Goal: Transaction & Acquisition: Purchase product/service

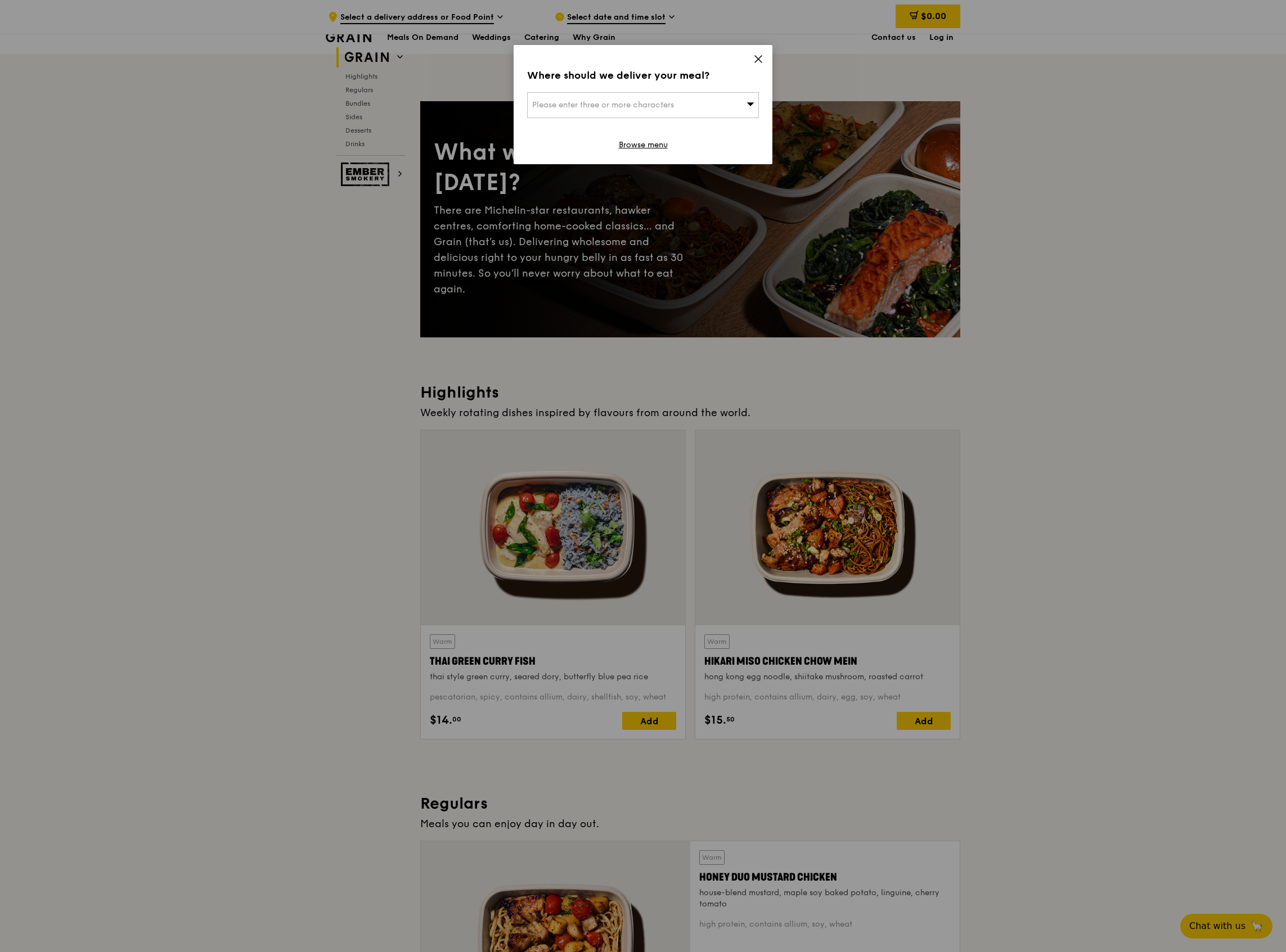
click at [634, 103] on span "Please enter three or more characters" at bounding box center [603, 105] width 141 height 10
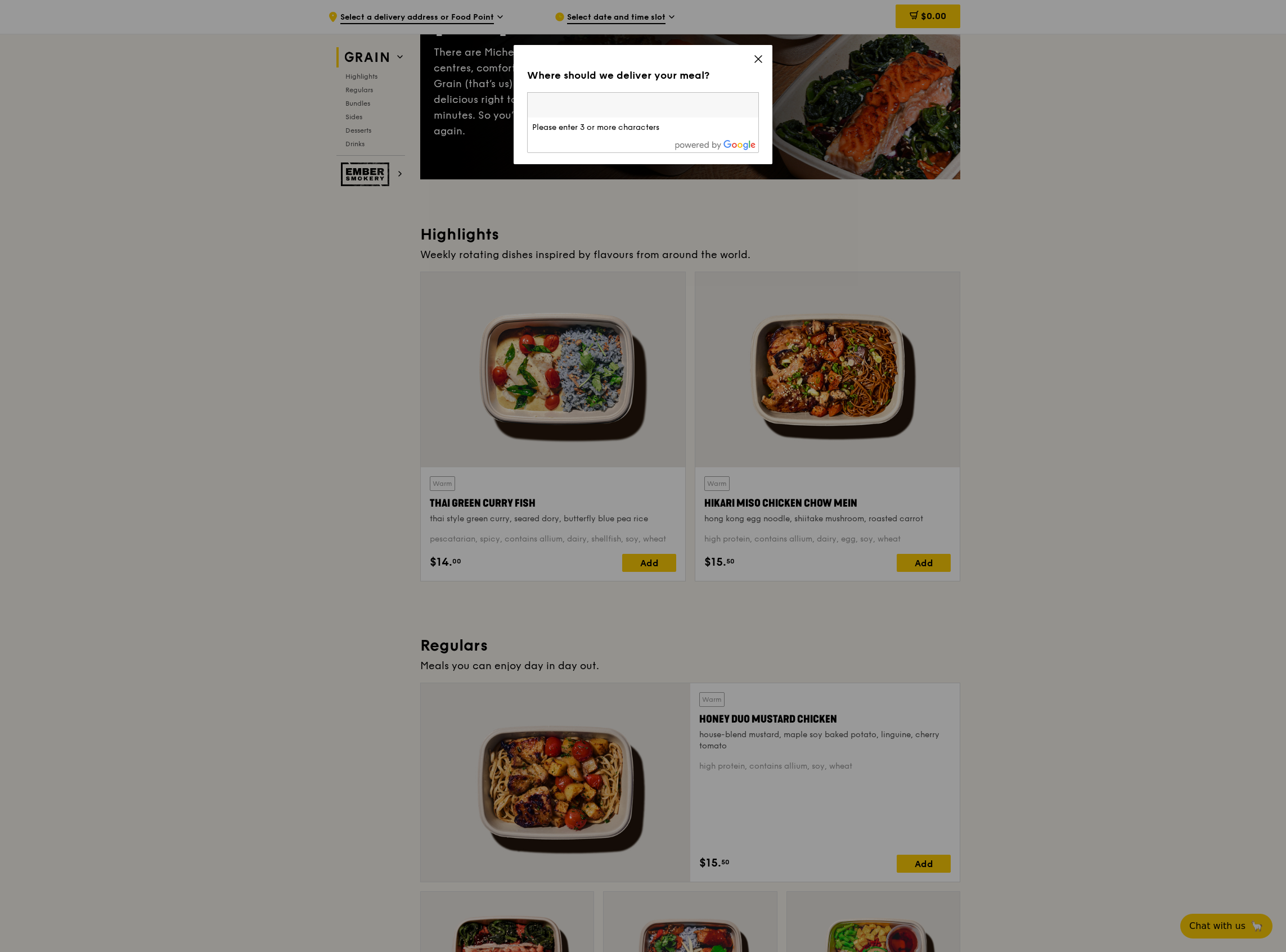
click at [579, 101] on input "search" at bounding box center [643, 105] width 231 height 25
type input "e"
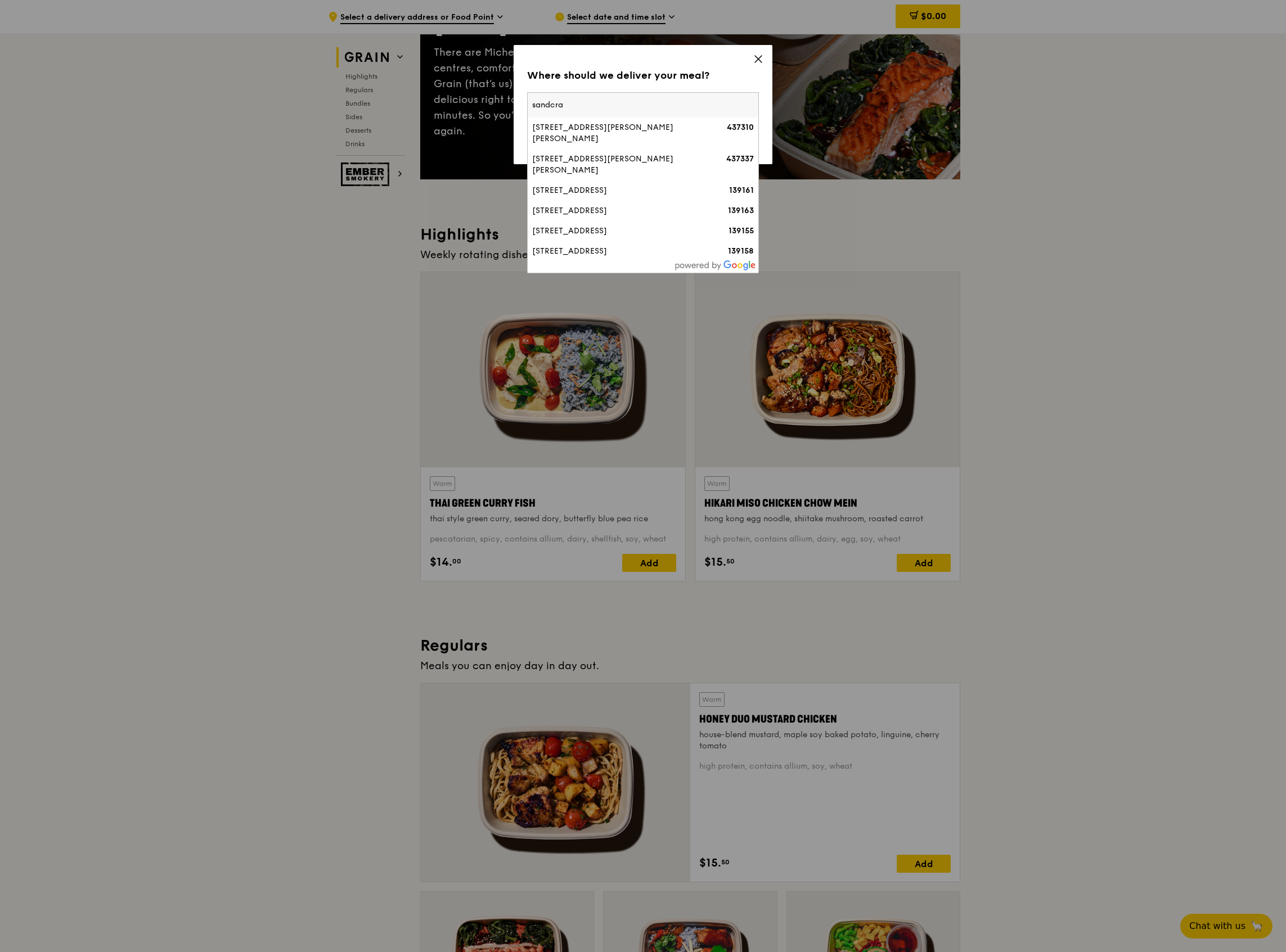
type input "sandcraw"
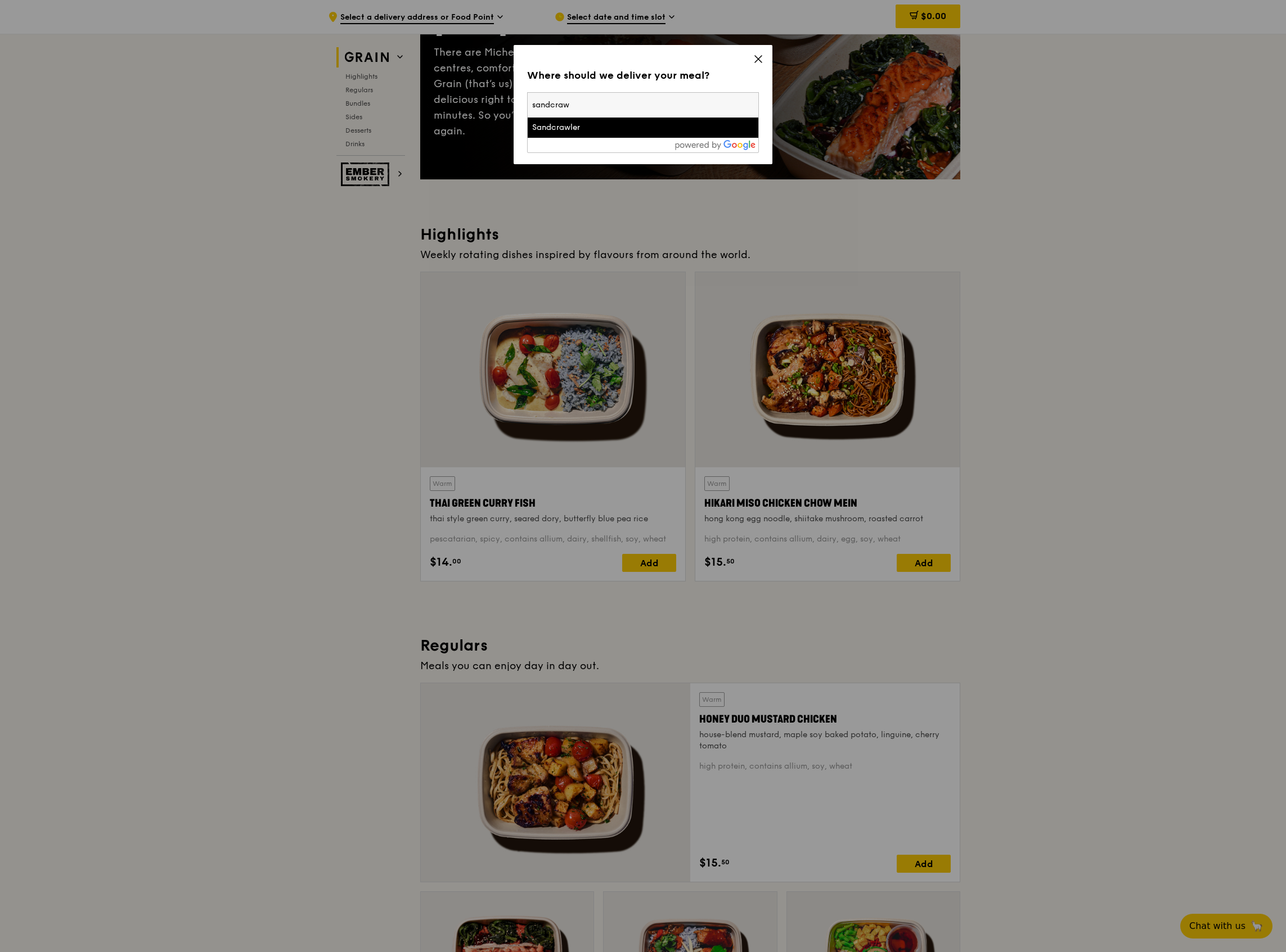
click at [582, 131] on div "Sandcrawler" at bounding box center [615, 127] width 166 height 11
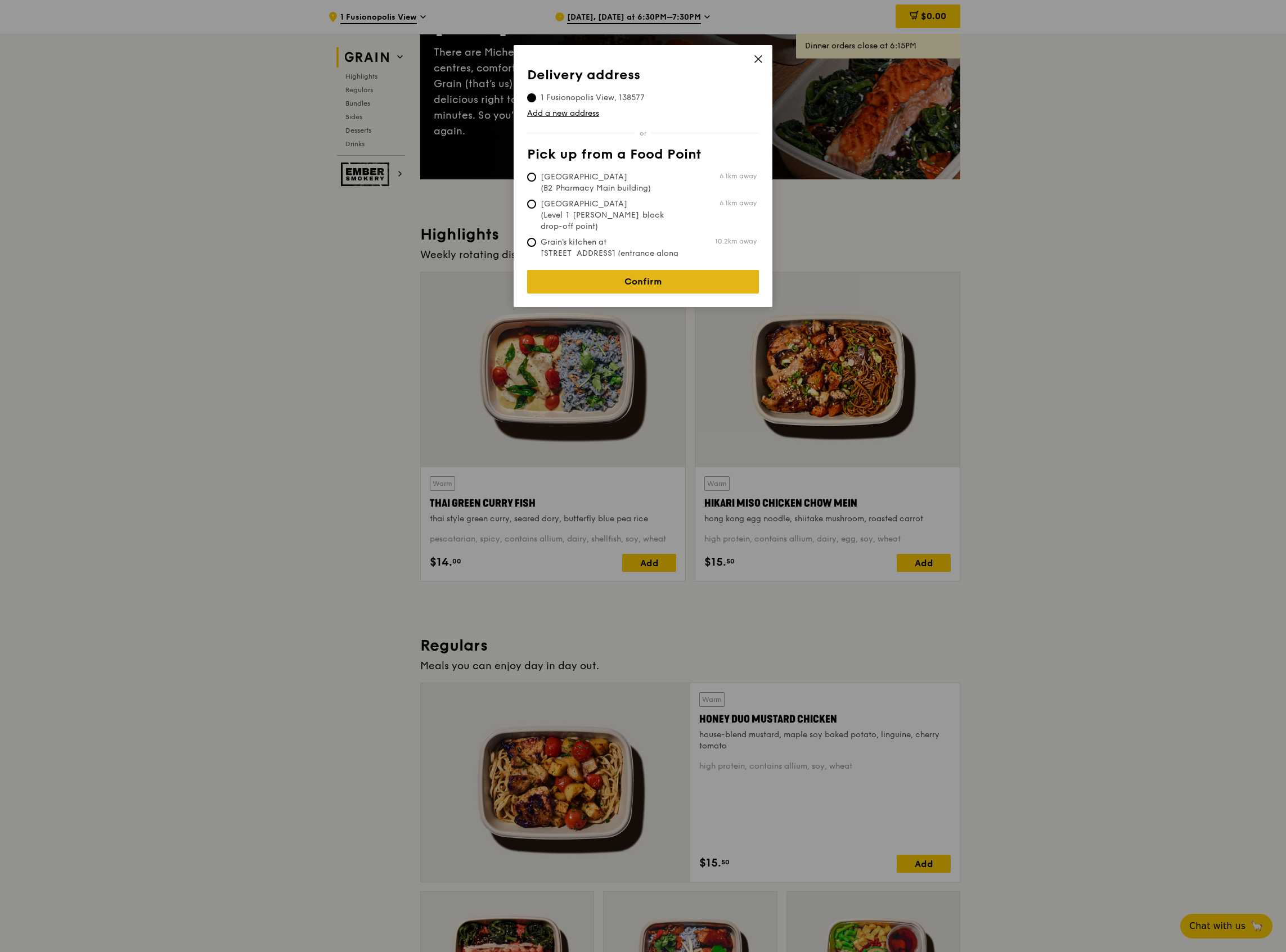
click at [629, 277] on link "Confirm" at bounding box center [643, 282] width 232 height 23
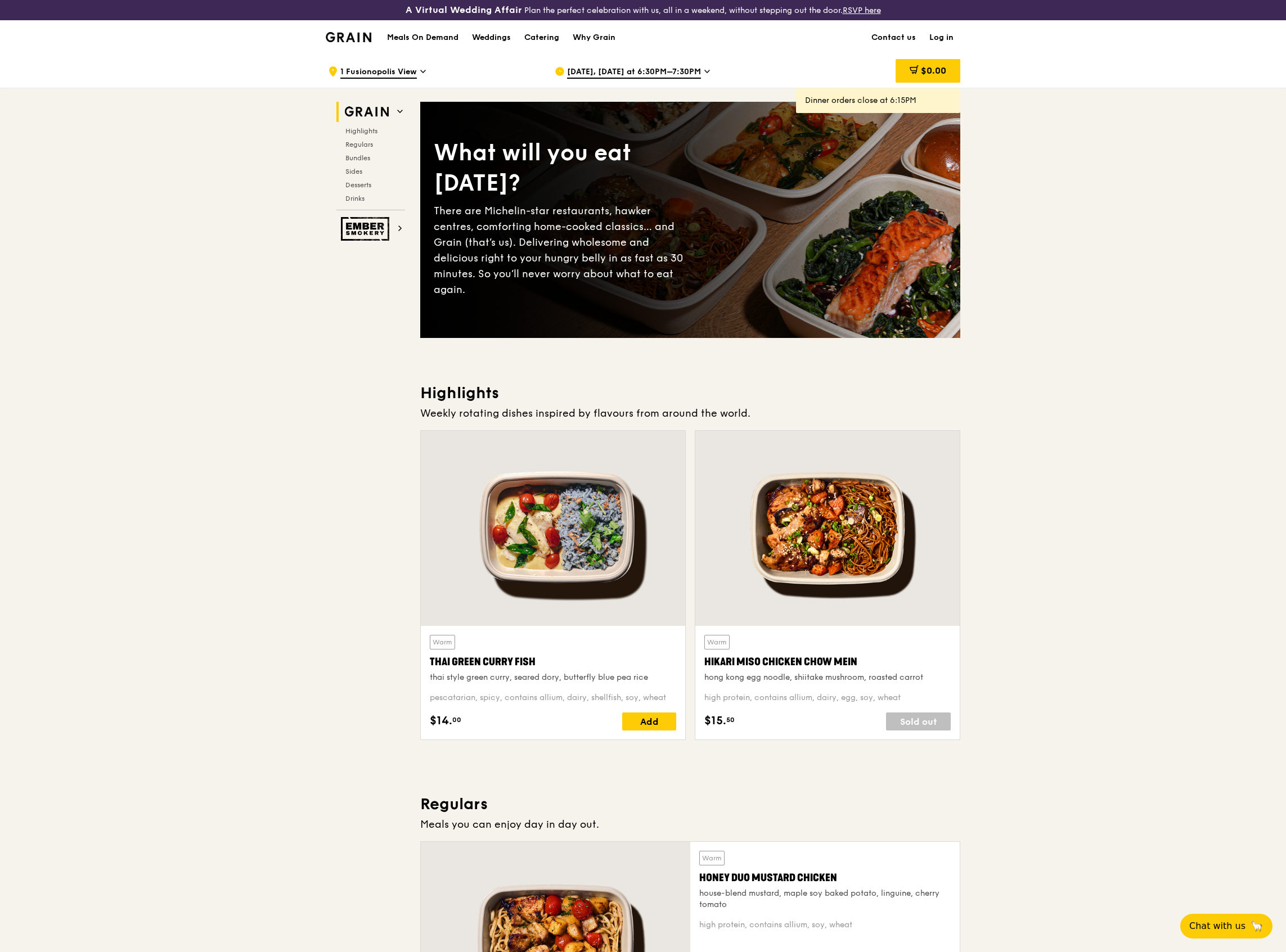
click at [607, 65] on div "Oct 10, Today at 6:30PM–7:30PM" at bounding box center [659, 71] width 209 height 34
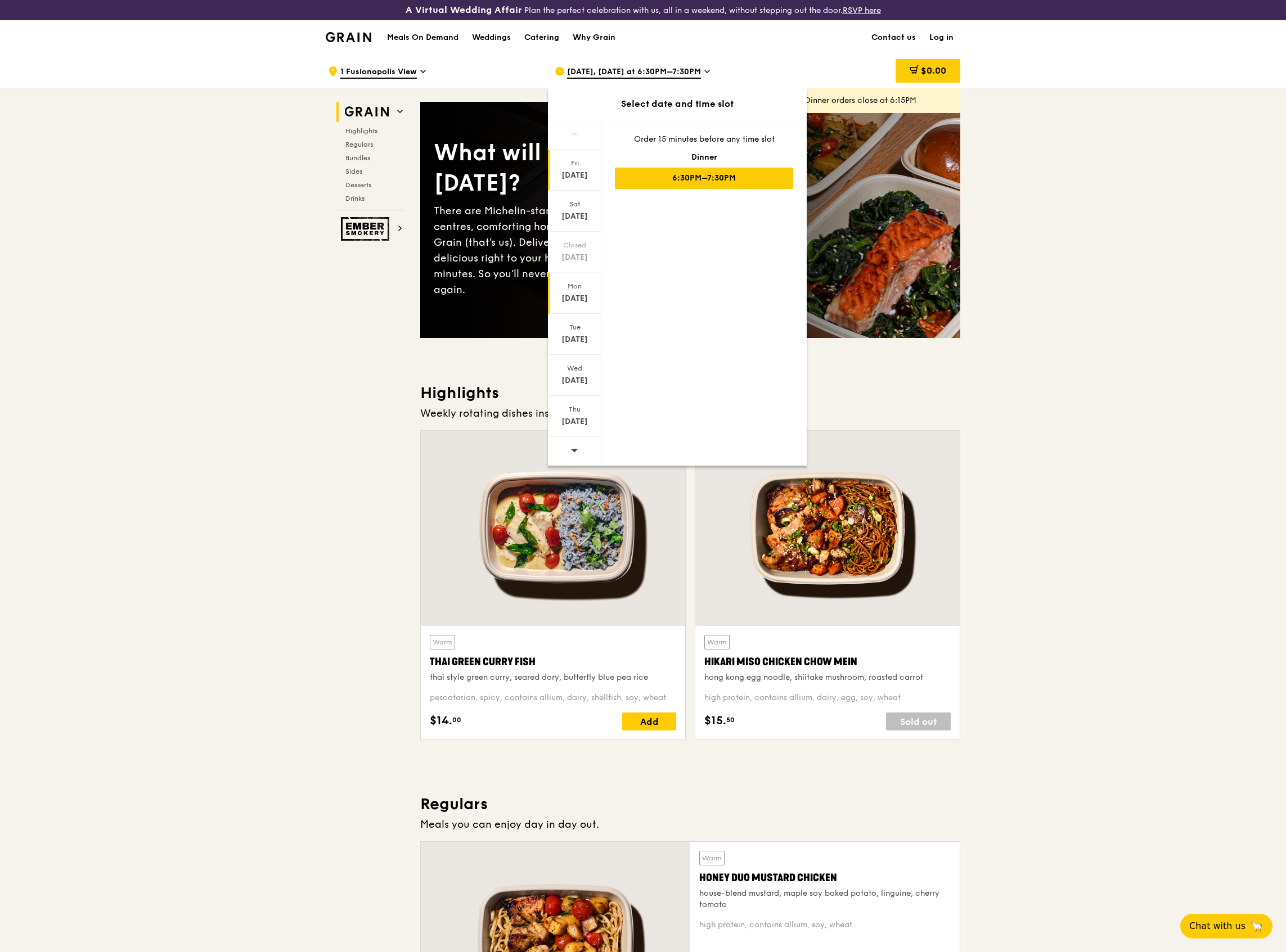
click at [579, 300] on div "Oct 13" at bounding box center [574, 299] width 50 height 11
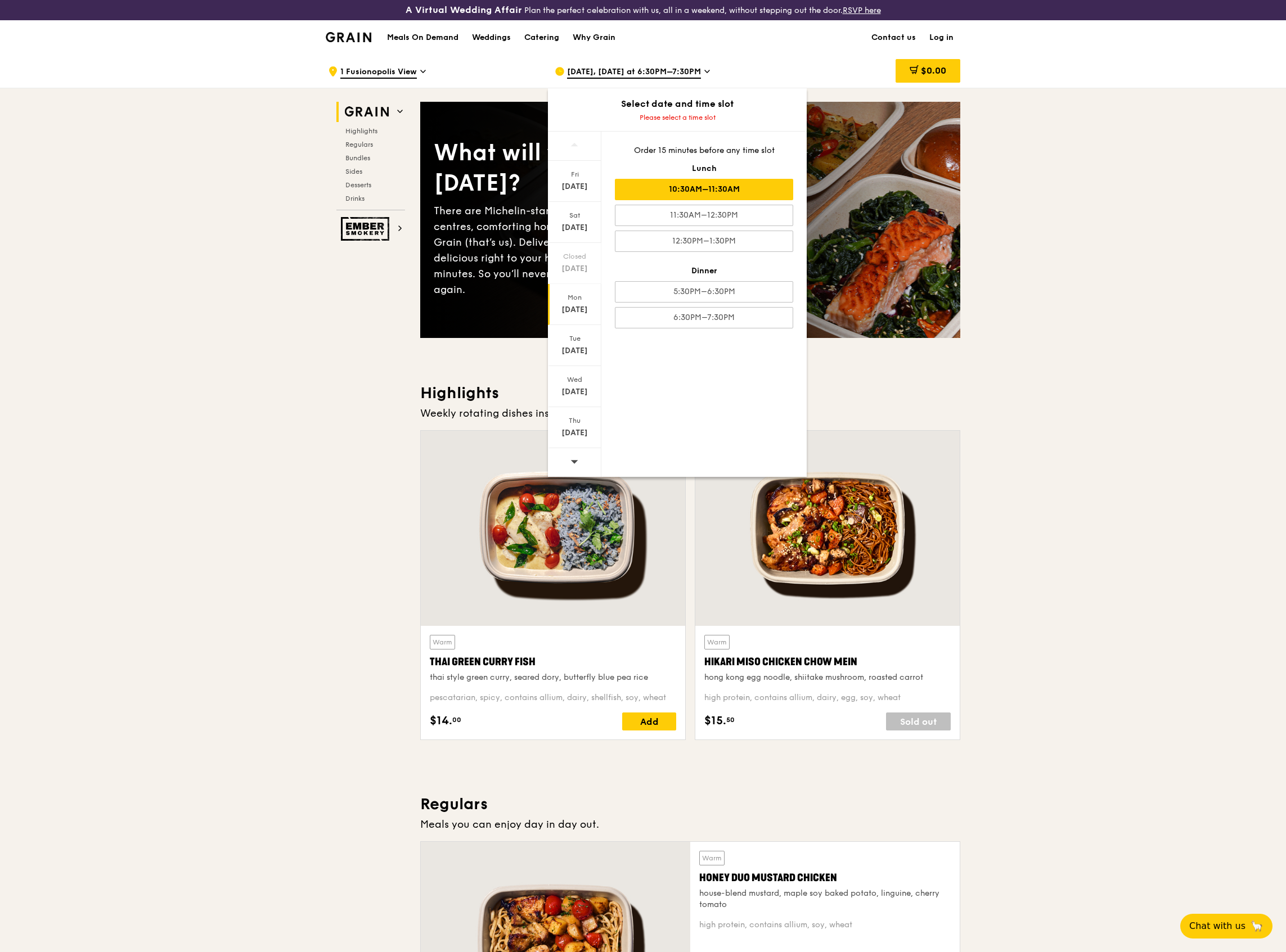
click at [690, 190] on div "10:30AM–11:30AM" at bounding box center [704, 190] width 178 height 22
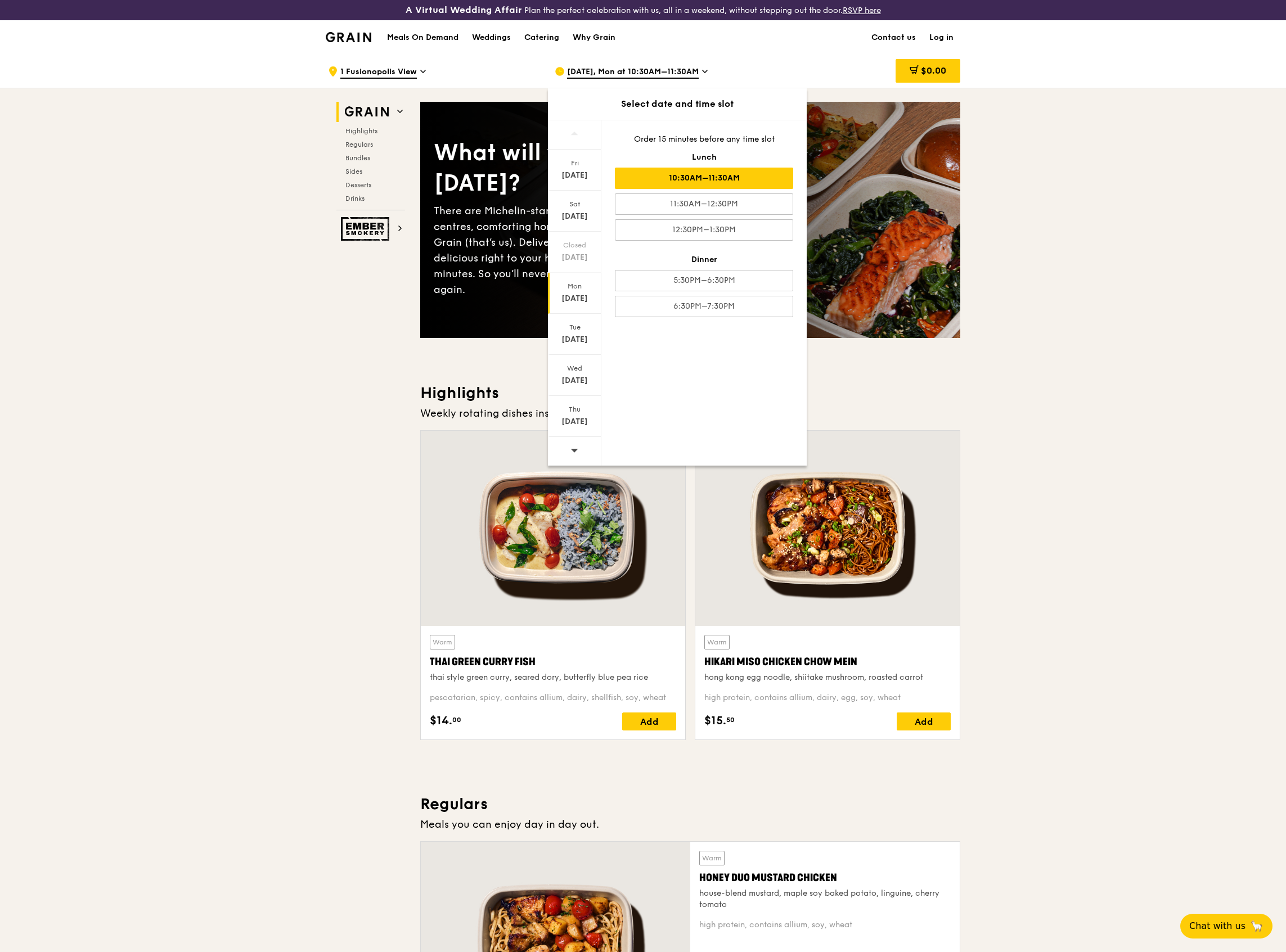
click at [655, 70] on span "[DATE], Mon at 10:30AM–11:30AM" at bounding box center [633, 73] width 132 height 13
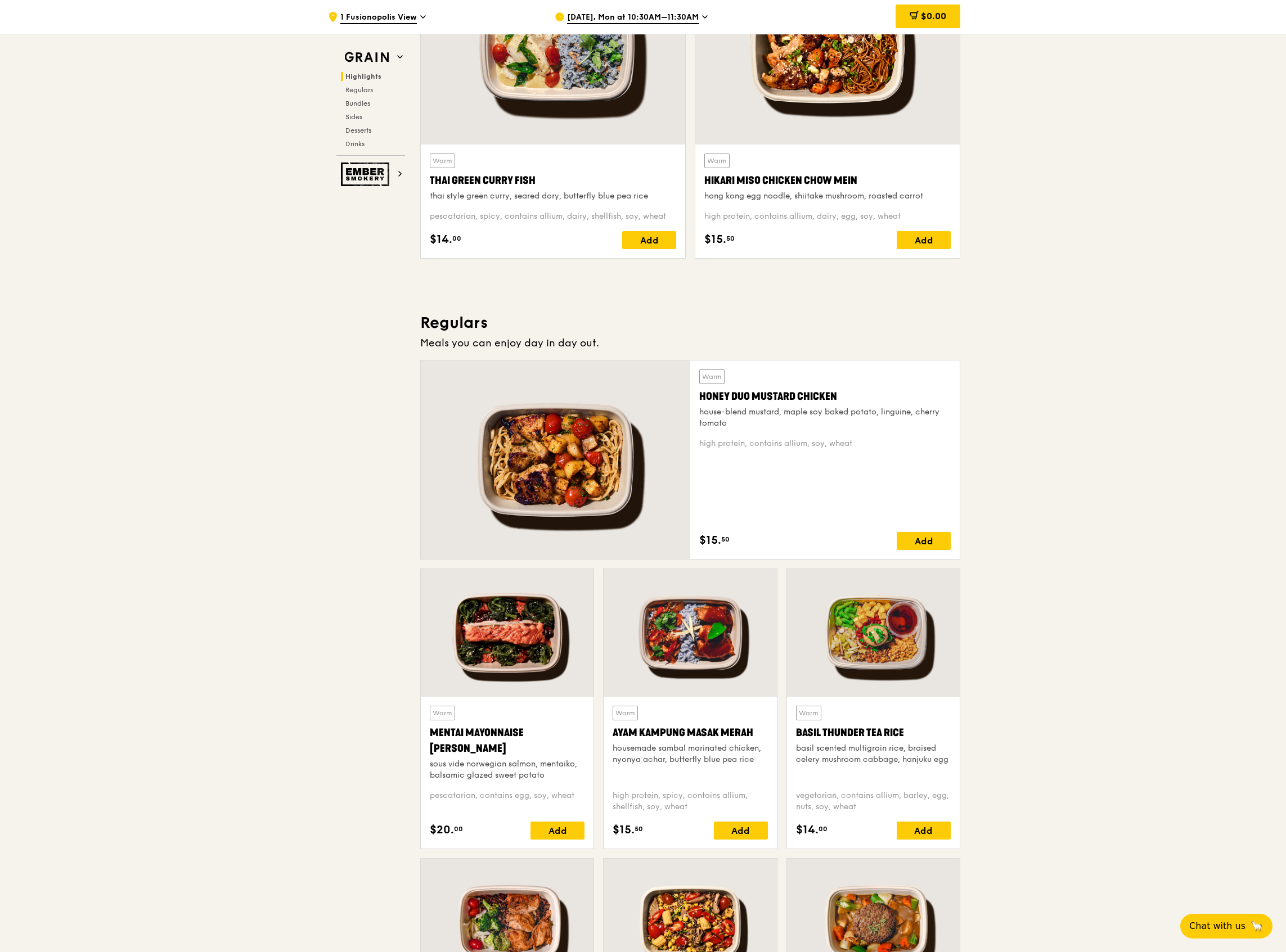
scroll to position [599, 0]
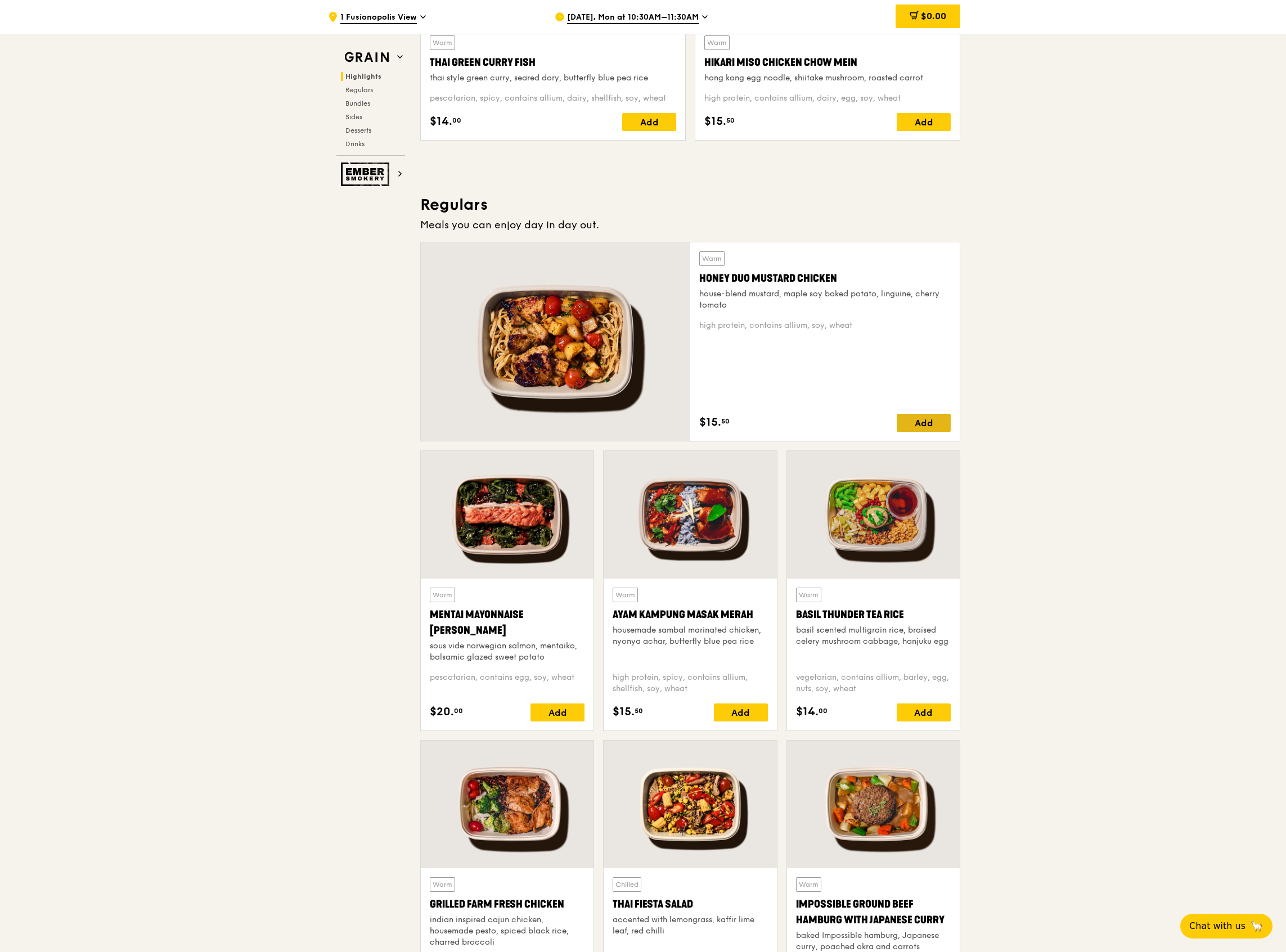
click at [932, 426] on div "Add" at bounding box center [924, 423] width 54 height 18
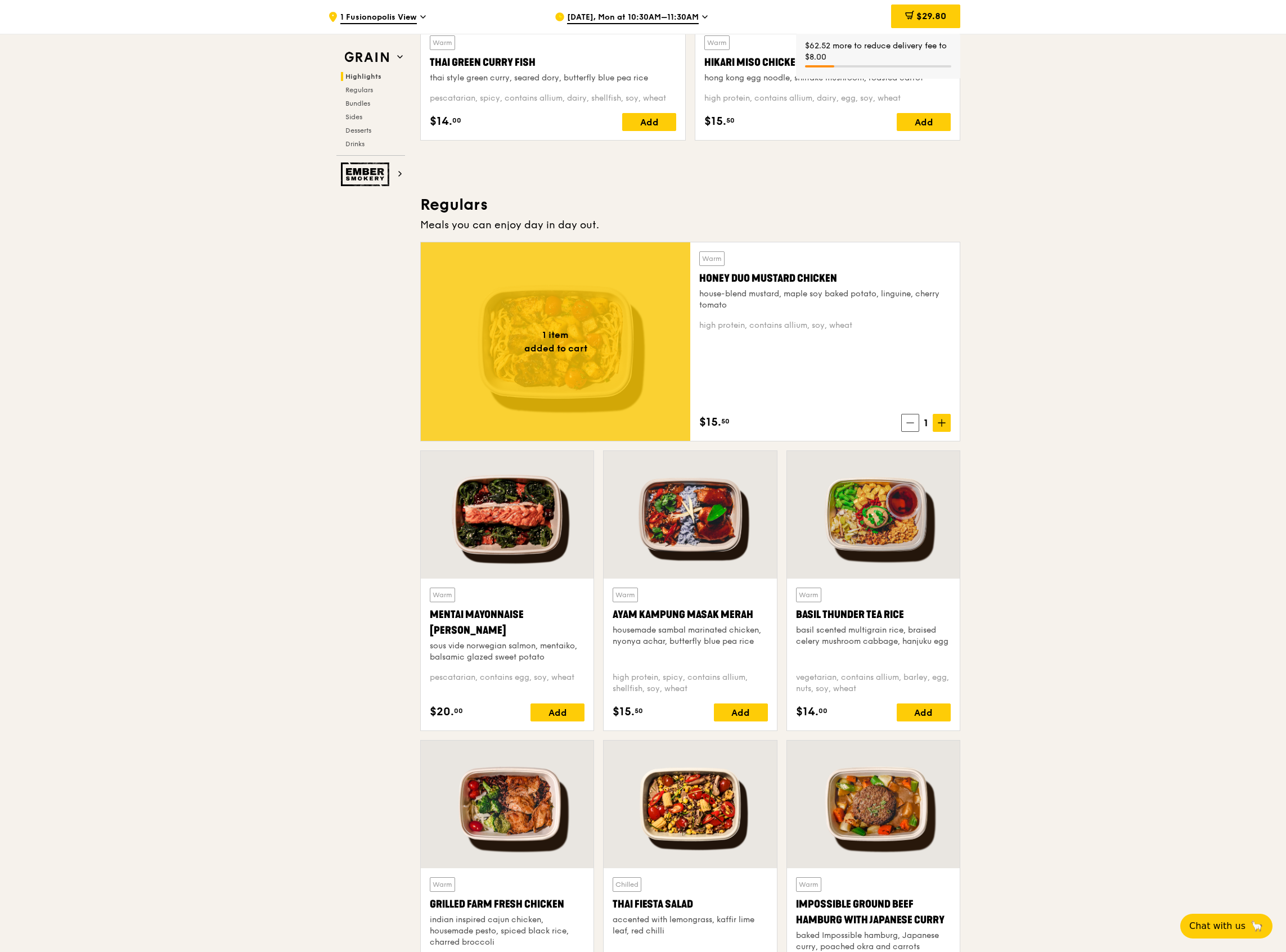
click at [942, 420] on icon at bounding box center [942, 423] width 0 height 7
click at [942, 415] on span at bounding box center [942, 423] width 18 height 18
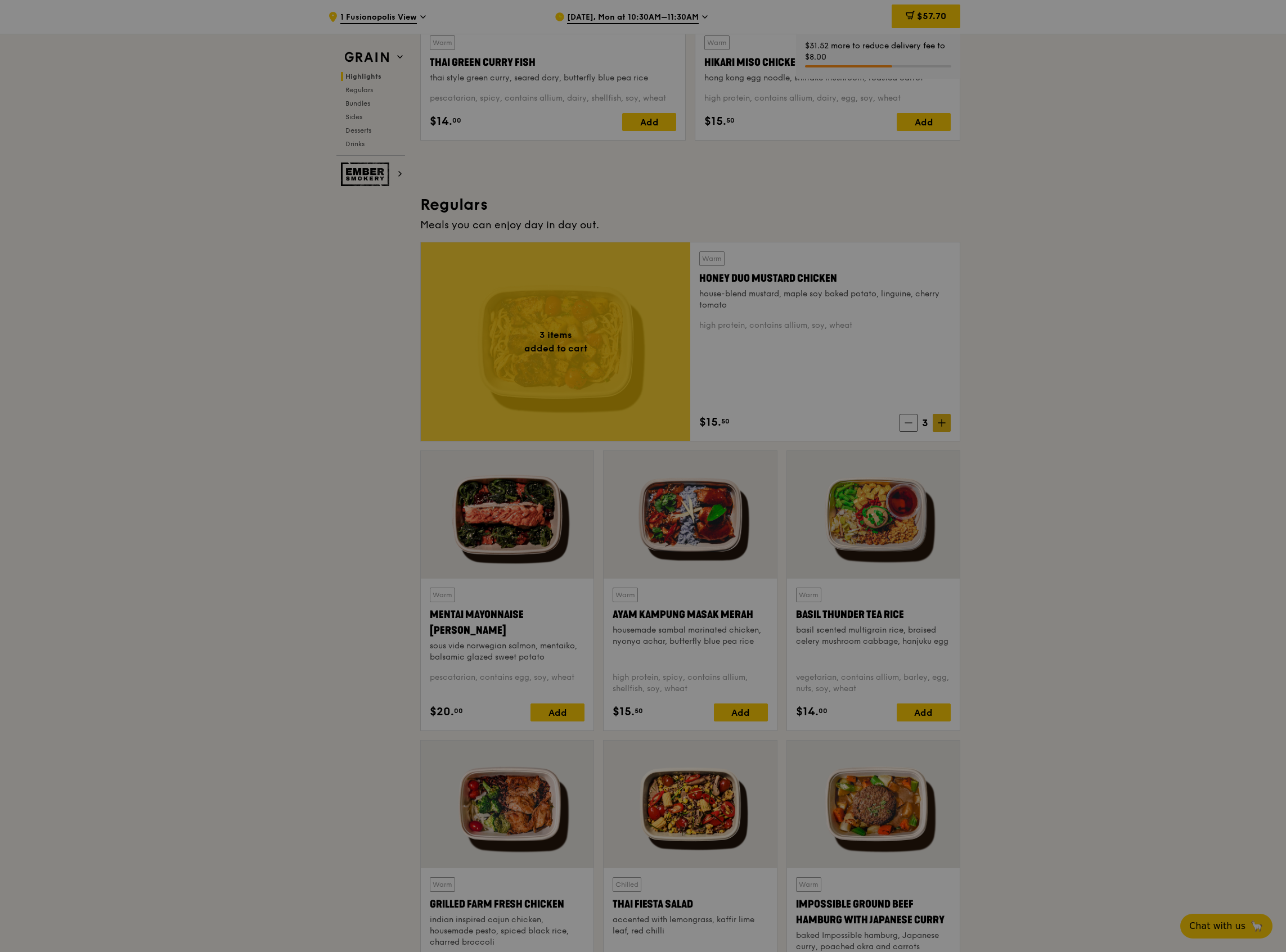
click at [942, 419] on div at bounding box center [643, 476] width 1286 height 952
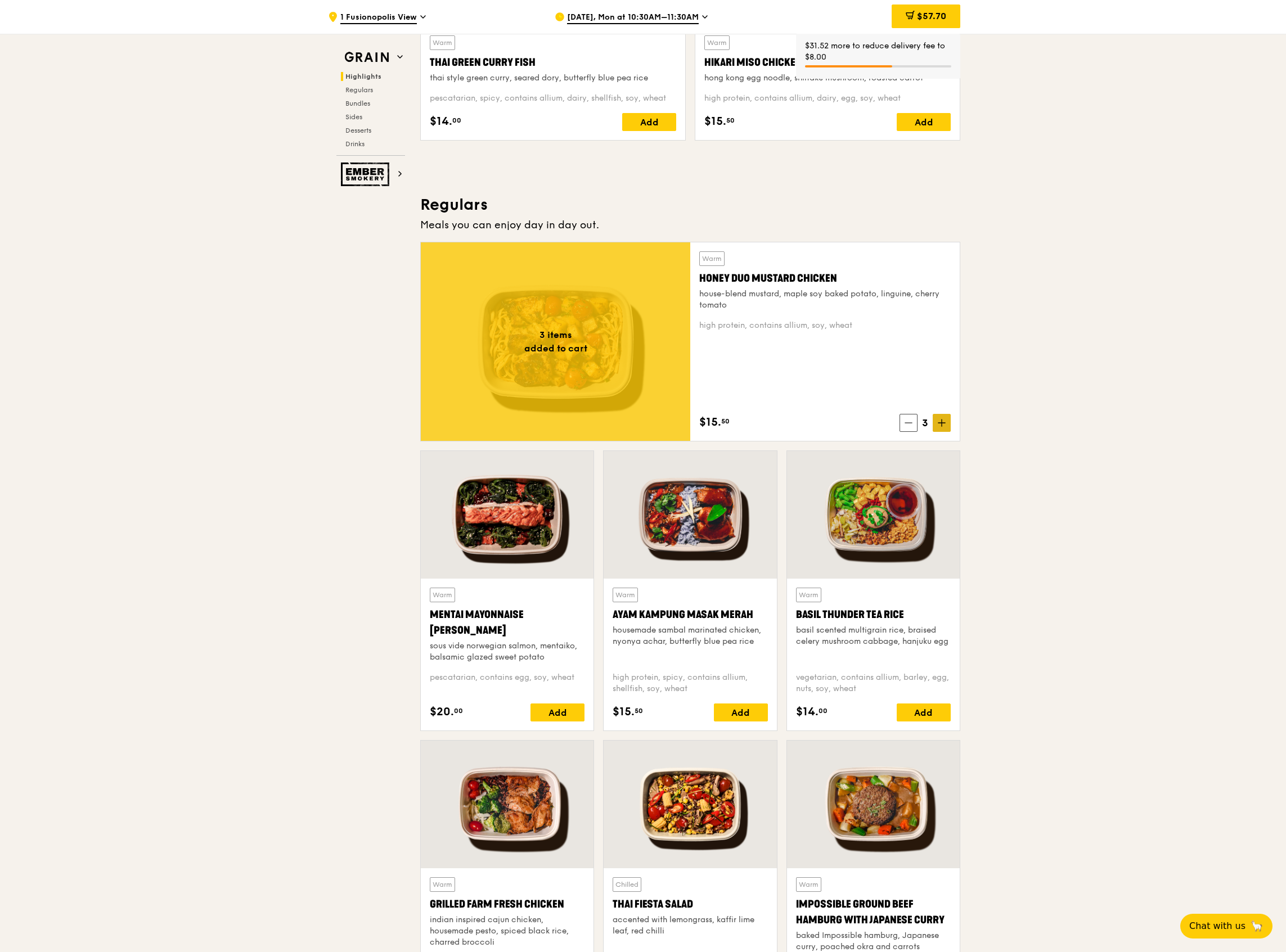
click at [941, 421] on icon at bounding box center [942, 423] width 8 height 8
click at [540, 708] on div "Add" at bounding box center [557, 712] width 54 height 18
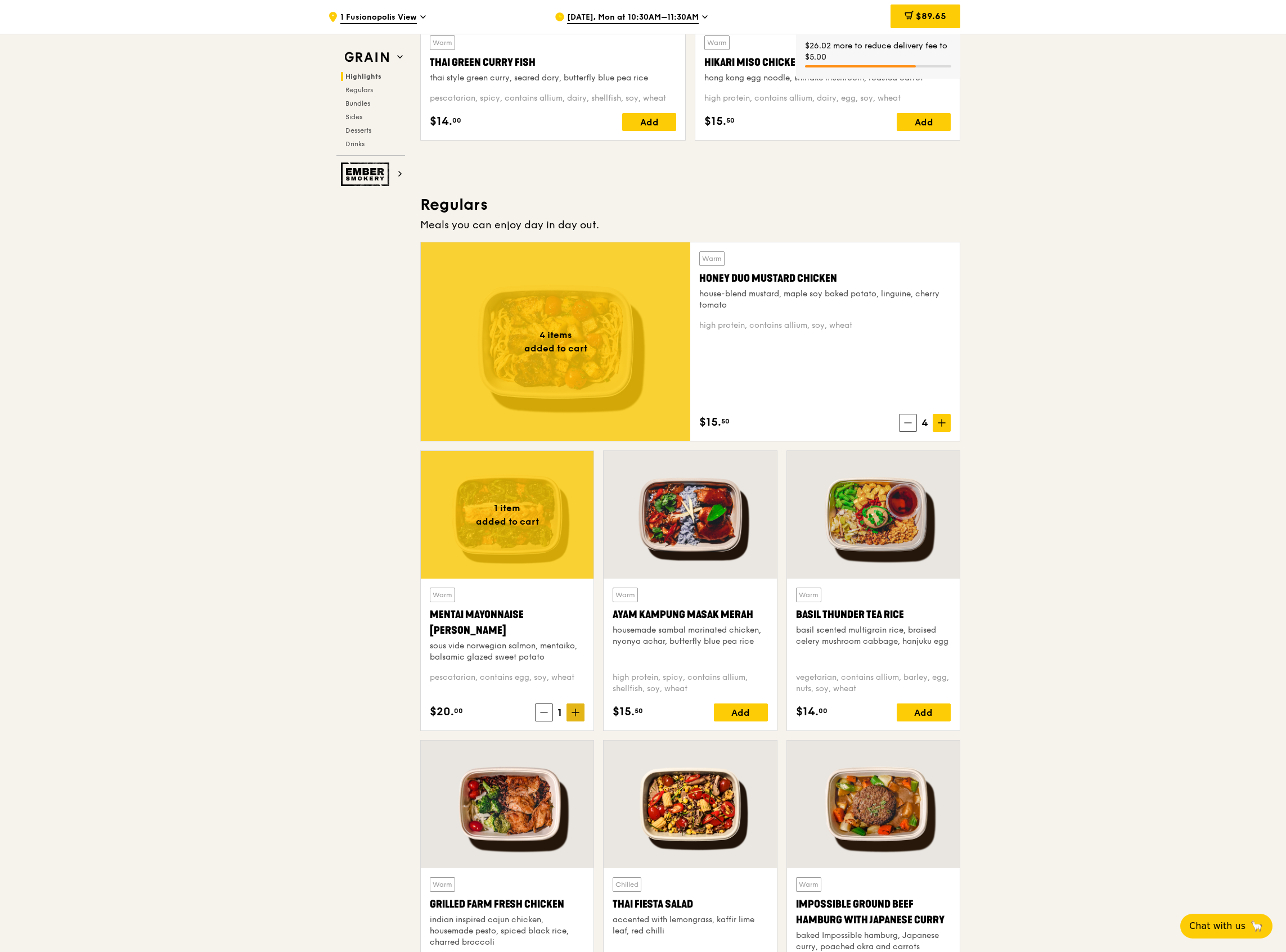
click at [575, 713] on icon at bounding box center [575, 713] width 7 height 0
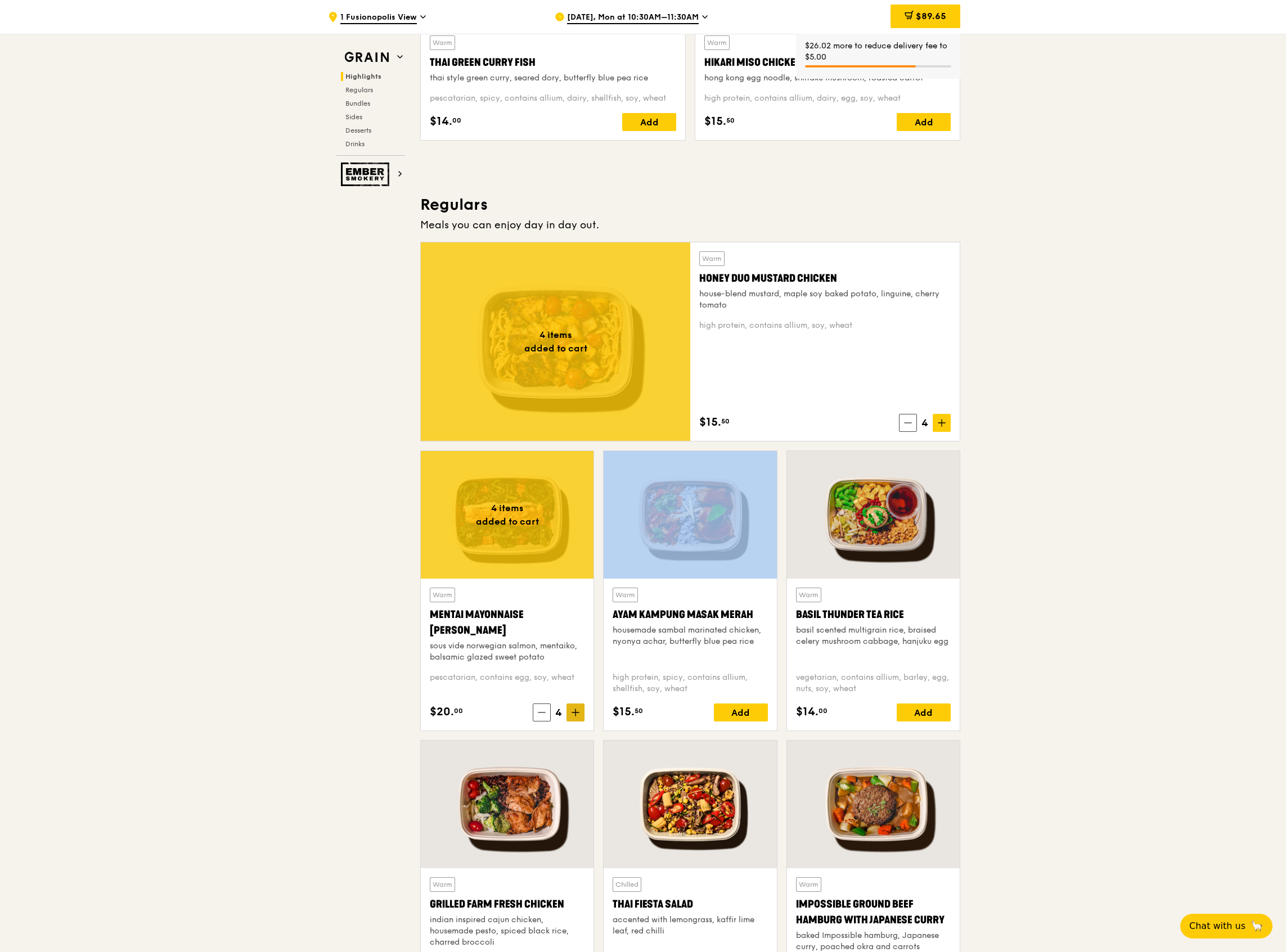
click at [575, 713] on icon at bounding box center [575, 713] width 7 height 0
click at [755, 712] on div "Add" at bounding box center [740, 712] width 54 height 18
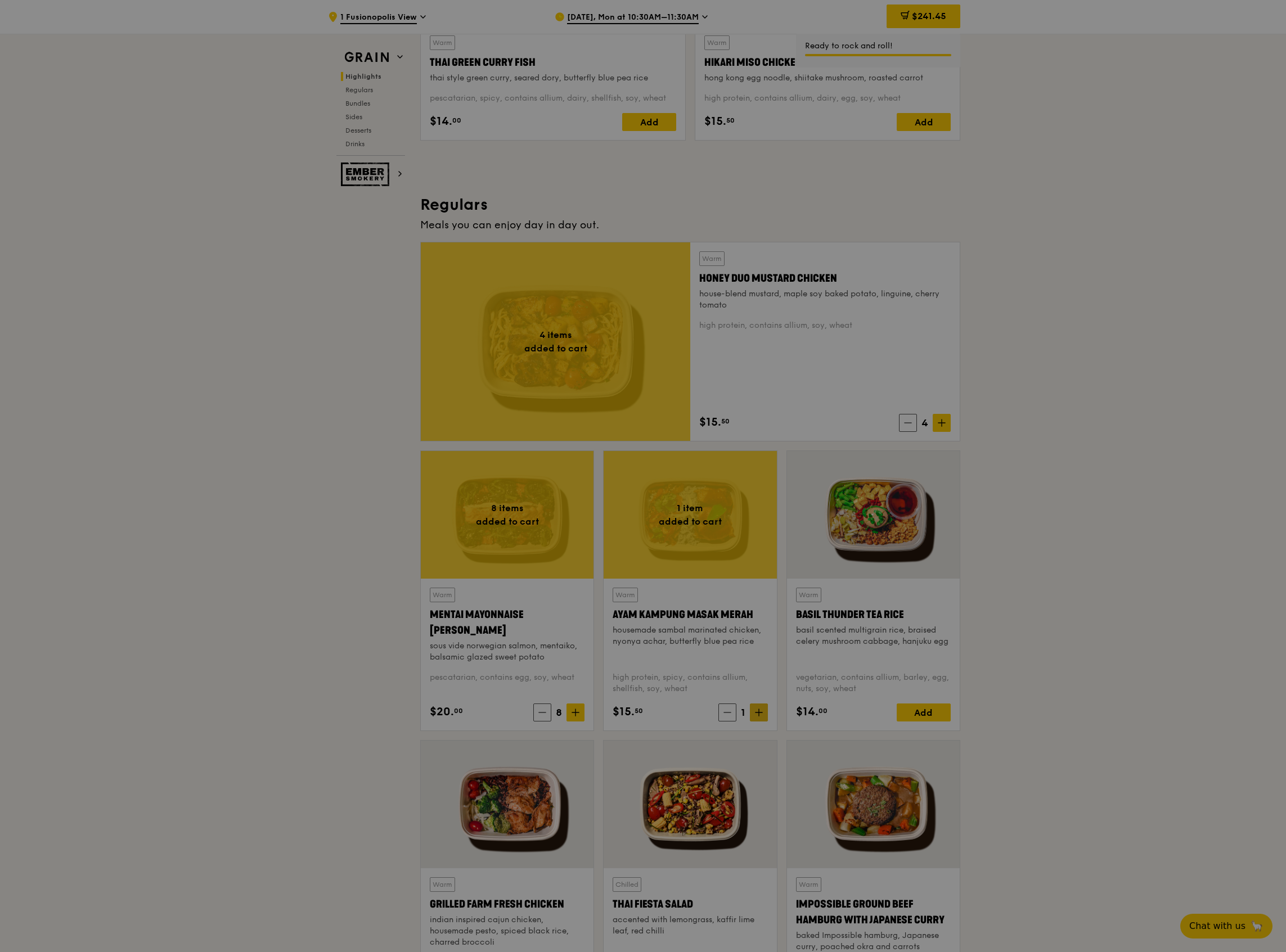
click at [754, 708] on div at bounding box center [643, 476] width 1286 height 952
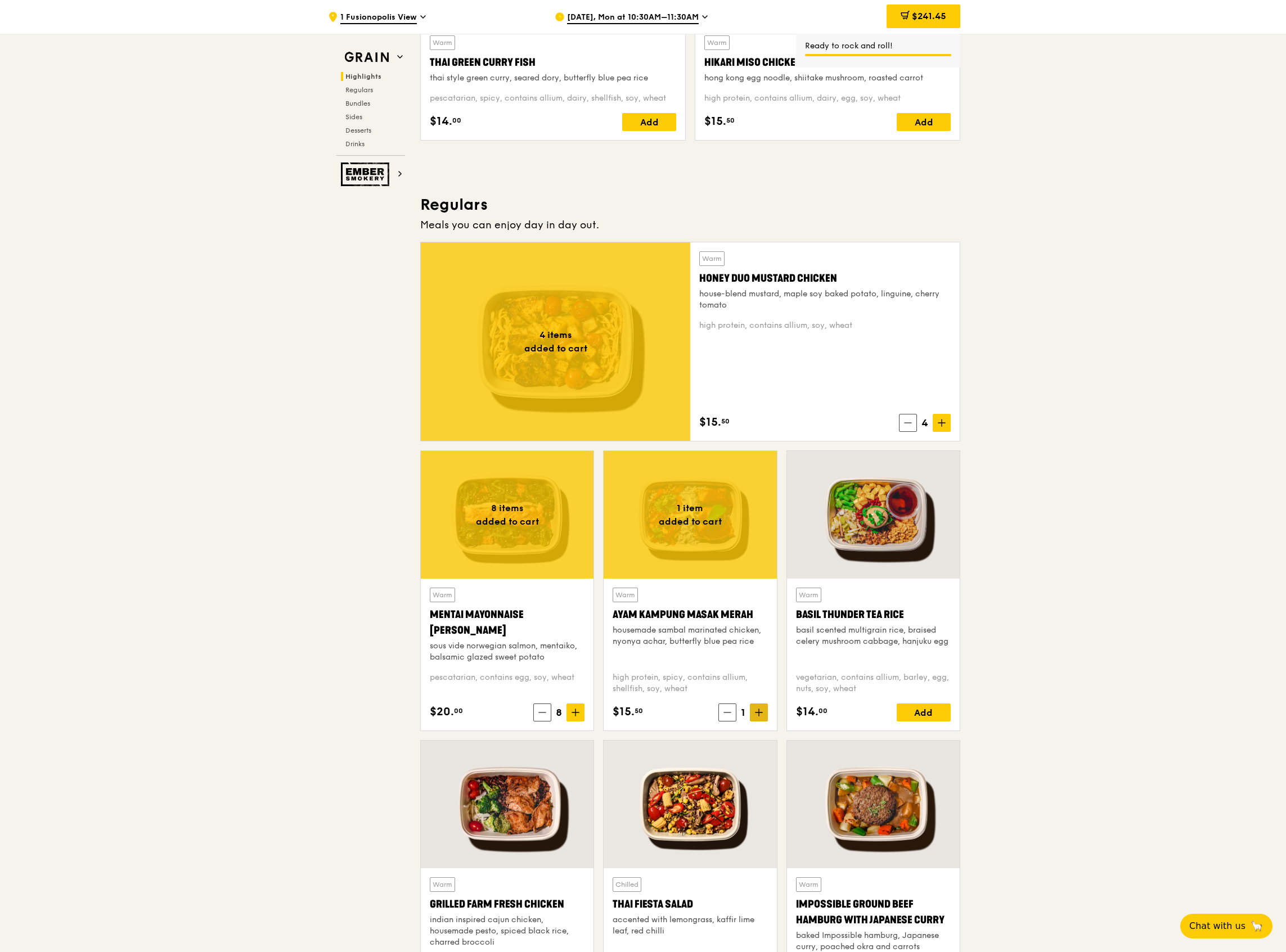
click at [755, 712] on icon at bounding box center [759, 712] width 8 height 8
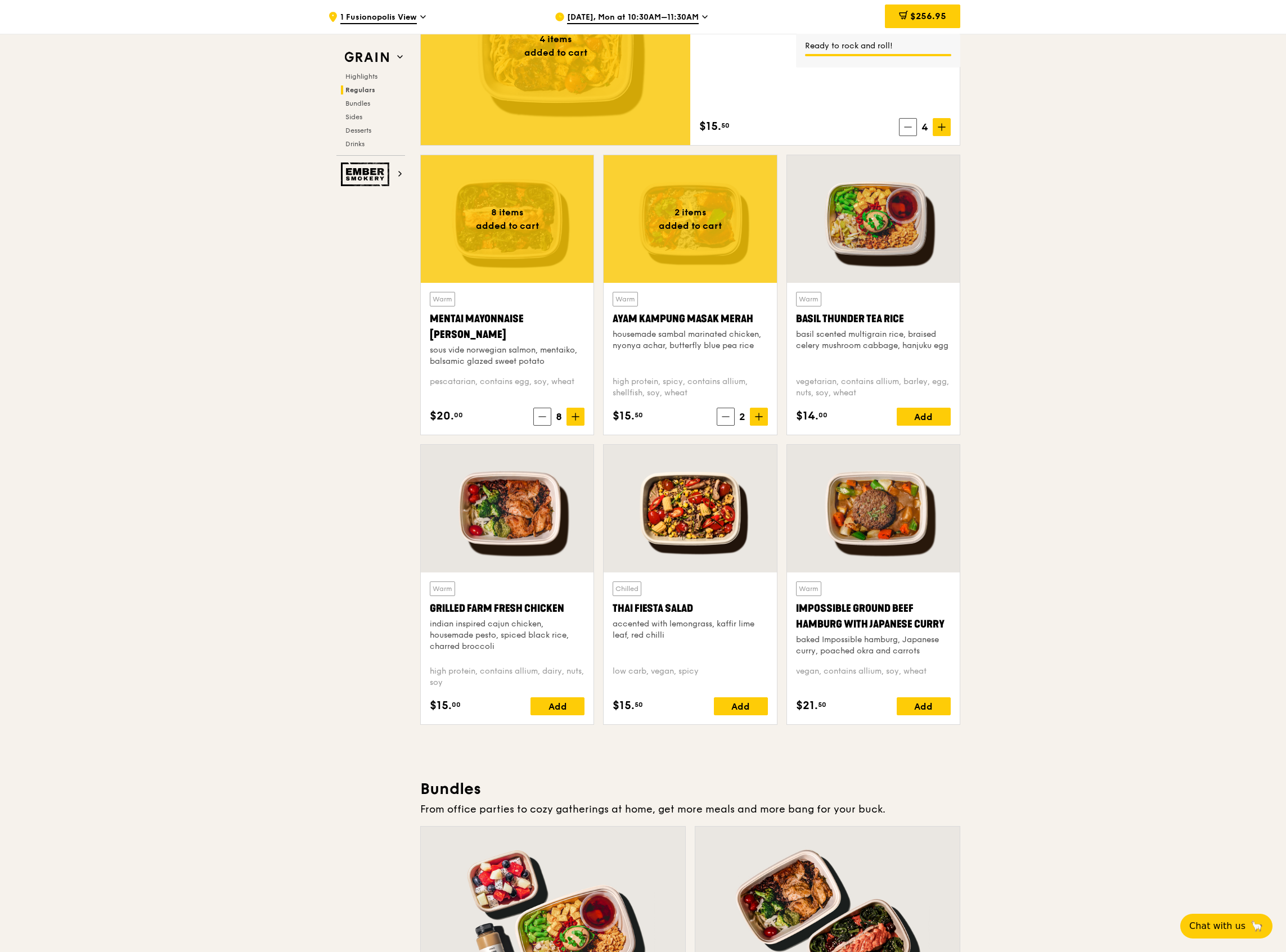
scroll to position [899, 0]
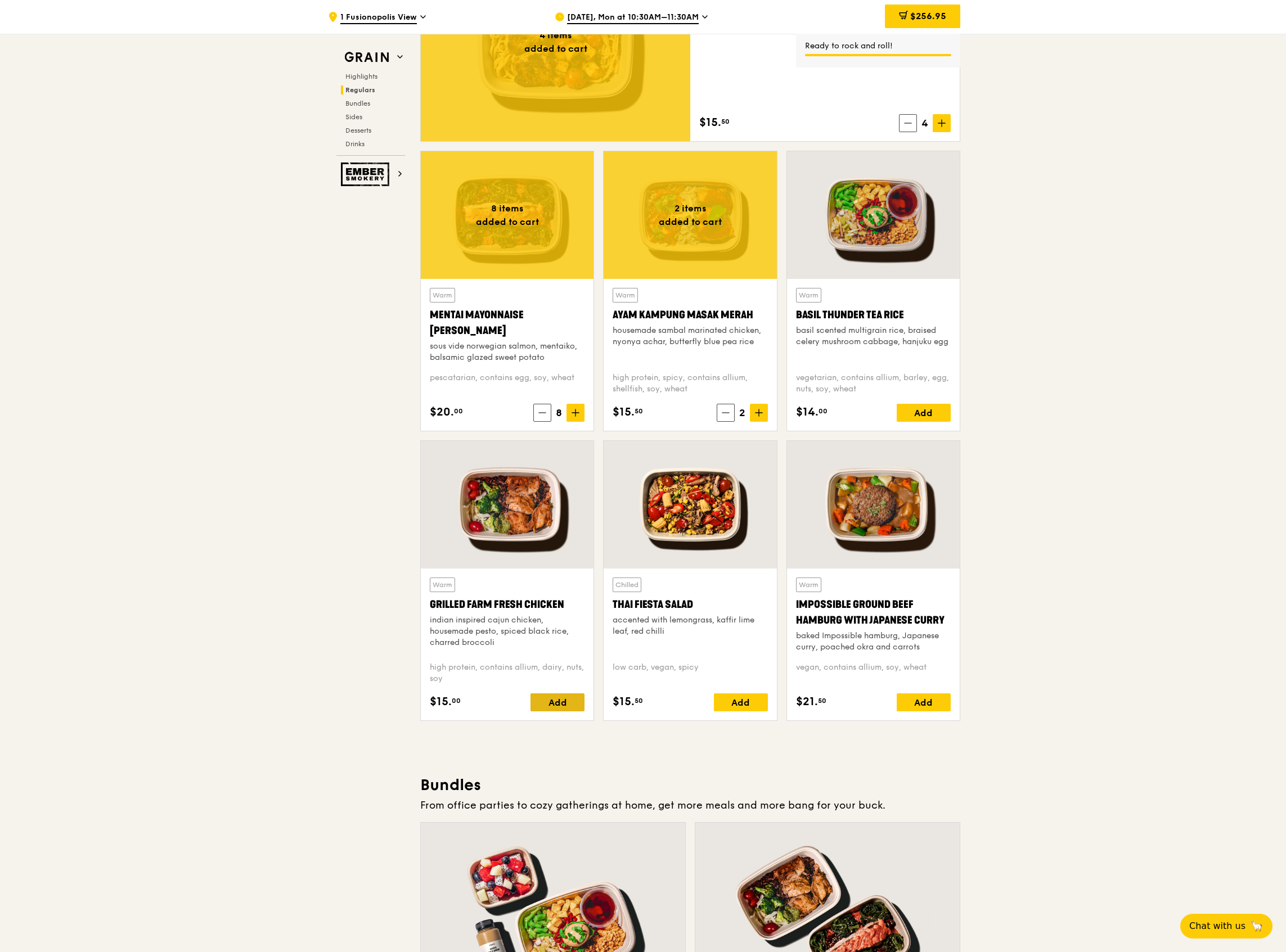
click at [554, 703] on div "Add" at bounding box center [557, 702] width 54 height 18
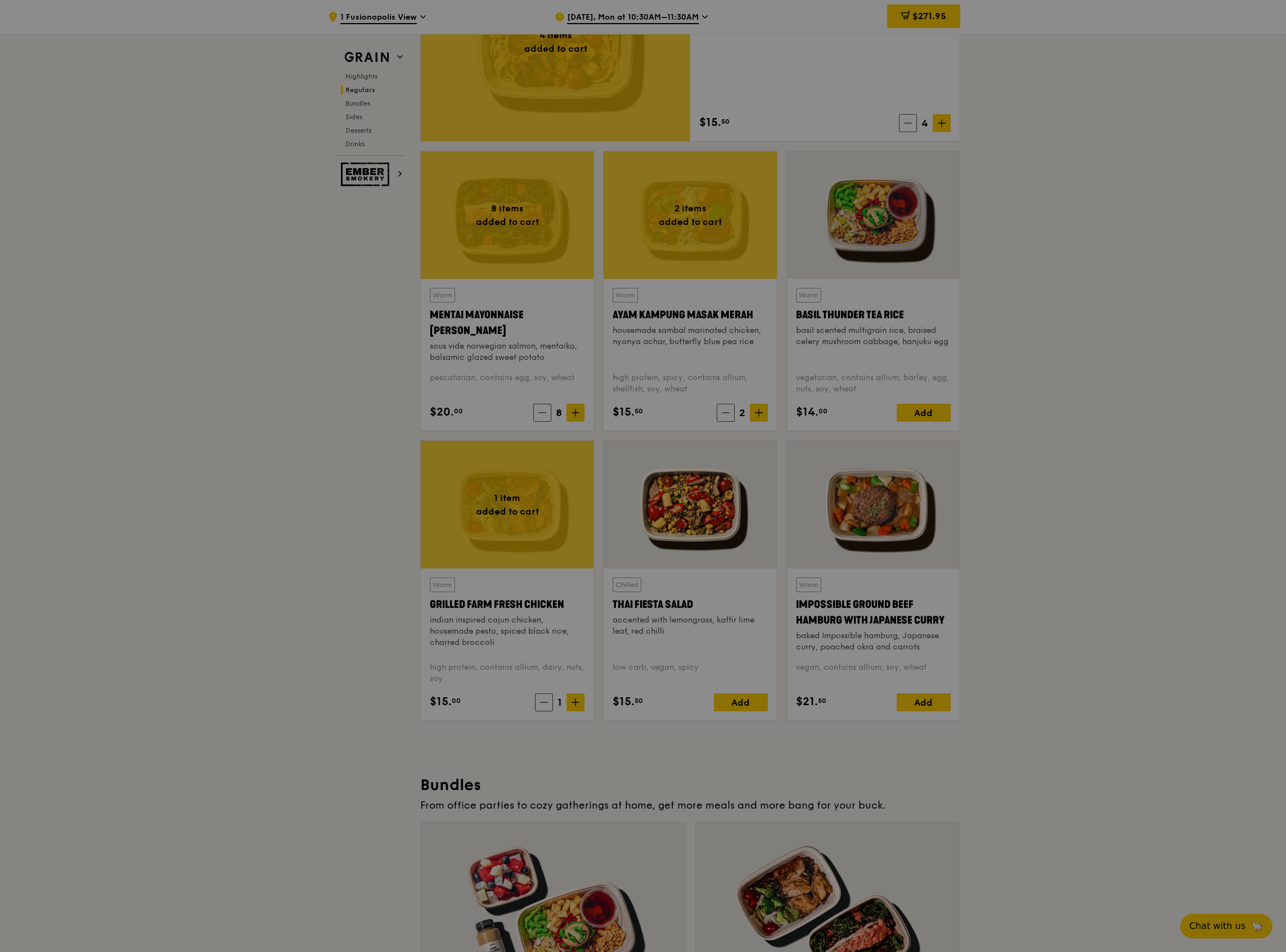
click at [575, 702] on div at bounding box center [643, 476] width 1286 height 952
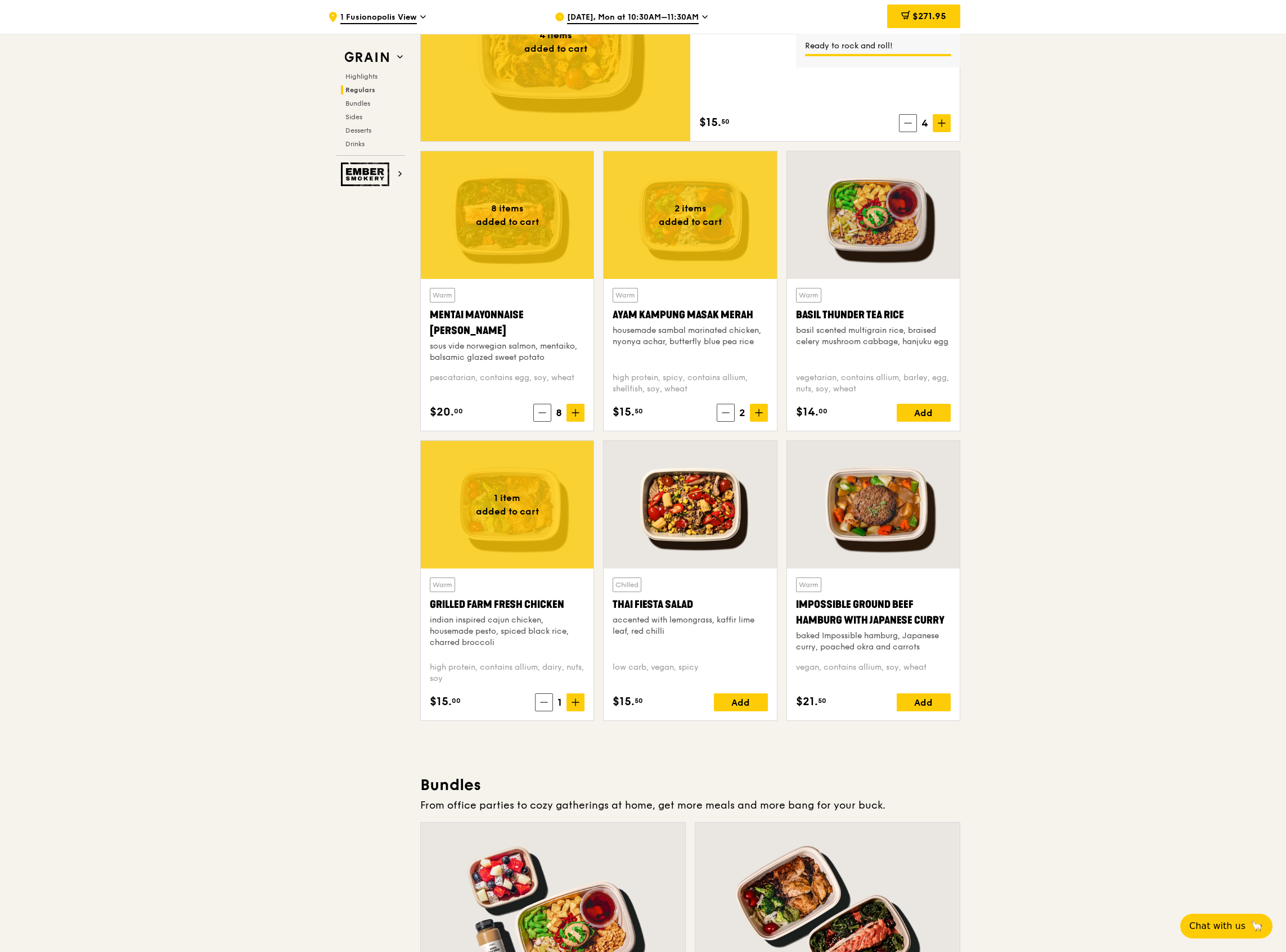
click at [575, 703] on icon at bounding box center [575, 703] width 7 height 0
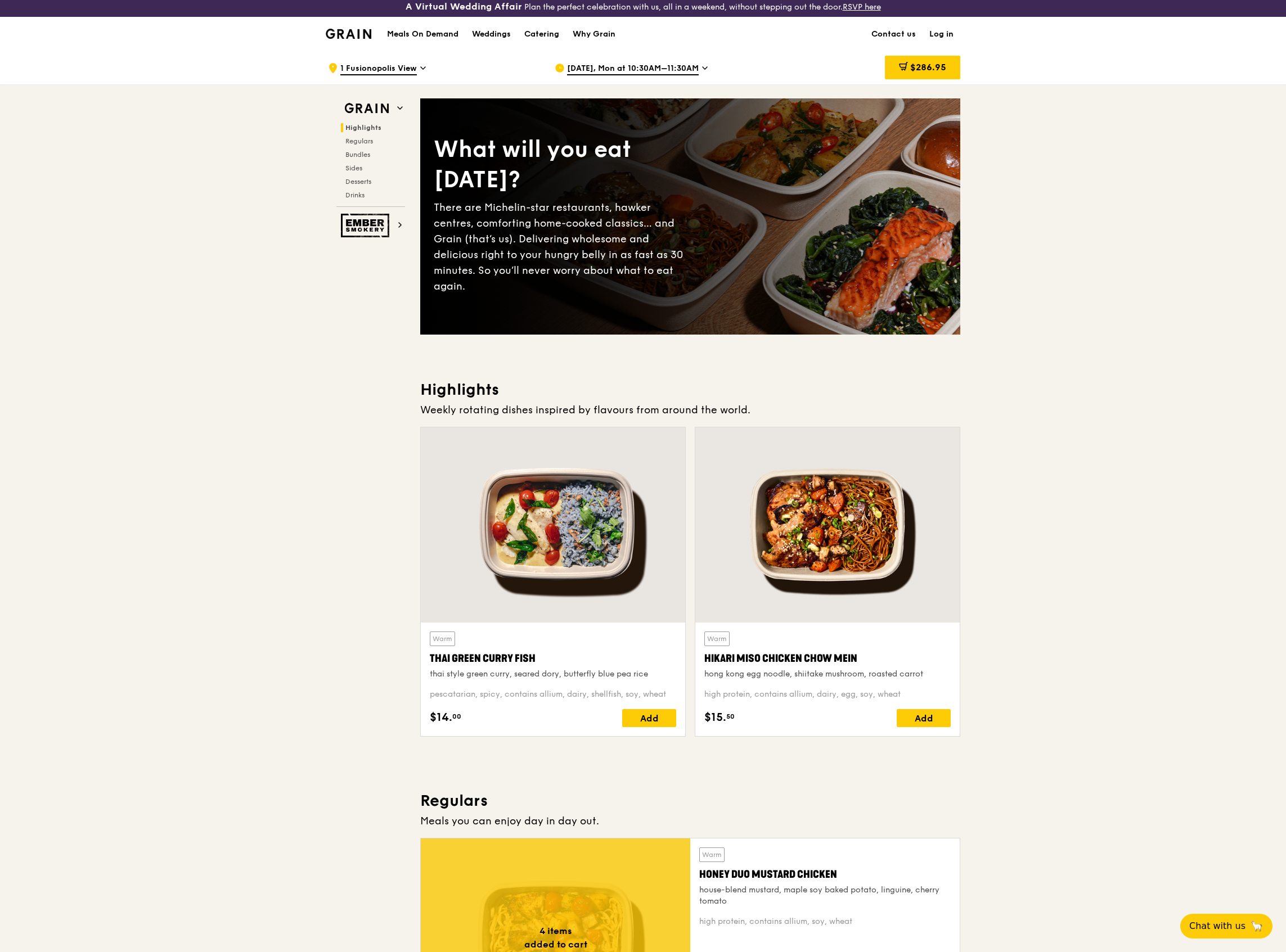
scroll to position [0, 0]
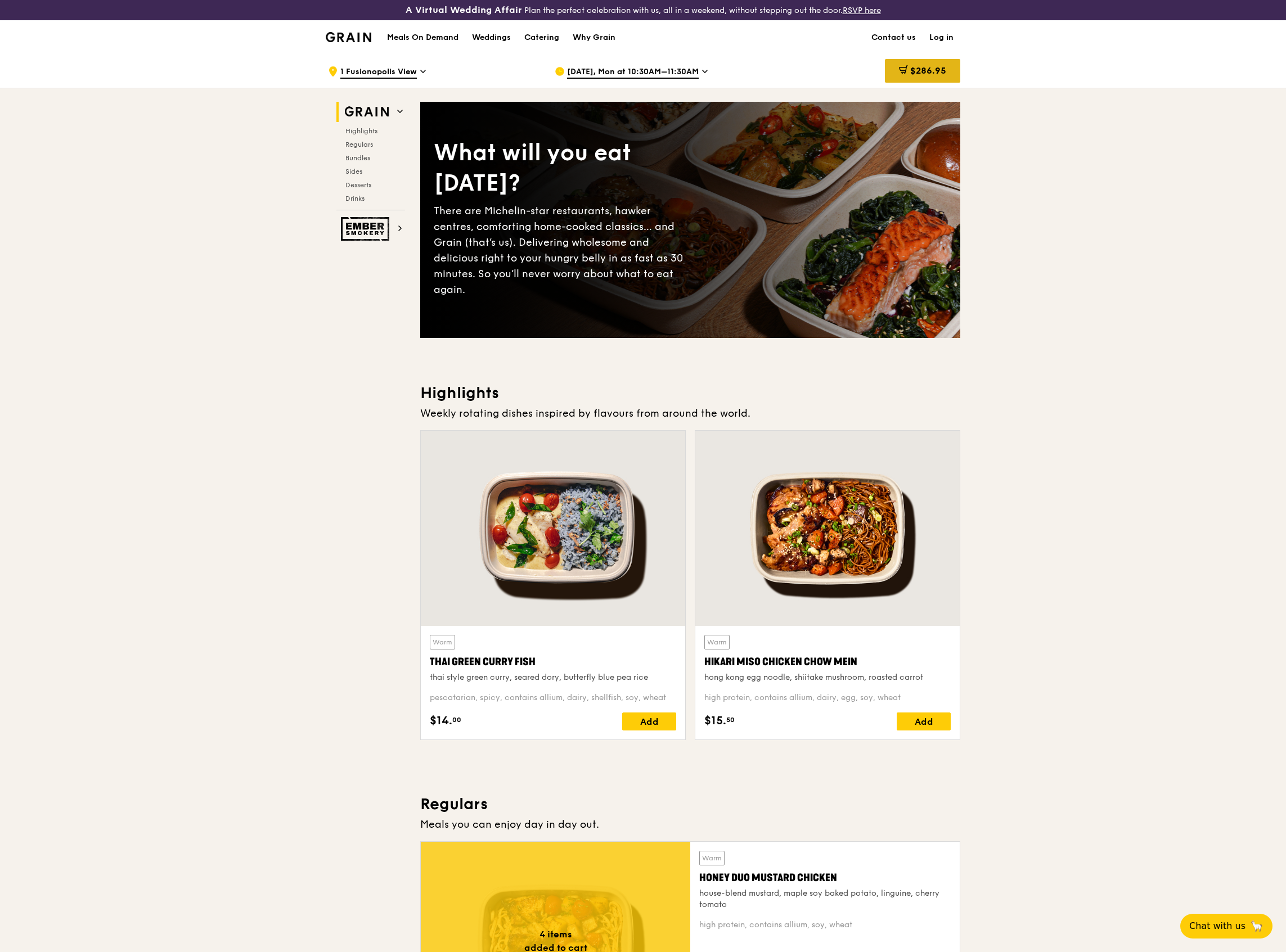
click at [920, 69] on span "$286.95" at bounding box center [928, 70] width 36 height 11
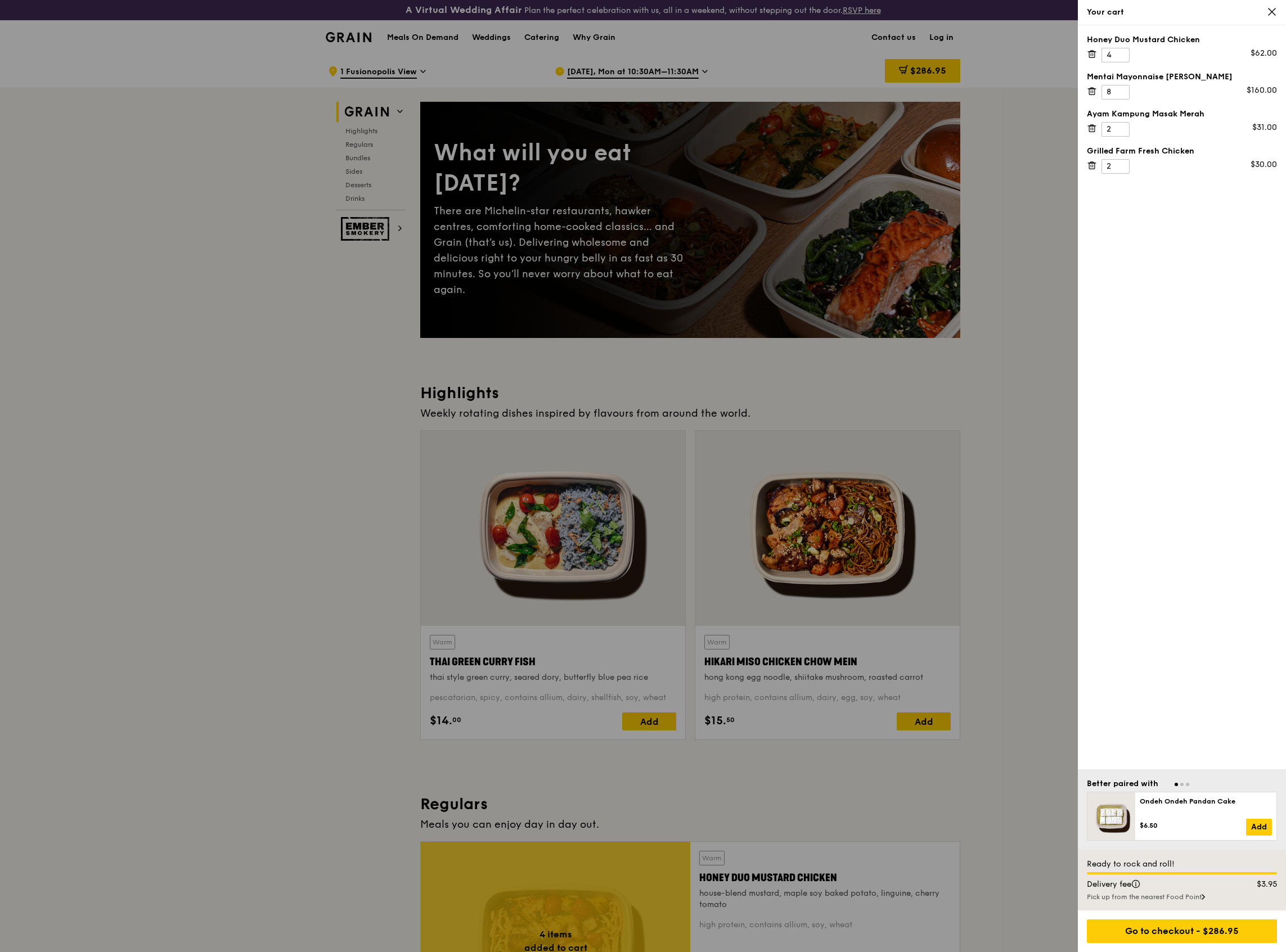
click at [1093, 51] on icon at bounding box center [1092, 51] width 3 height 1
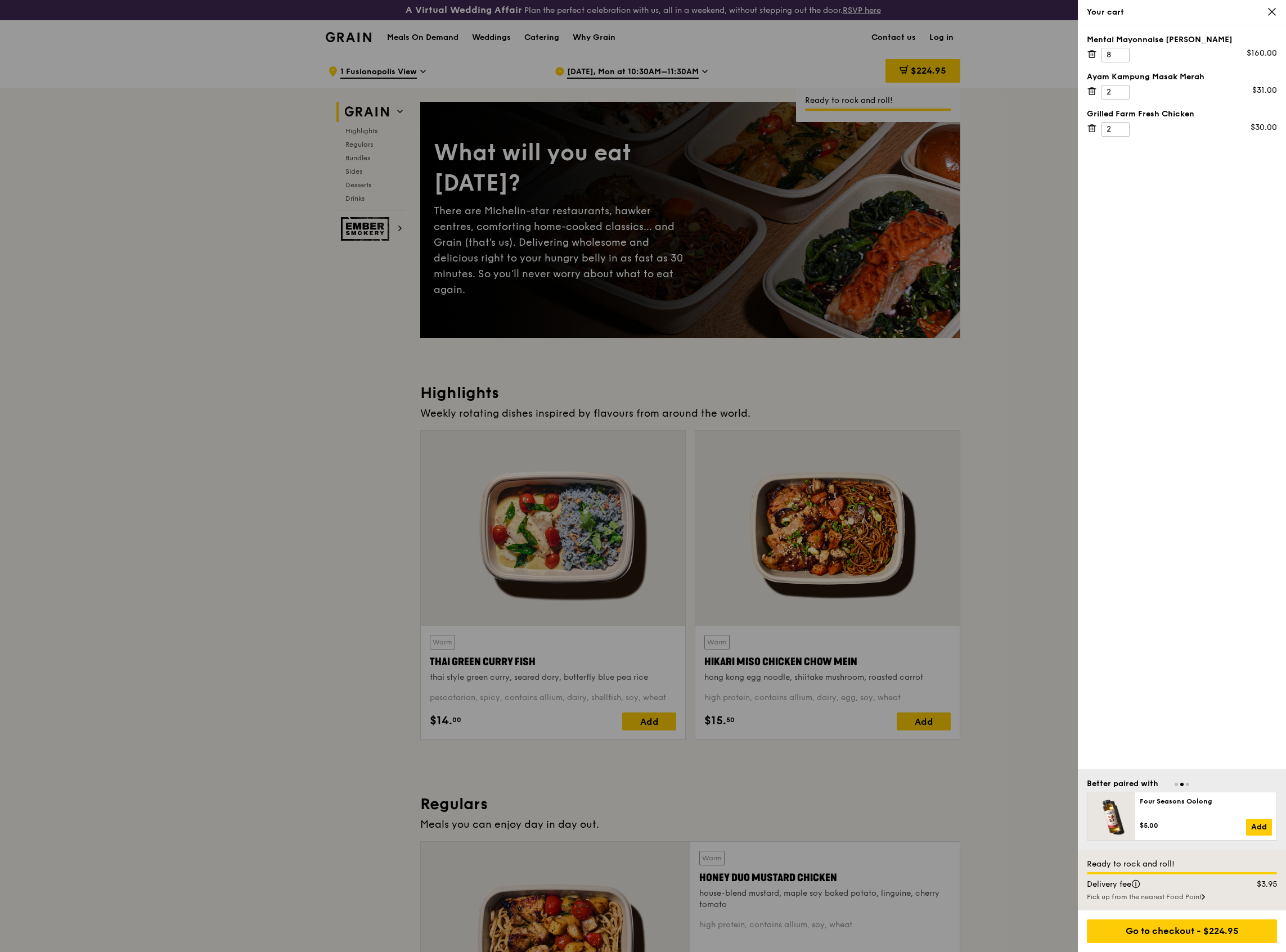
click at [1091, 55] on icon at bounding box center [1092, 54] width 10 height 10
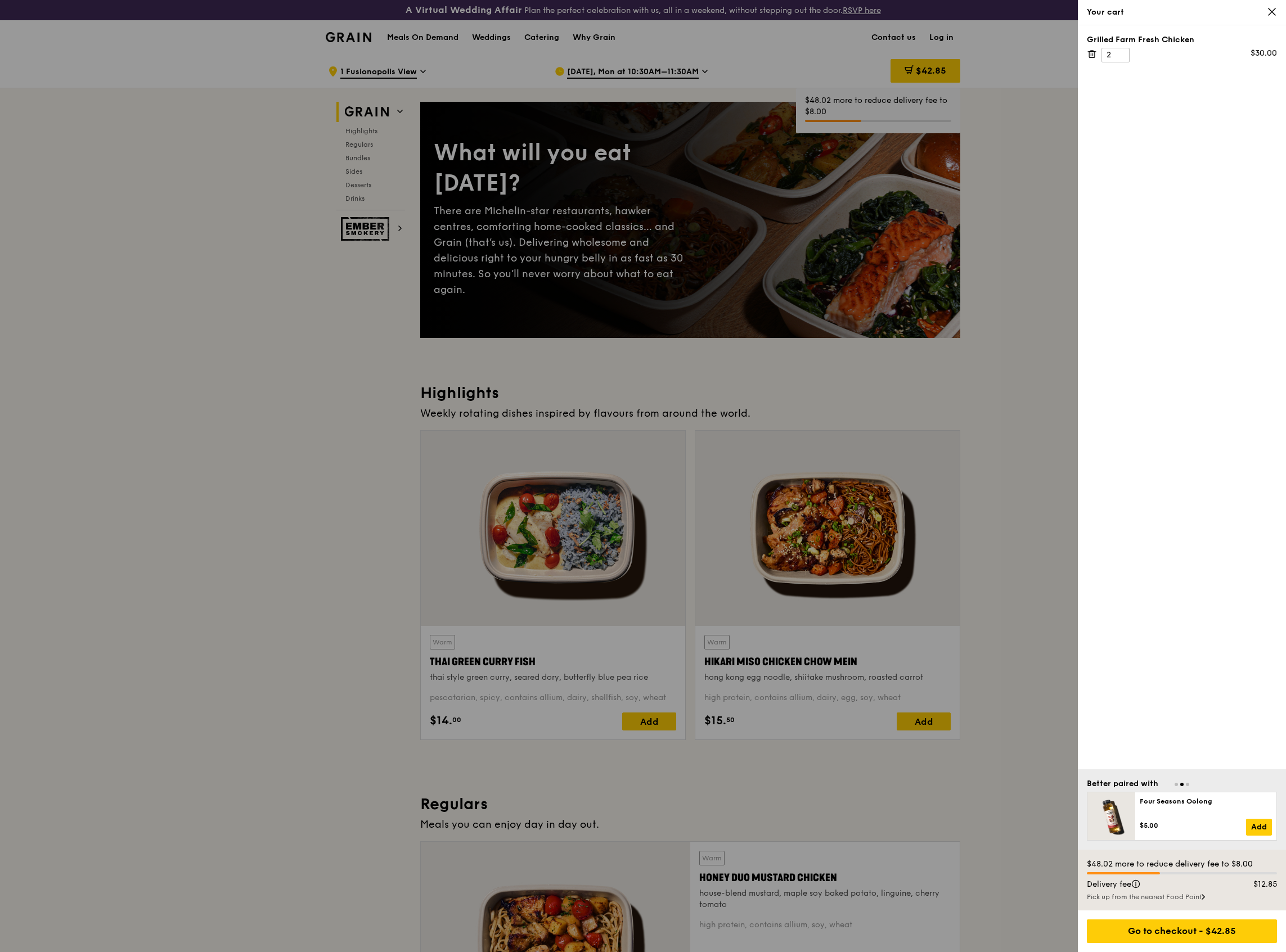
click at [1091, 55] on icon at bounding box center [1092, 54] width 10 height 10
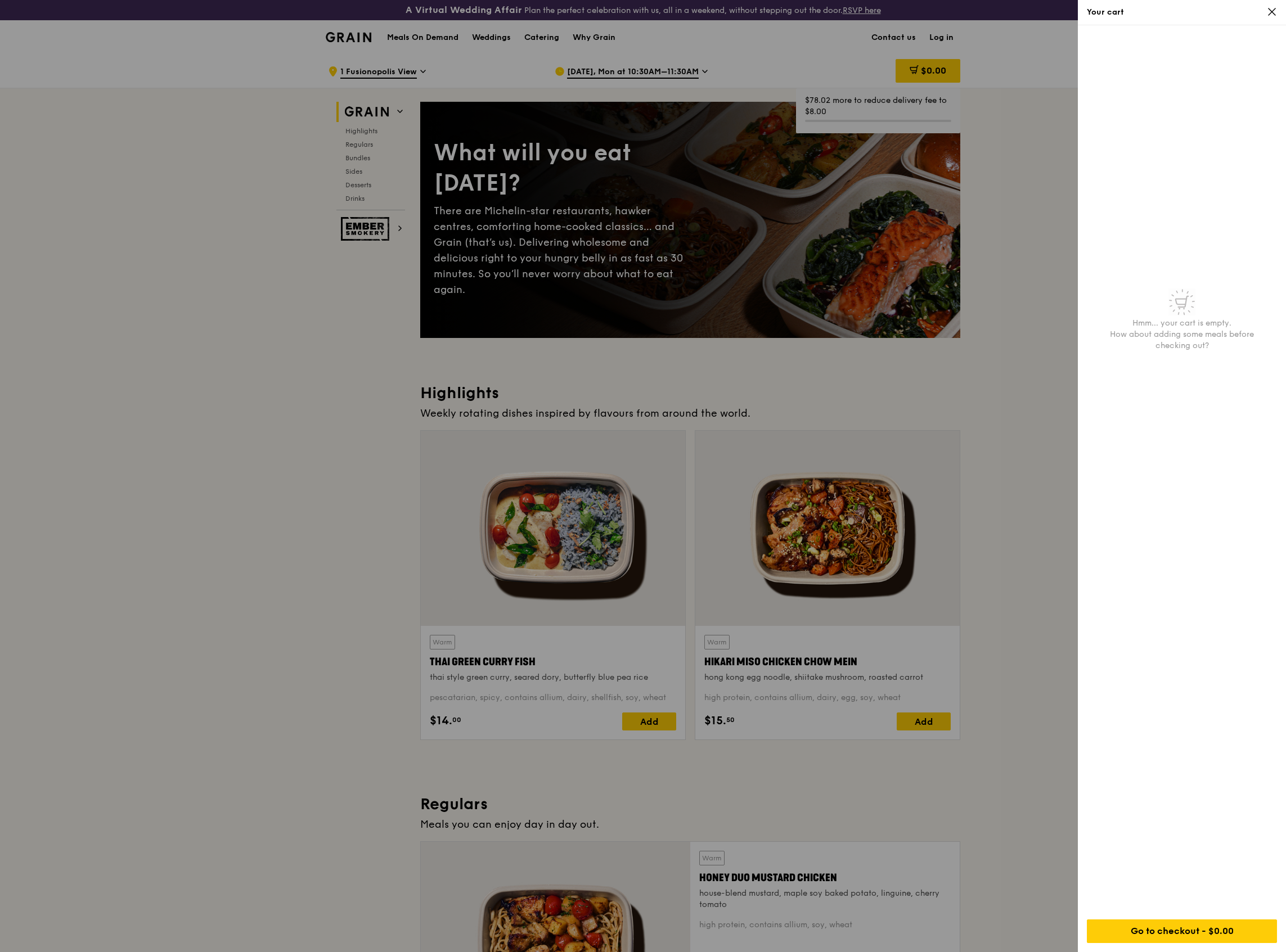
click at [987, 127] on div at bounding box center [643, 476] width 1286 height 952
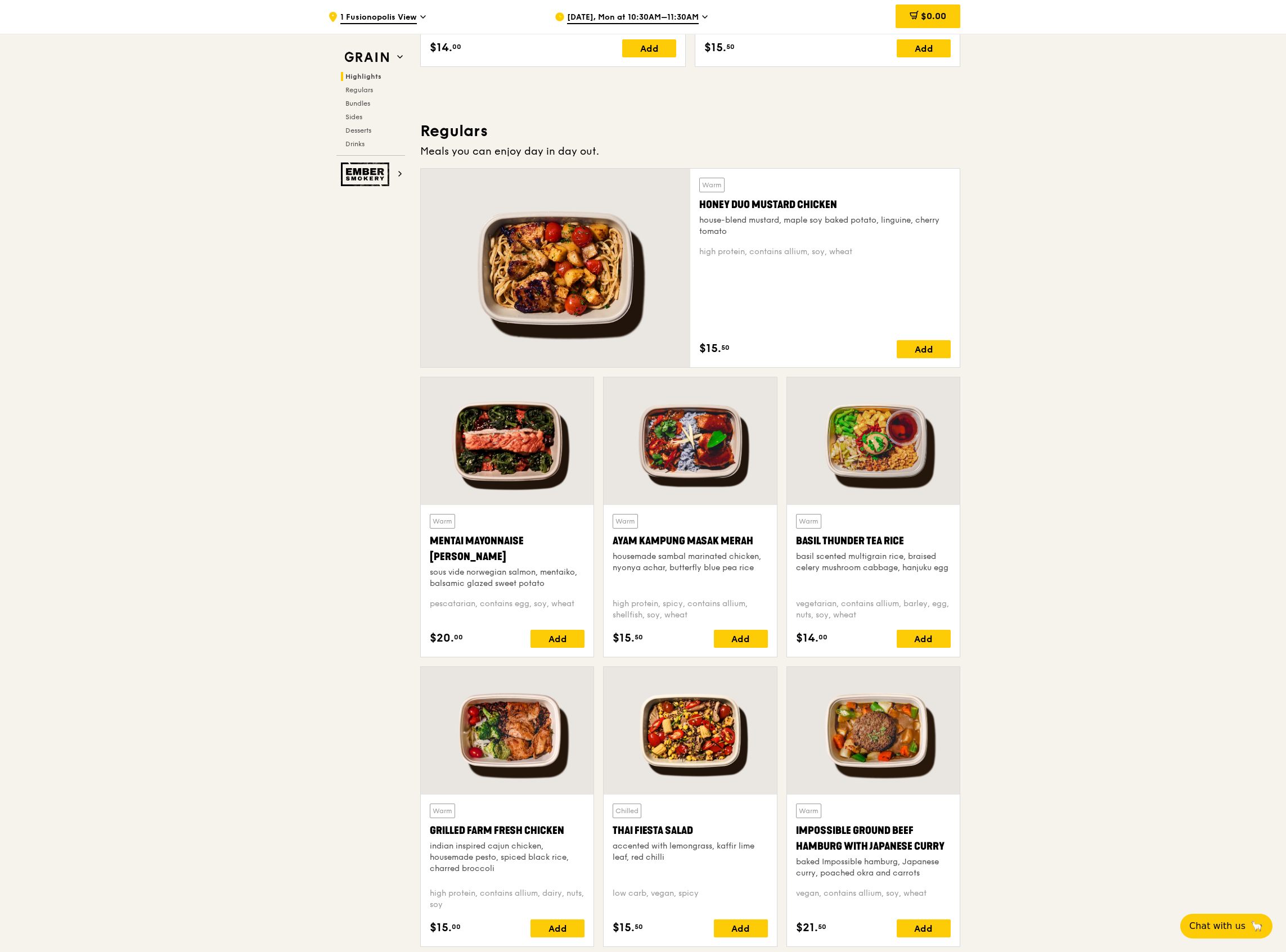
scroll to position [674, 0]
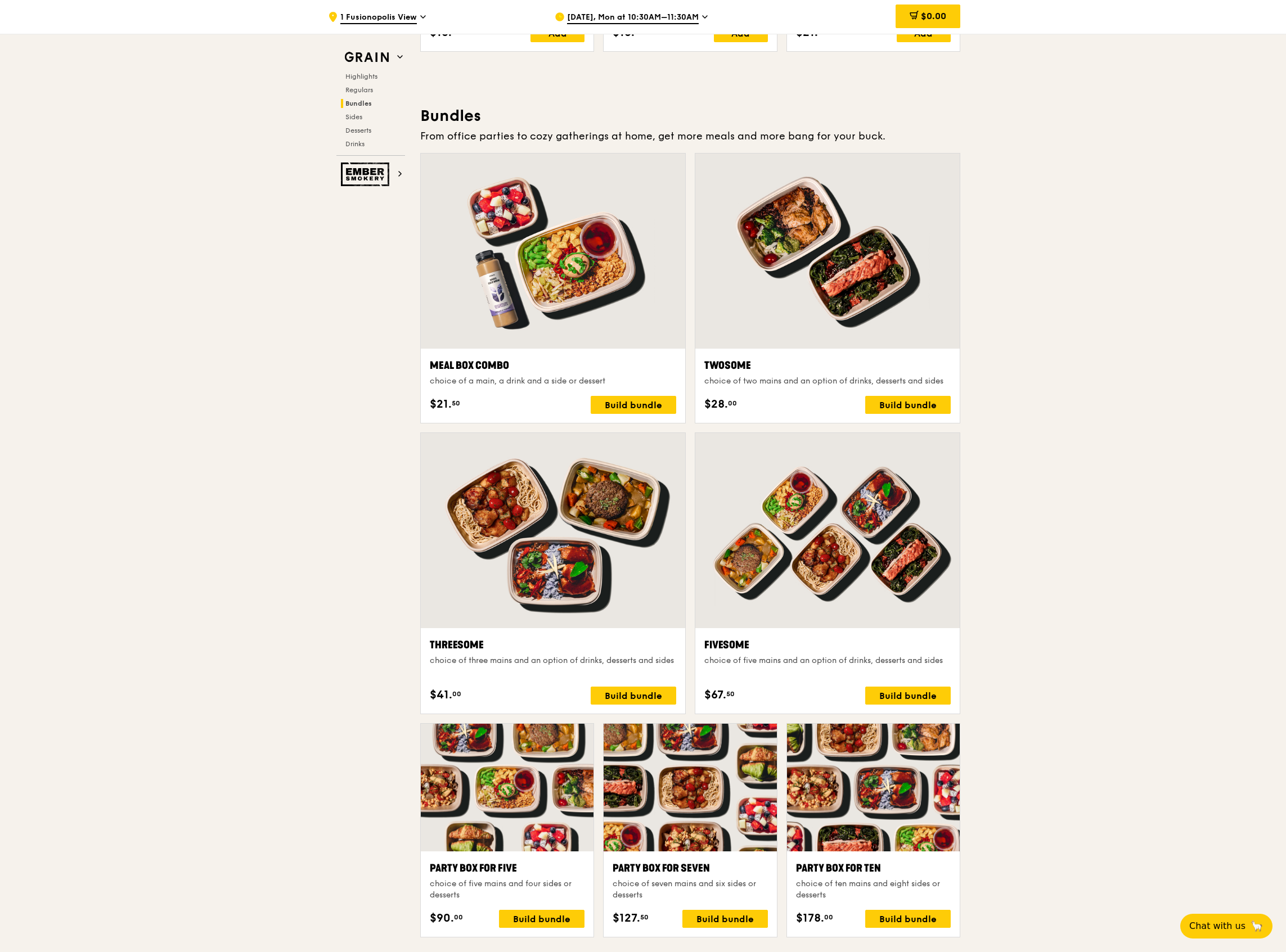
scroll to position [1648, 0]
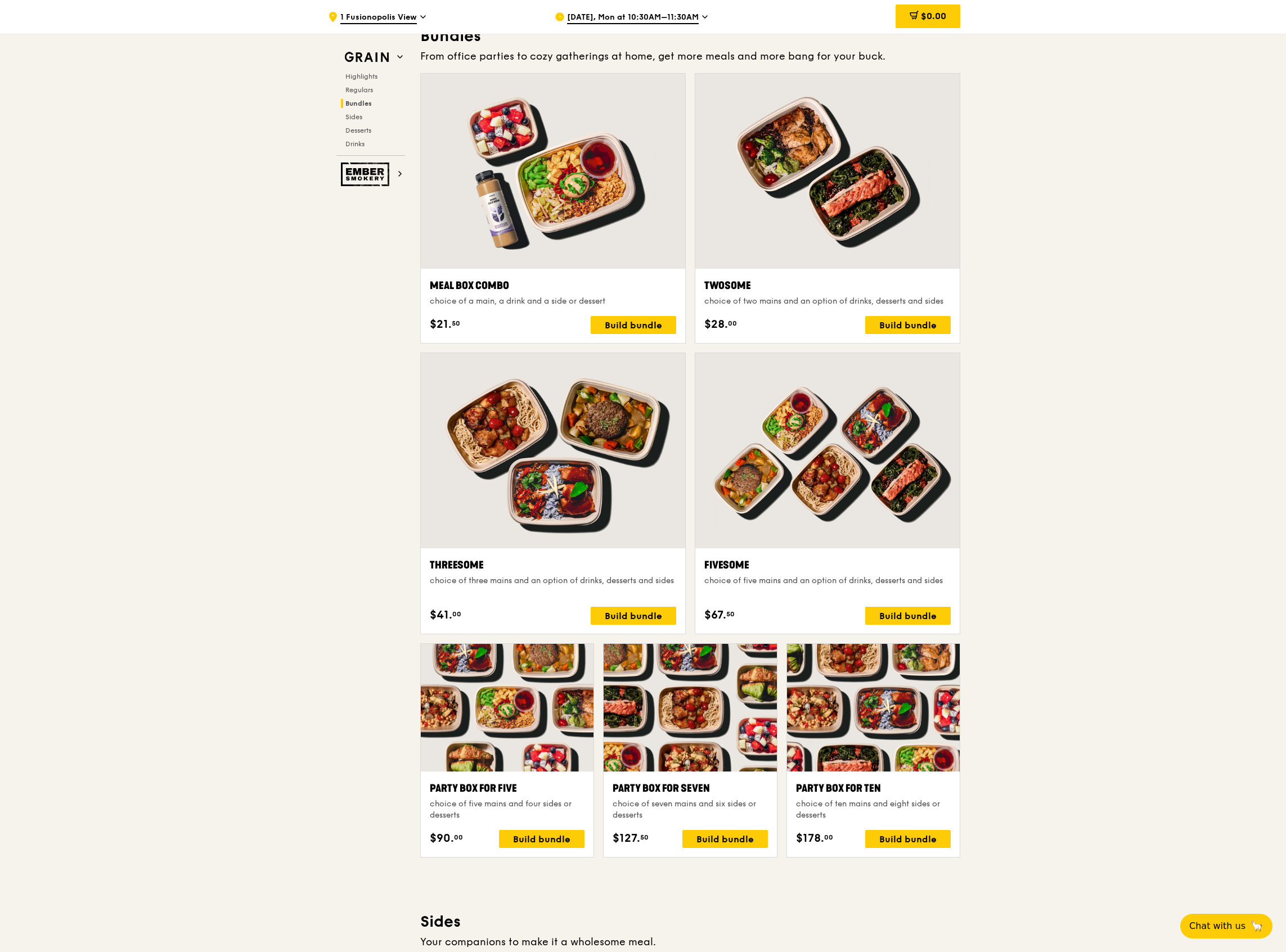
click at [1091, 660] on div ".cls-1 { fill: none; stroke: #fff; stroke-linecap: round; stroke-linejoin: roun…" at bounding box center [643, 775] width 1286 height 4738
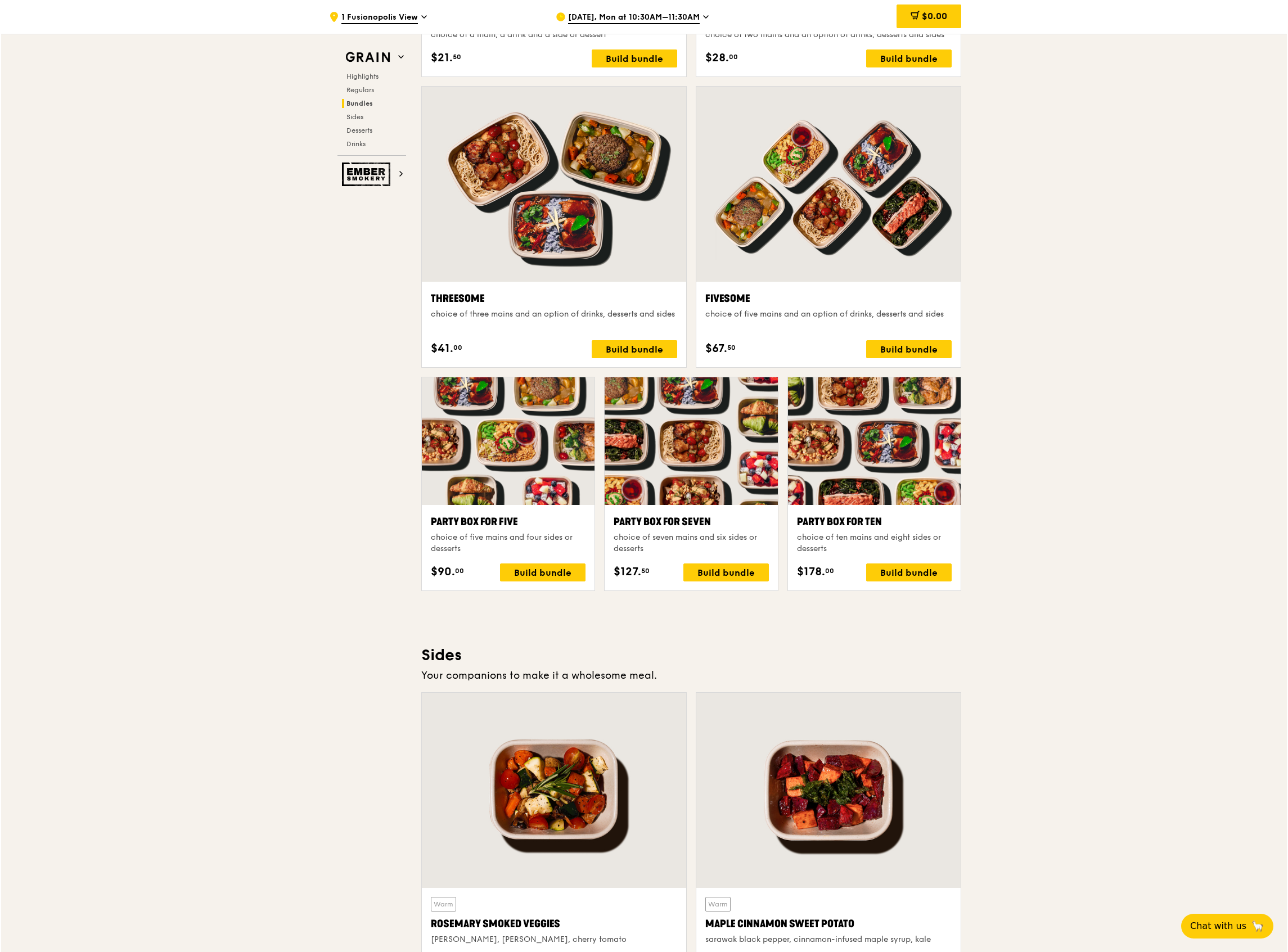
scroll to position [1947, 0]
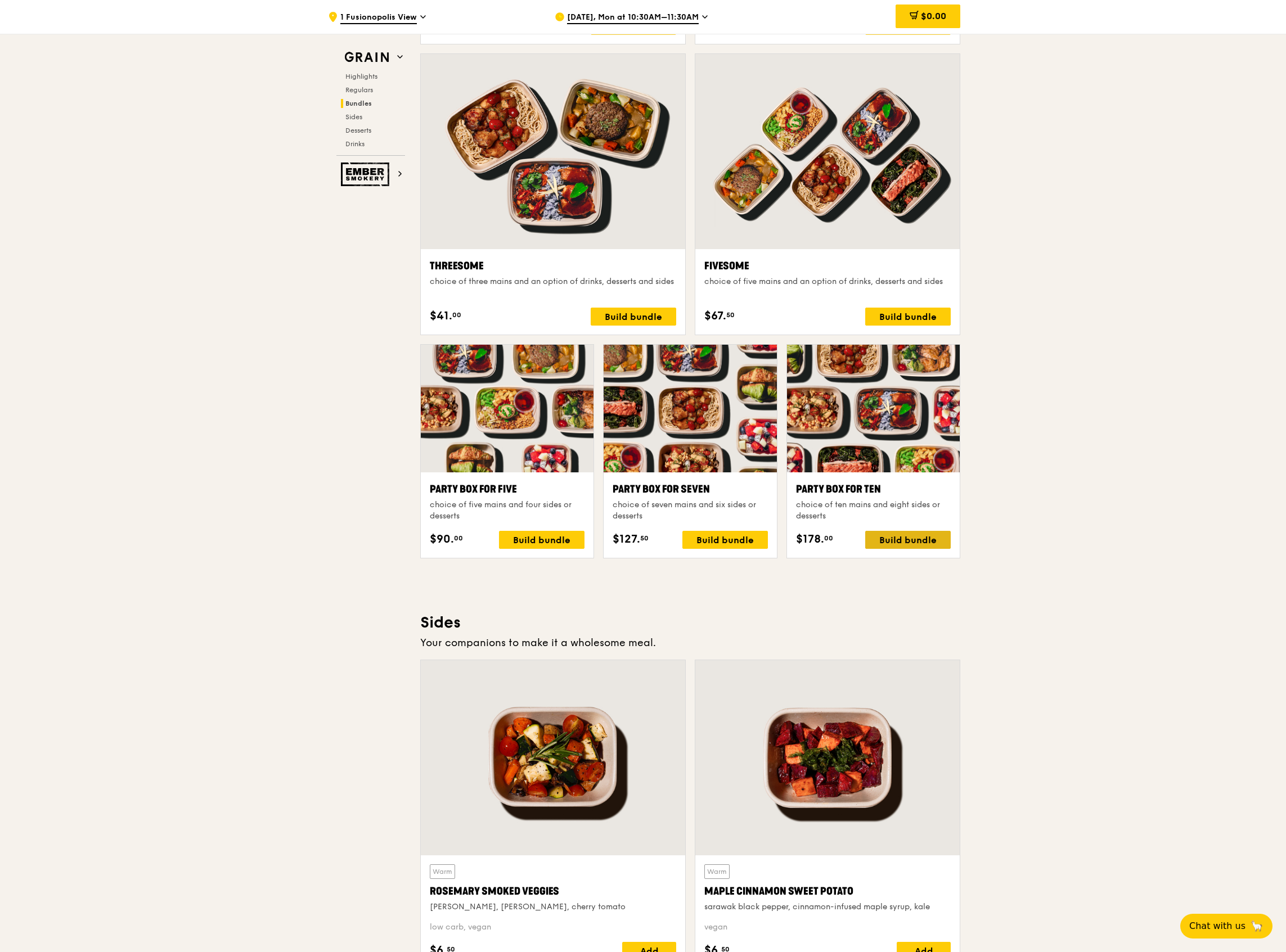
click at [898, 542] on div "Build bundle" at bounding box center [908, 540] width 86 height 18
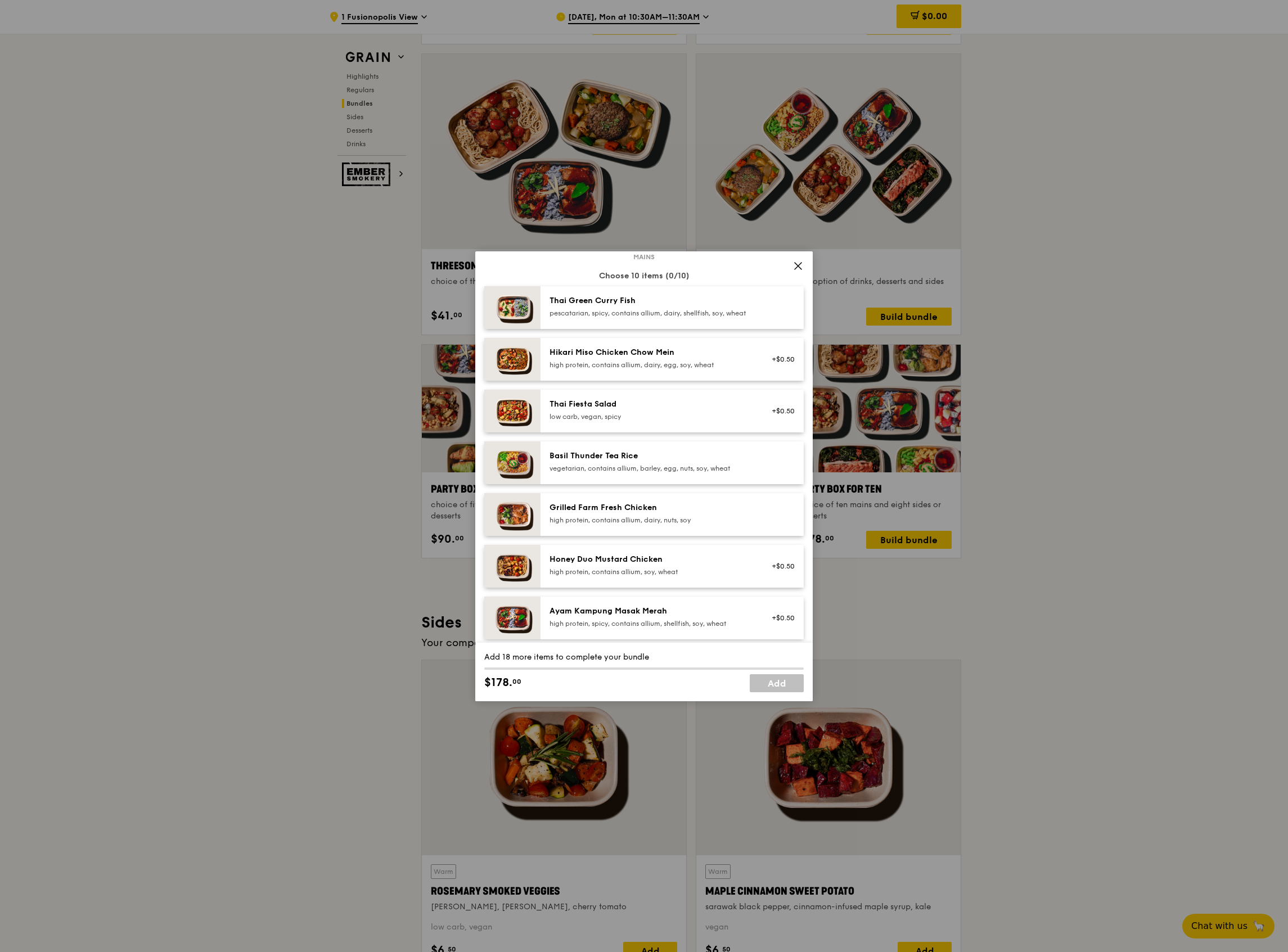
scroll to position [150, 0]
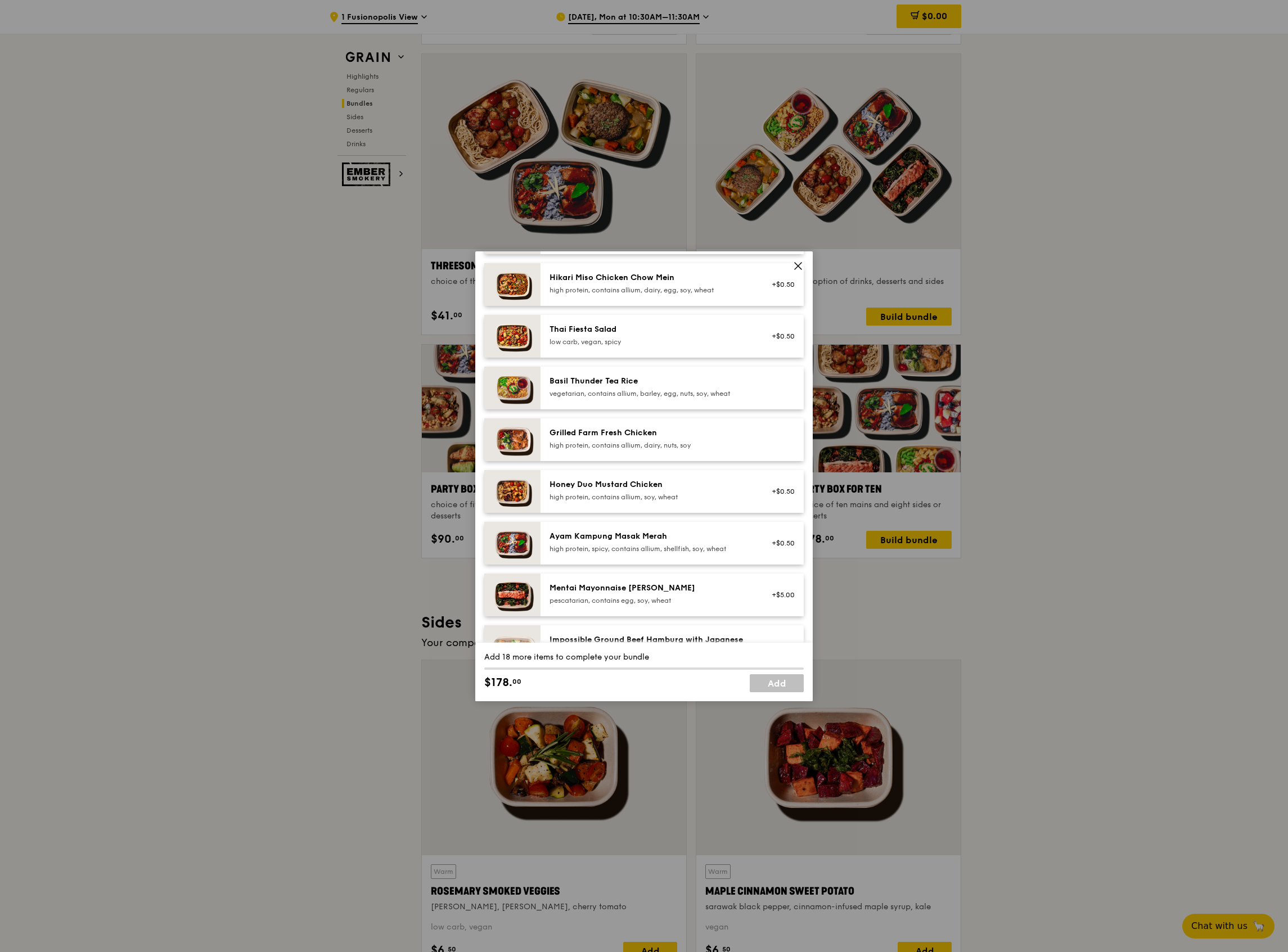
click at [584, 502] on div "high protein, contains allium, soy, wheat" at bounding box center [650, 497] width 202 height 9
click at [587, 502] on div "high protein, contains allium, soy, wheat" at bounding box center [650, 497] width 202 height 9
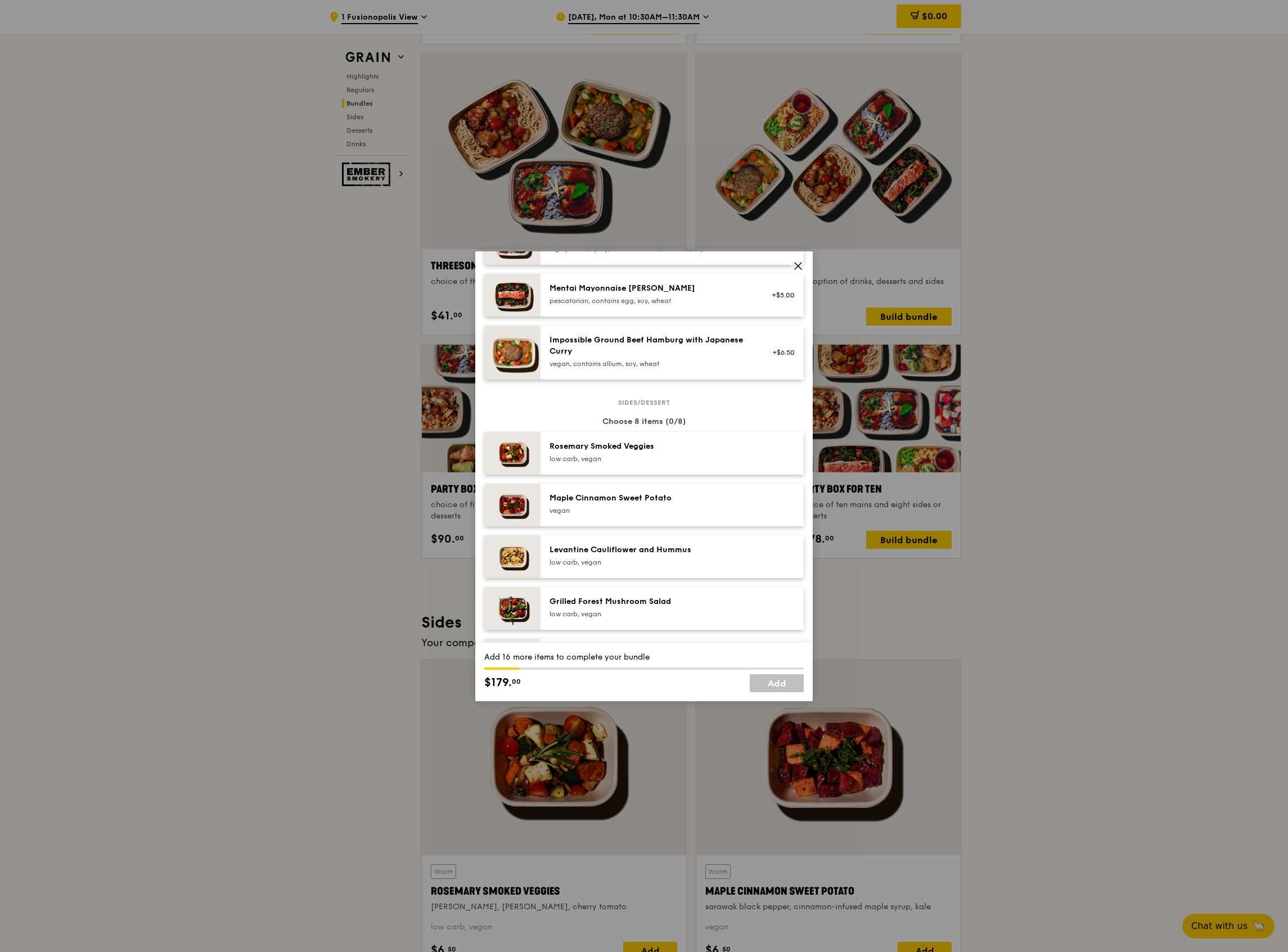
scroll to position [375, 0]
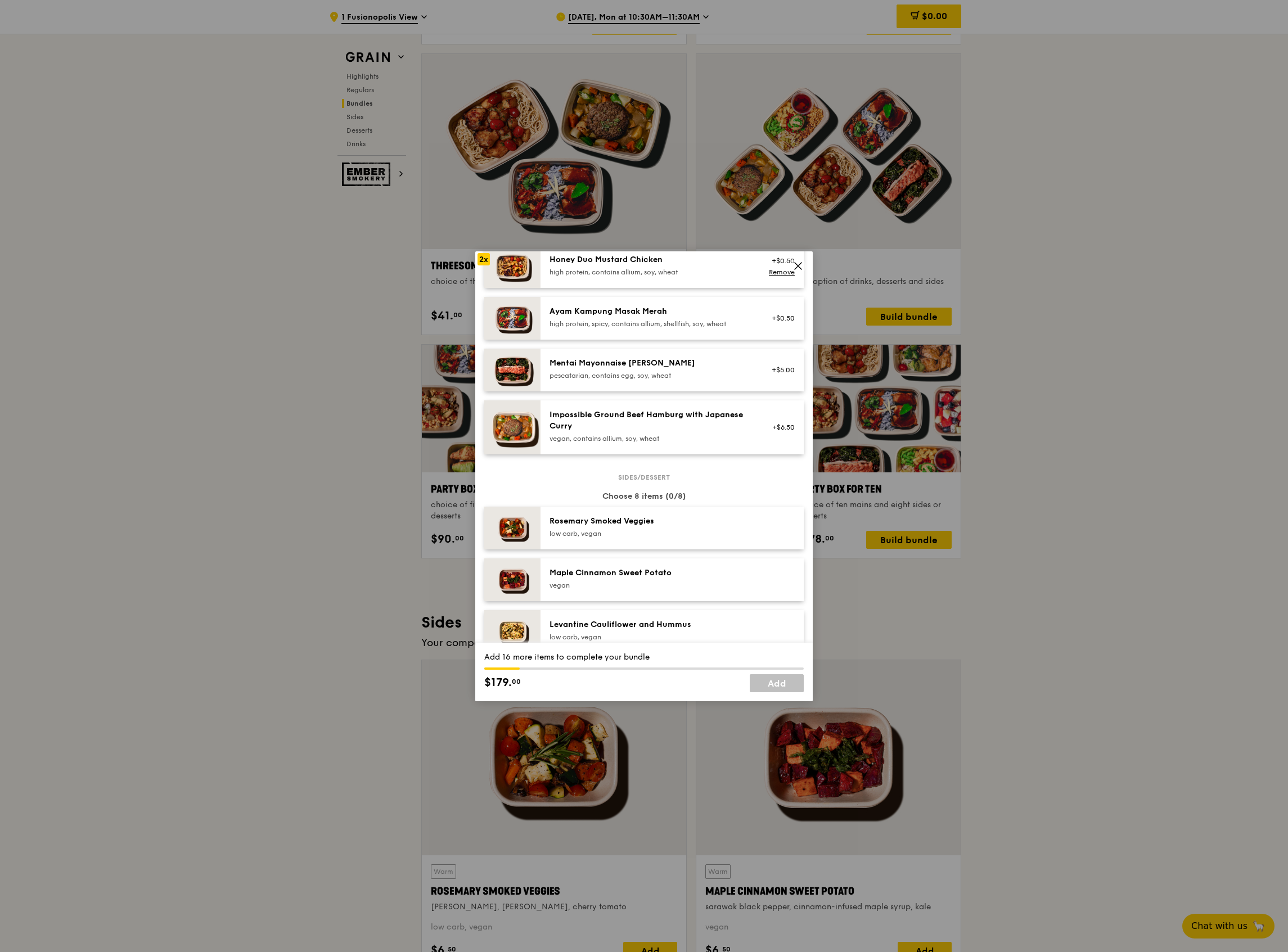
click at [578, 380] on div "pescatarian, contains egg, soy, wheat" at bounding box center [650, 375] width 202 height 9
click at [574, 380] on div "pescatarian, contains egg, soy, wheat" at bounding box center [650, 375] width 202 height 9
click at [572, 379] on div "Mentai Mayonnaise Aburi Salmon pescatarian, contains egg, soy, wheat" at bounding box center [650, 368] width 202 height 22
click at [571, 379] on div "pescatarian, contains egg, soy, wheat" at bounding box center [650, 375] width 202 height 9
click at [571, 379] on div "pescatarian, contains egg, soy, wheat" at bounding box center [650, 375] width 202 height 9
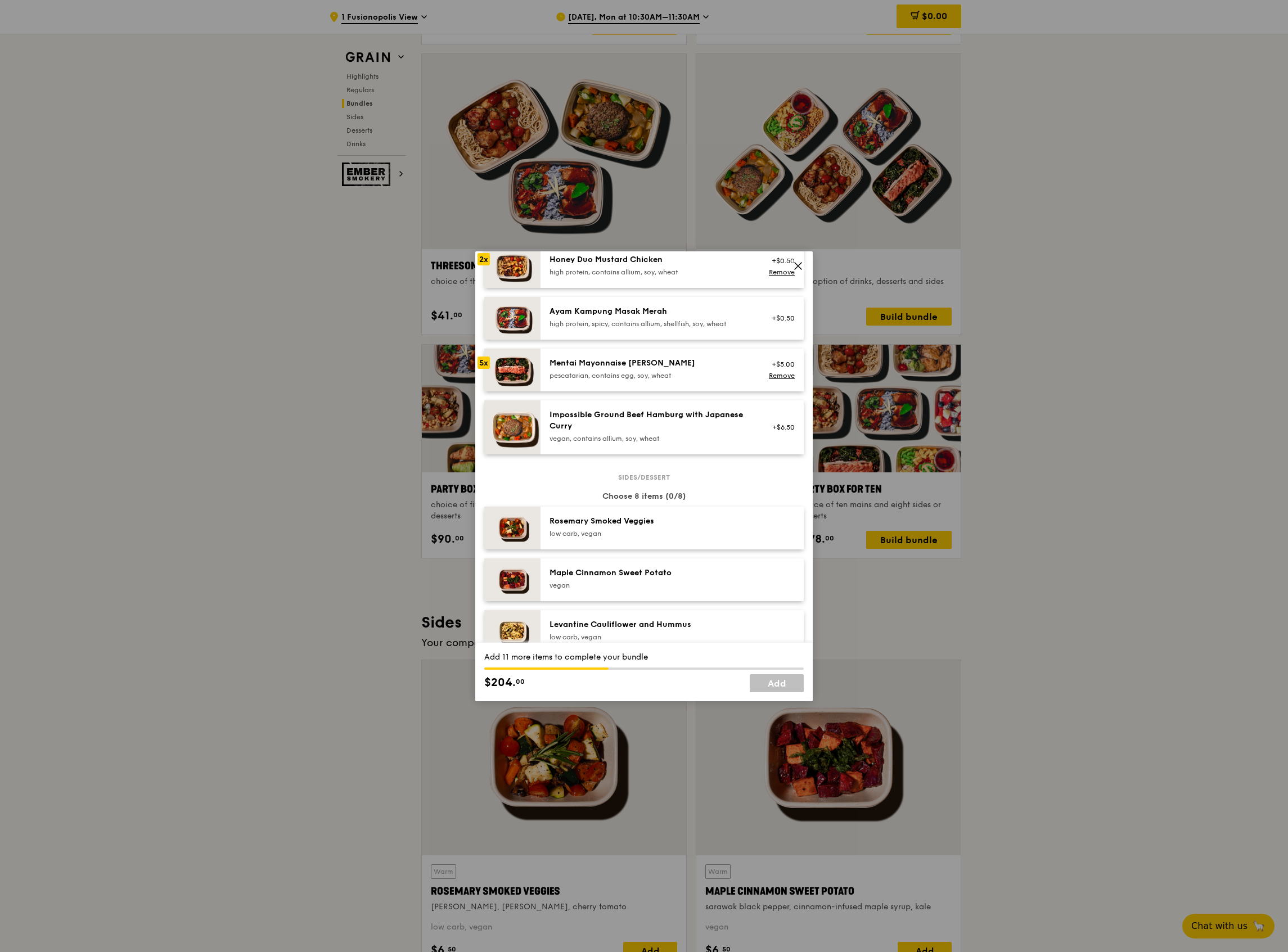
click at [571, 379] on div "pescatarian, contains egg, soy, wheat" at bounding box center [650, 375] width 202 height 9
click at [571, 317] on div "Ayam Kampung Masak Merah" at bounding box center [650, 311] width 202 height 11
click at [569, 326] on div "Ayam Kampung Masak Merah high protein, spicy, contains allium, shellfish, soy, …" at bounding box center [650, 316] width 202 height 22
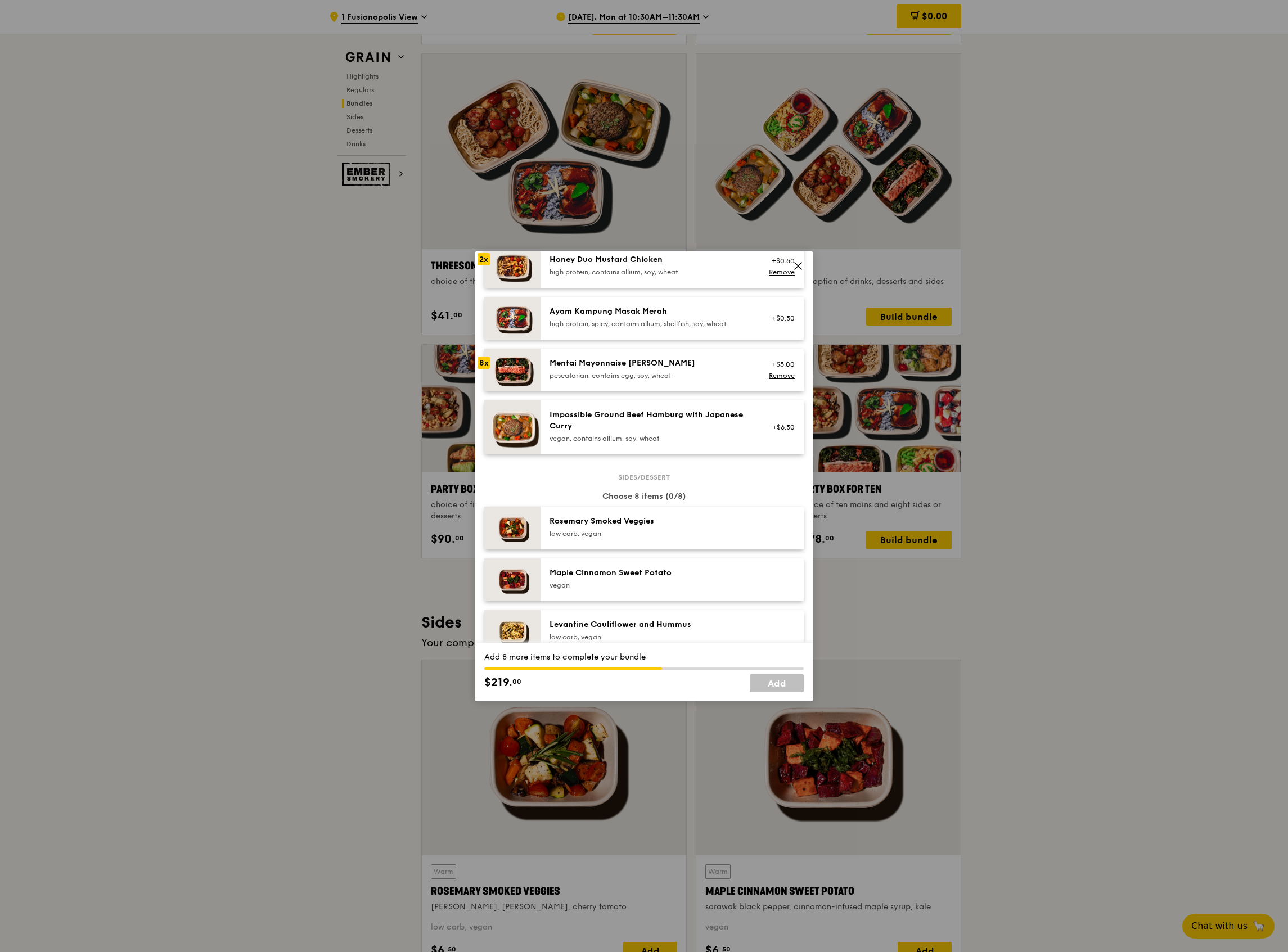
click at [565, 329] on div "high protein, spicy, contains allium, shellfish, soy, wheat" at bounding box center [650, 324] width 202 height 9
click at [563, 329] on div "high protein, spicy, contains allium, shellfish, soy, wheat" at bounding box center [650, 324] width 202 height 9
click at [564, 317] on div "Ayam Kampung Masak Merah" at bounding box center [650, 311] width 202 height 11
click at [670, 317] on div "Ayam Kampung Masak Merah" at bounding box center [650, 311] width 202 height 11
click at [677, 313] on div "Ayam Kampung Masak Merah high protein, spicy, contains allium, shellfish, soy, …" at bounding box center [672, 318] width 263 height 42
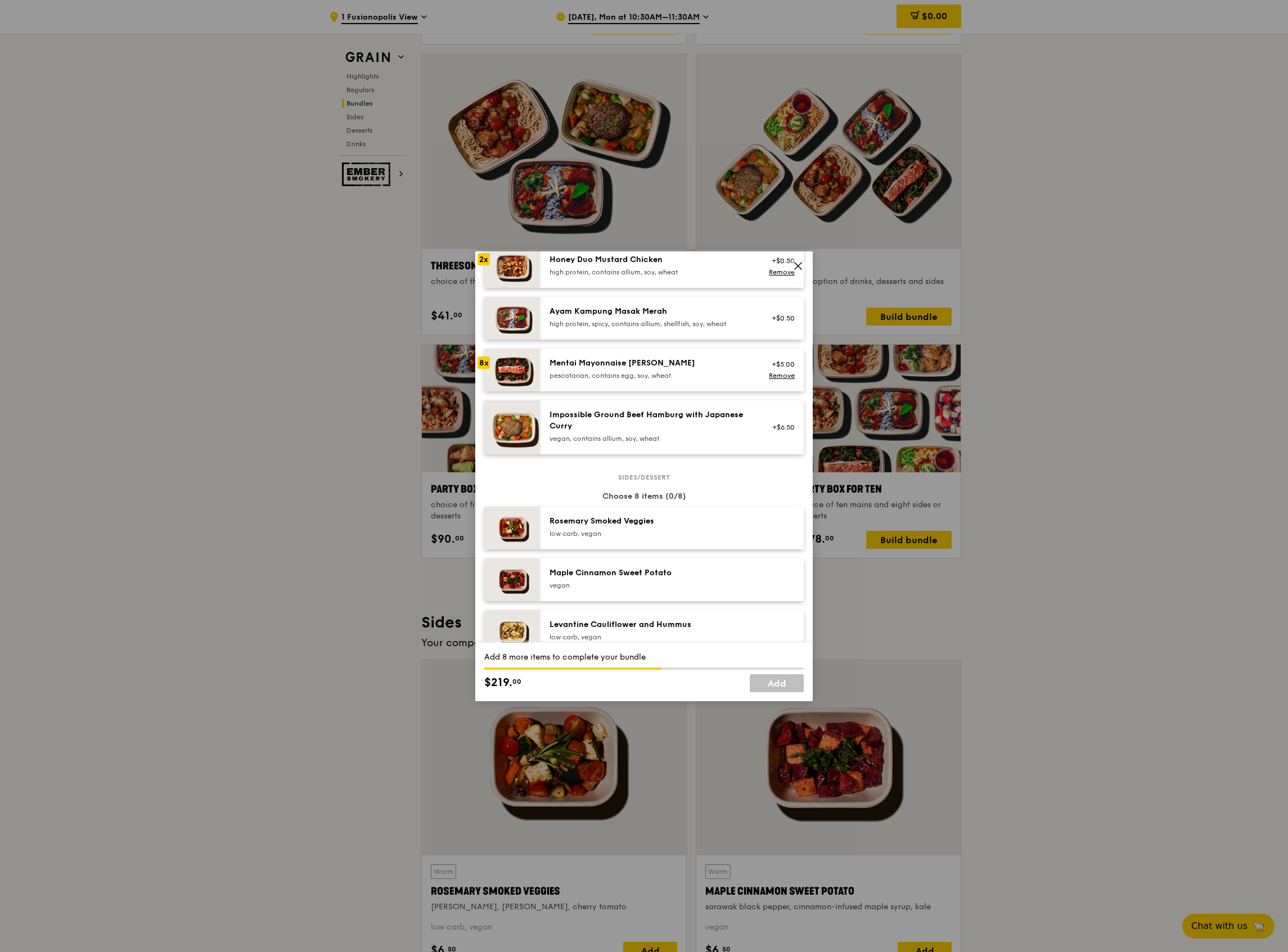
click at [677, 314] on div "Ayam Kampung Masak Merah" at bounding box center [650, 311] width 202 height 11
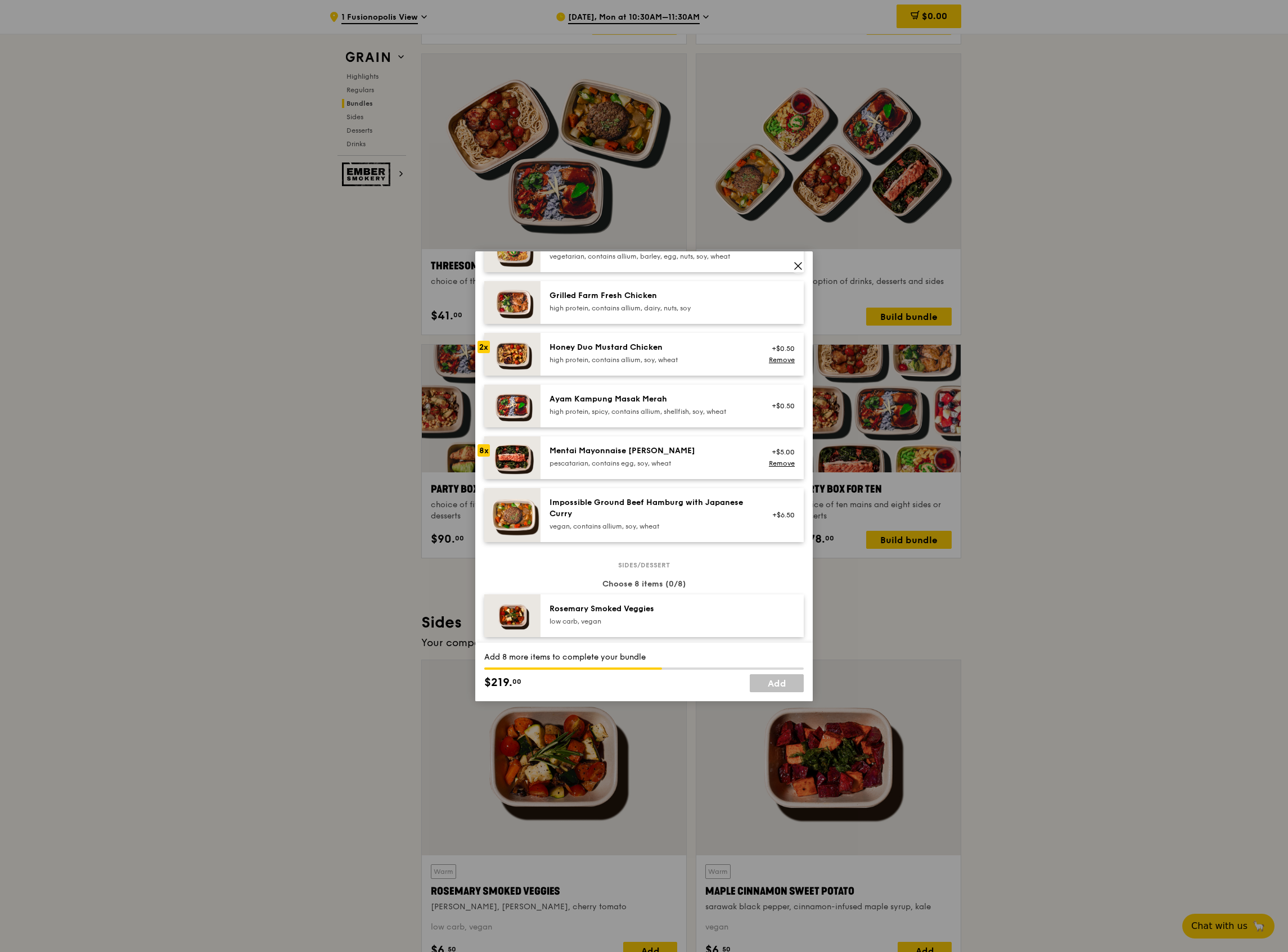
scroll to position [225, 0]
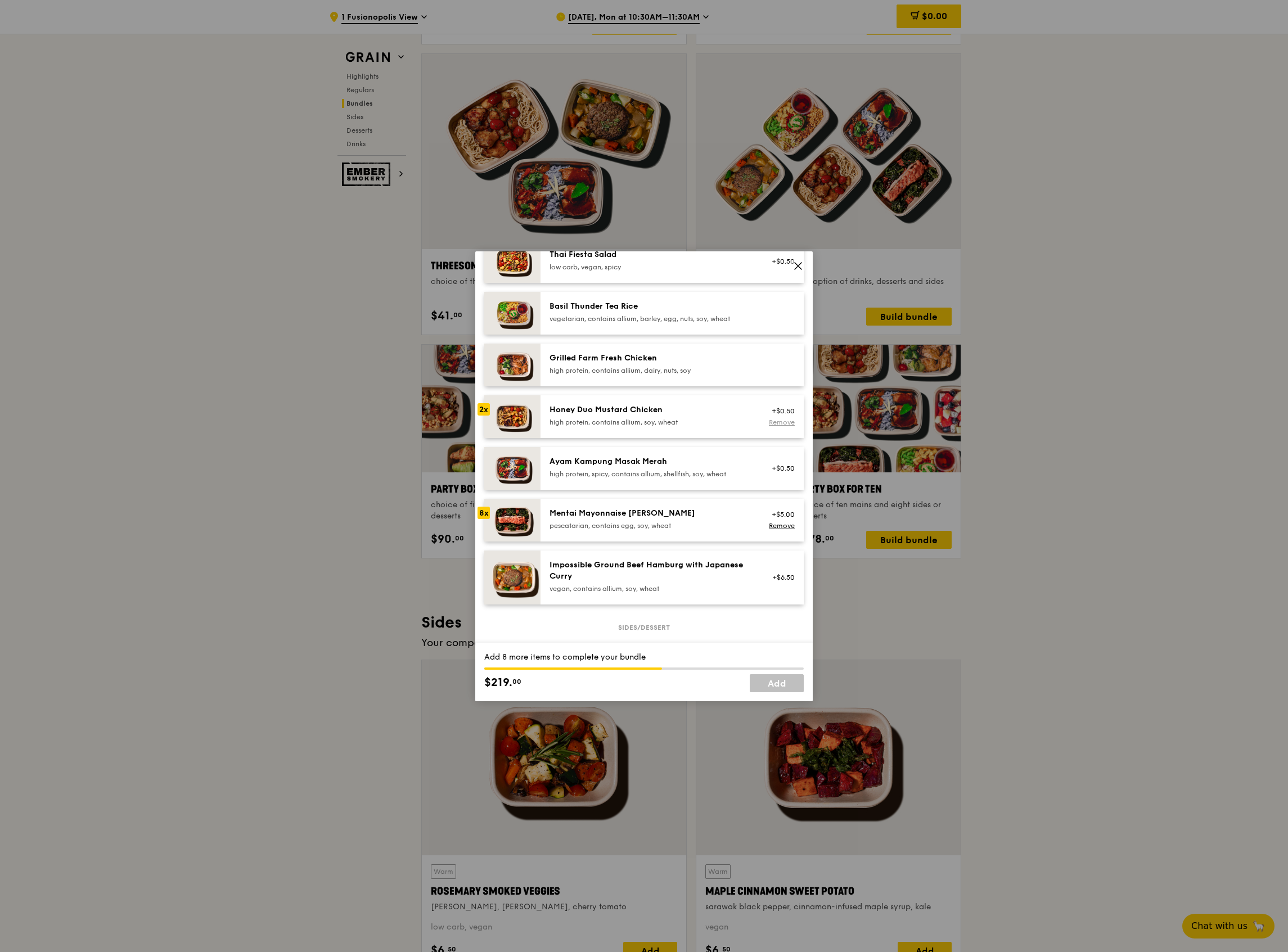
click at [770, 426] on link "Remove" at bounding box center [781, 422] width 26 height 8
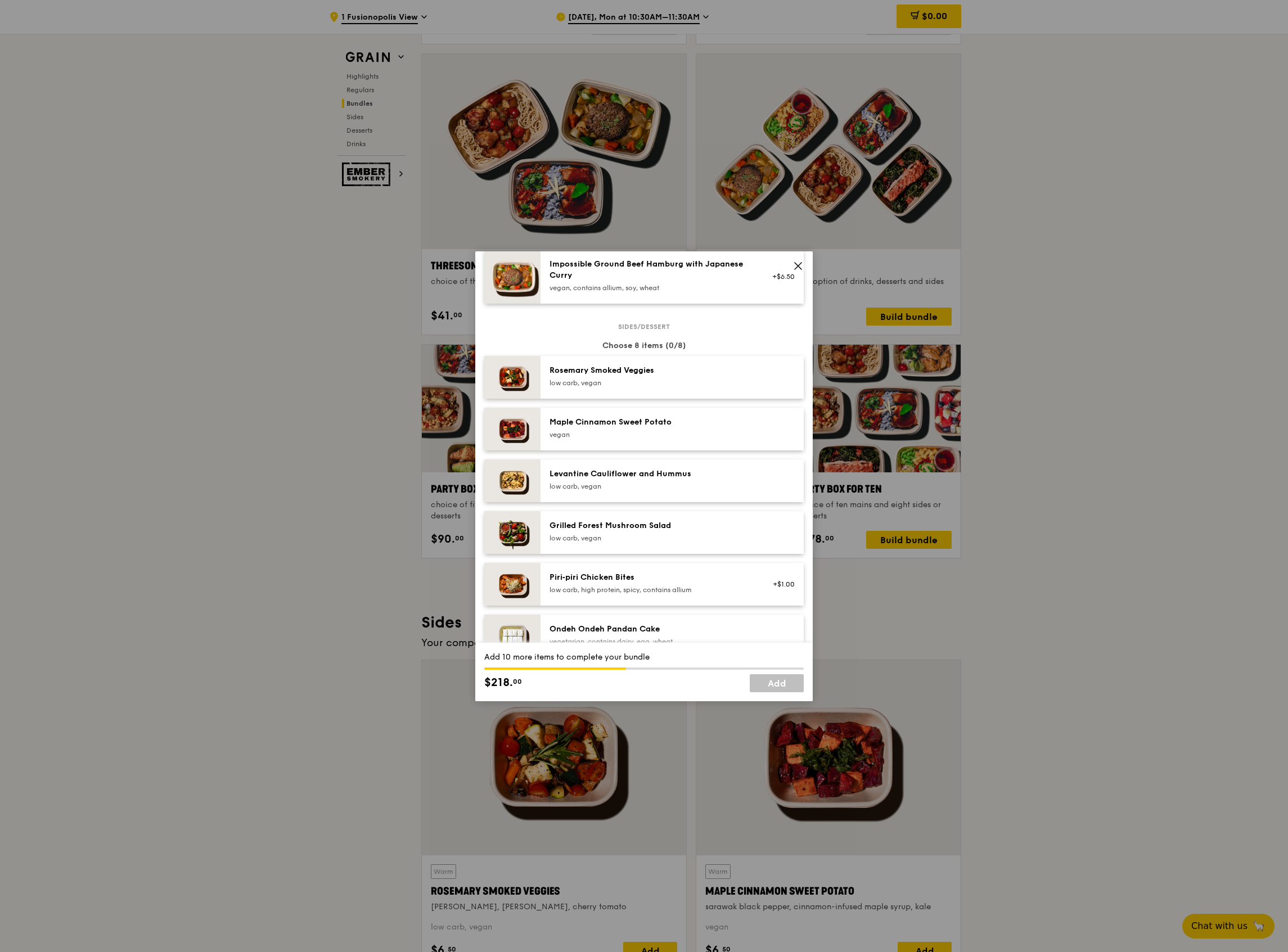
scroll to position [606, 0]
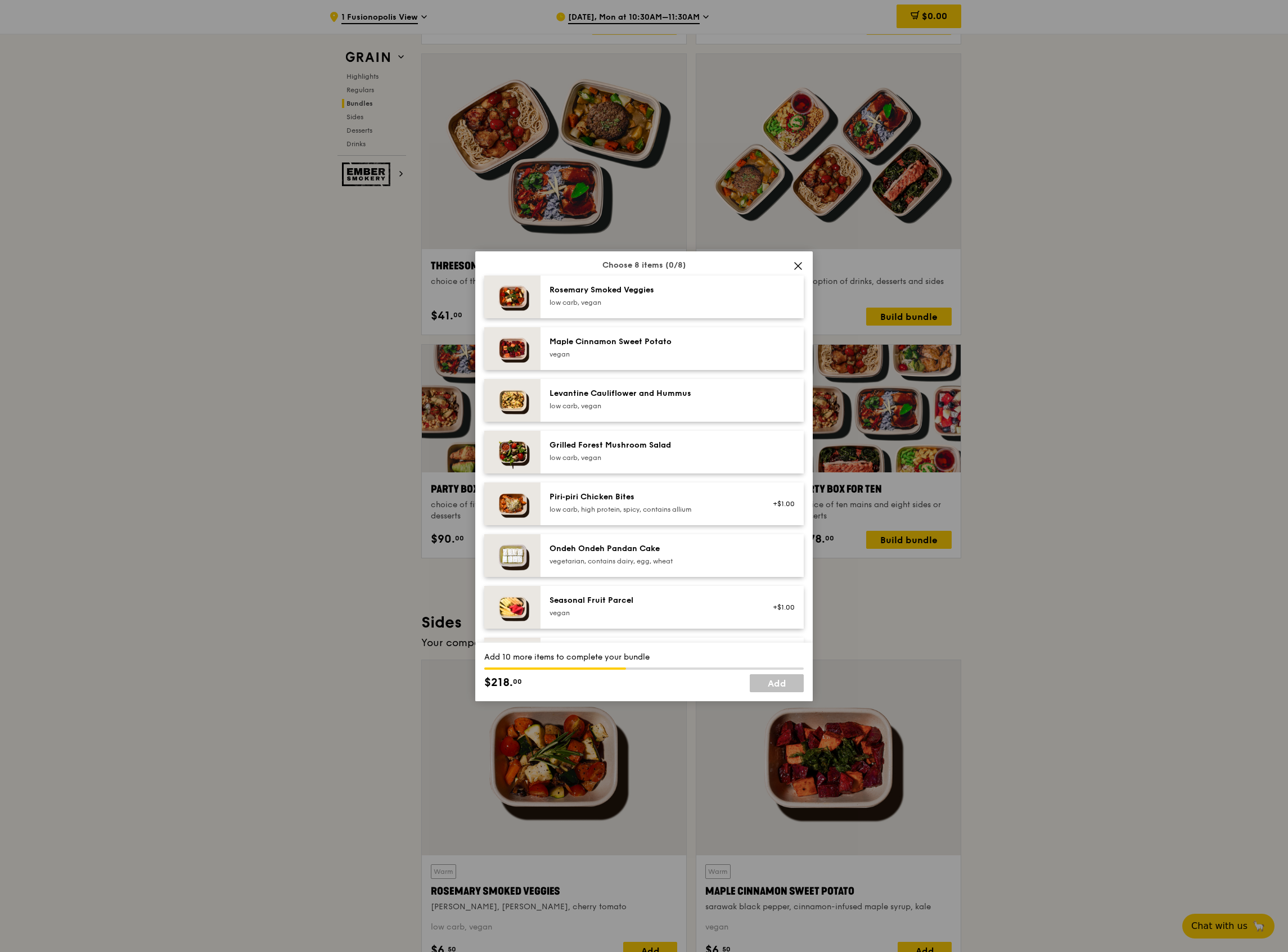
click at [682, 460] on div "Grilled Forest Mushroom Salad low carb, vegan" at bounding box center [650, 450] width 202 height 22
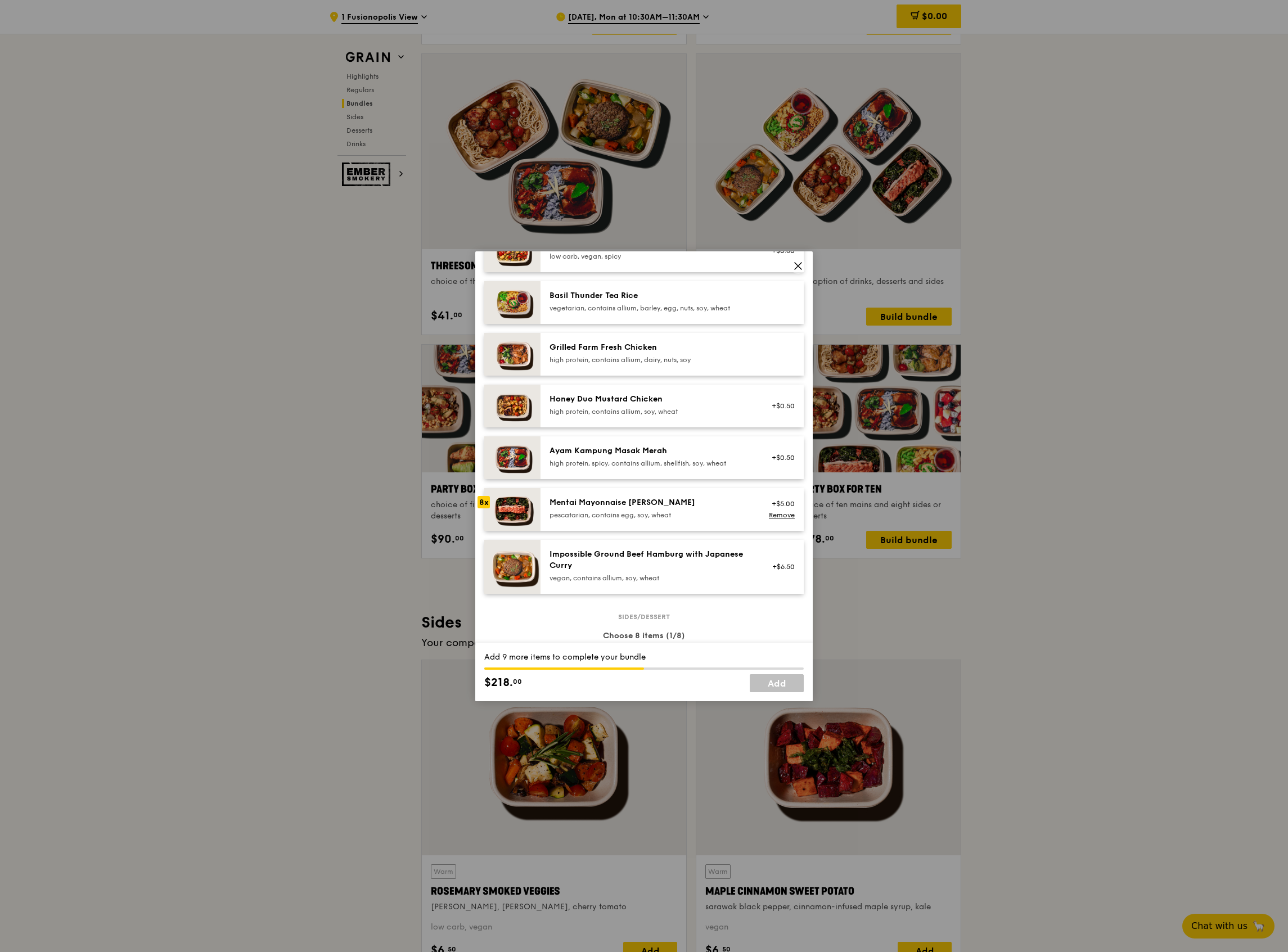
scroll to position [225, 0]
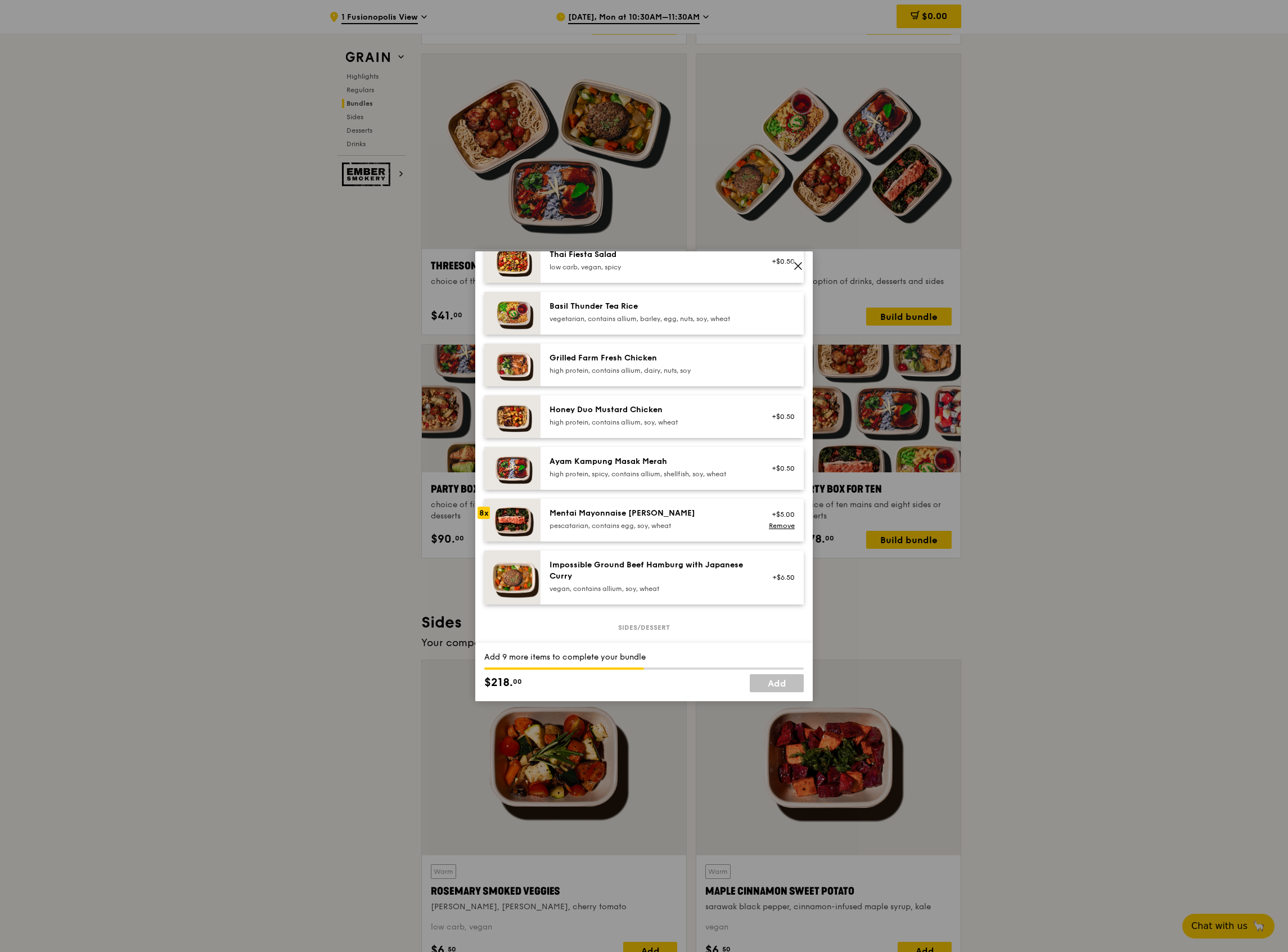
click at [569, 467] on div "Ayam Kampung Masak Merah" at bounding box center [650, 462] width 202 height 11
click at [568, 478] on div "Ayam Kampung Masak Merah high protein, spicy, contains allium, shellfish, soy, …" at bounding box center [650, 467] width 202 height 22
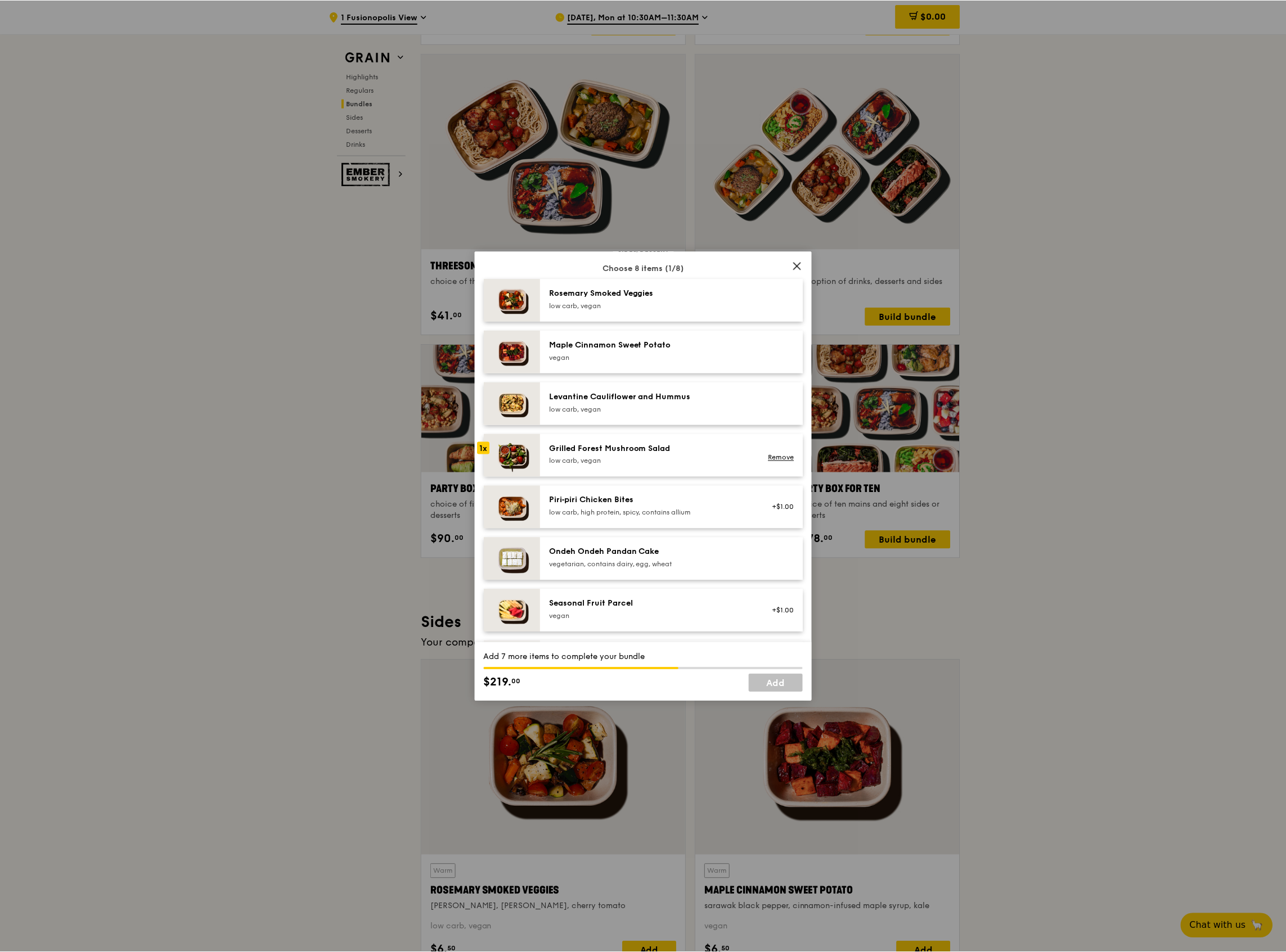
scroll to position [599, 0]
click at [801, 268] on icon at bounding box center [798, 266] width 10 height 10
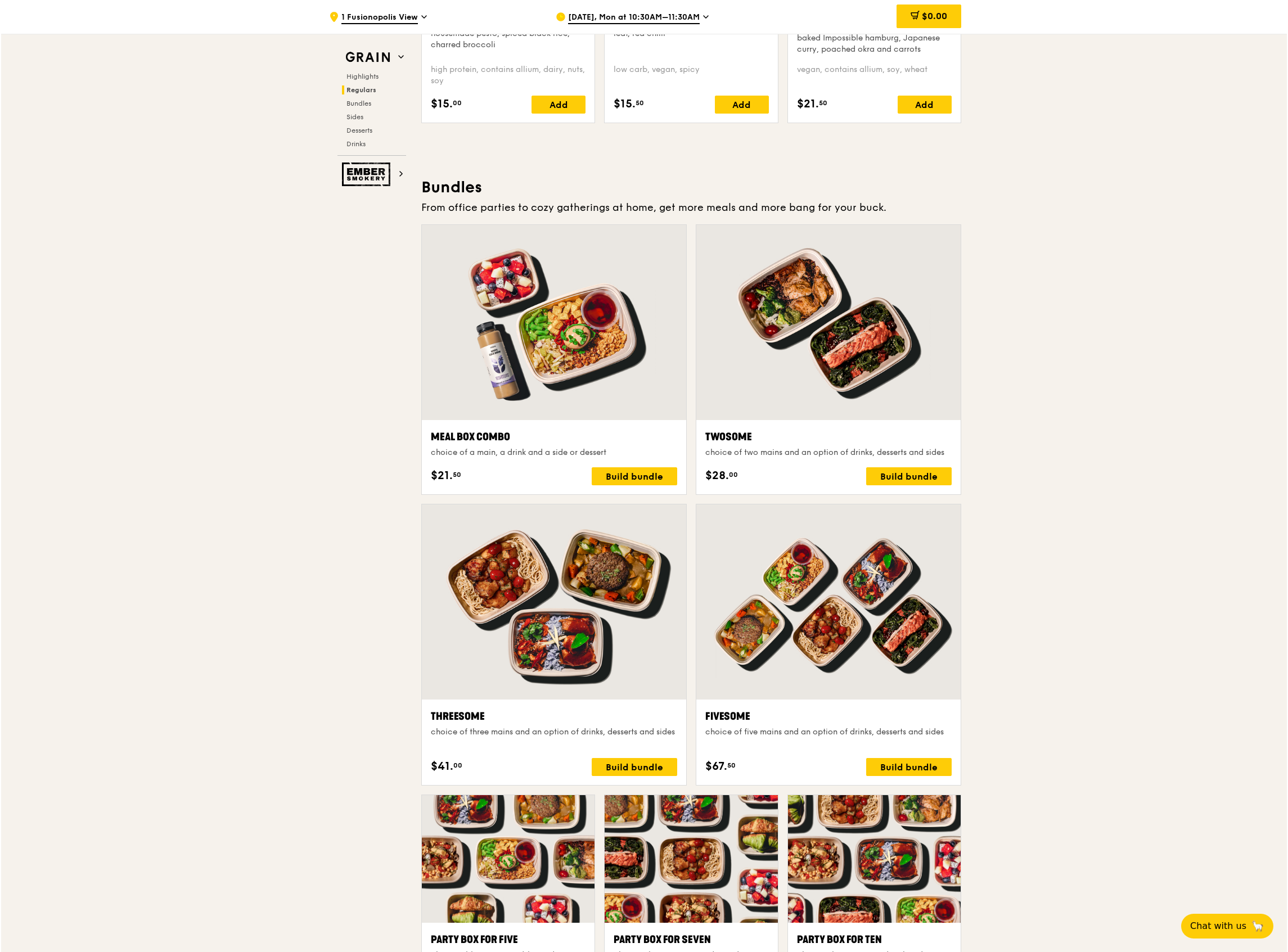
scroll to position [1723, 0]
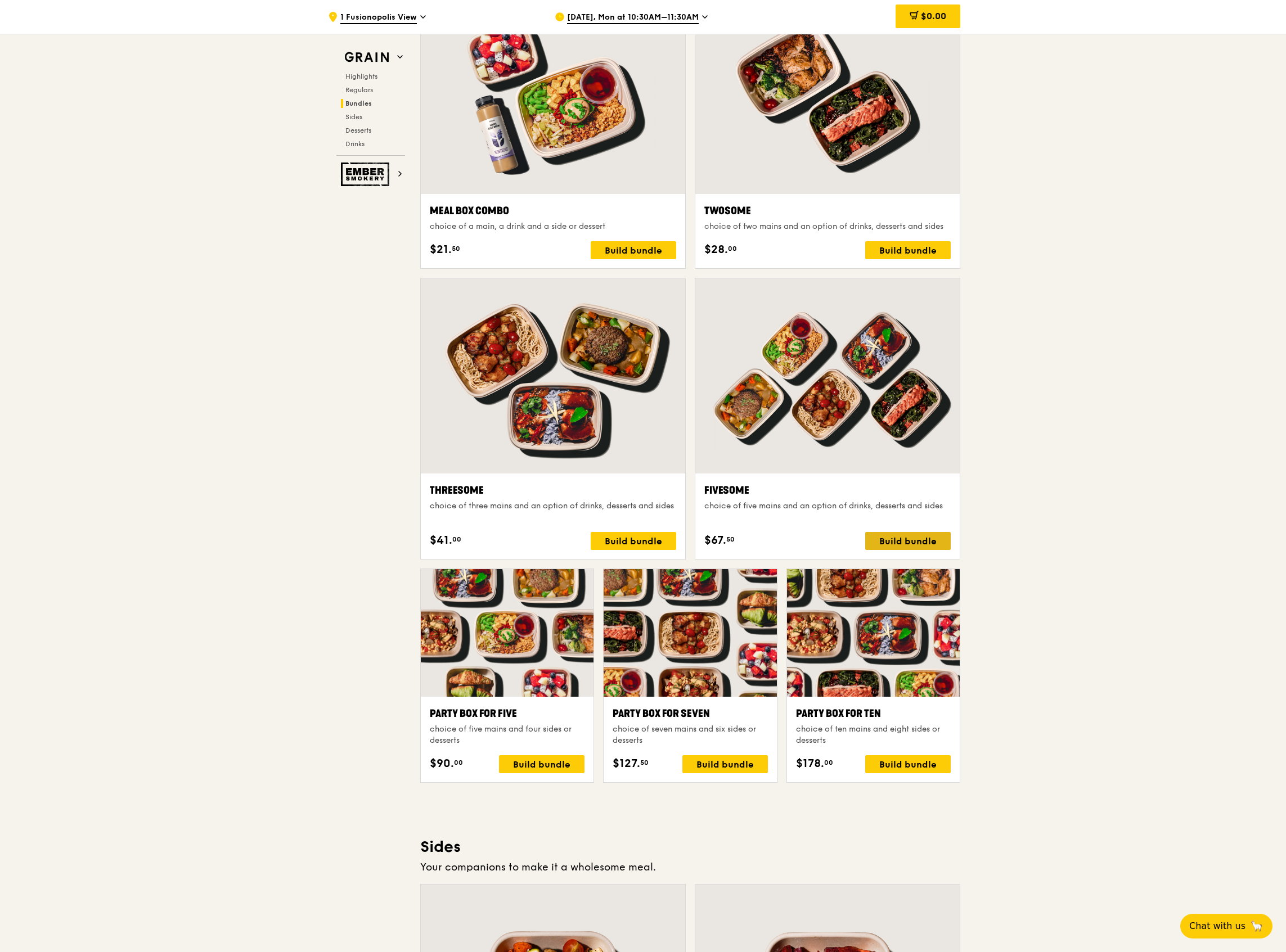
click at [918, 537] on div "Build bundle" at bounding box center [908, 541] width 86 height 18
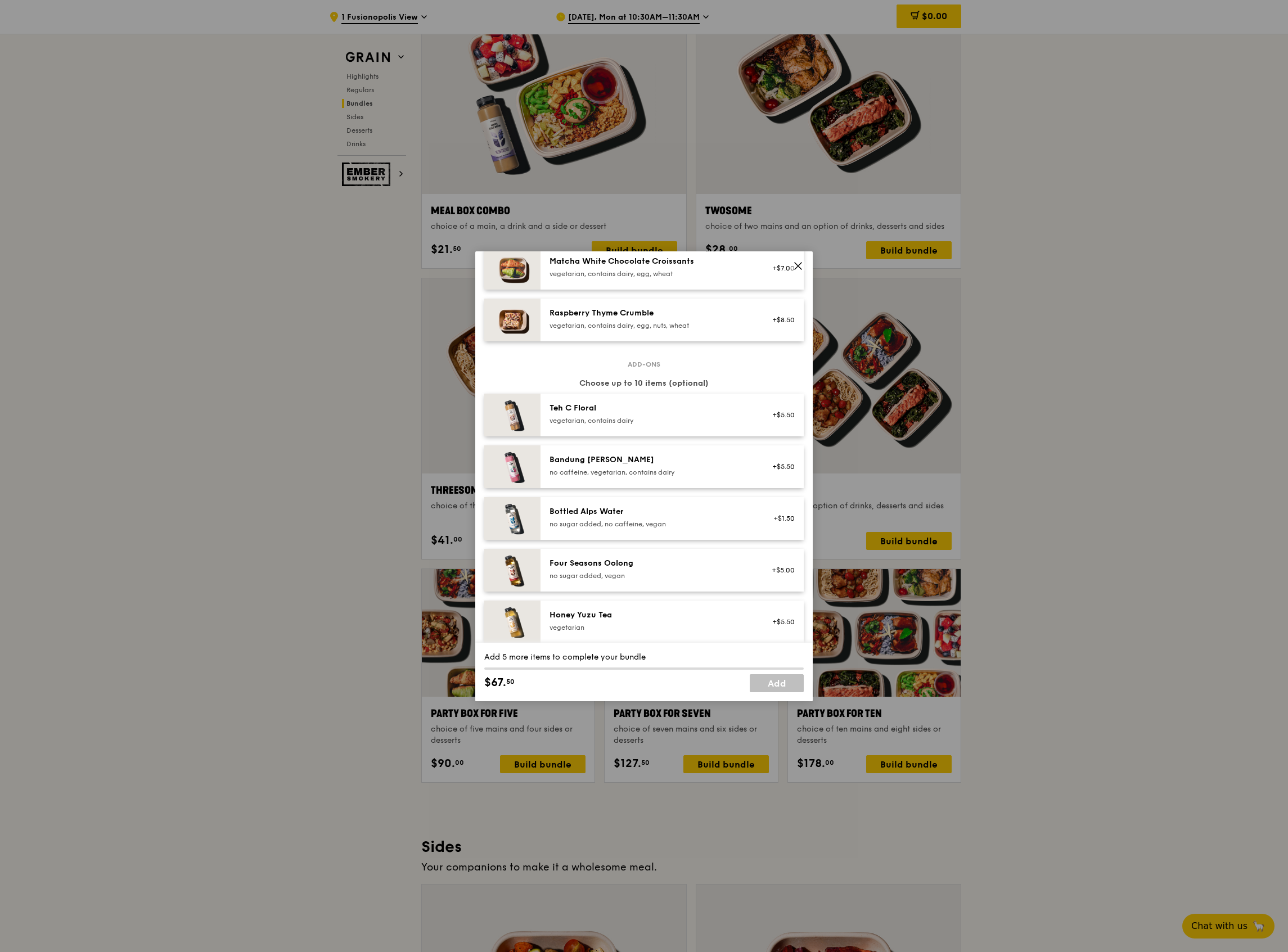
scroll to position [913, 0]
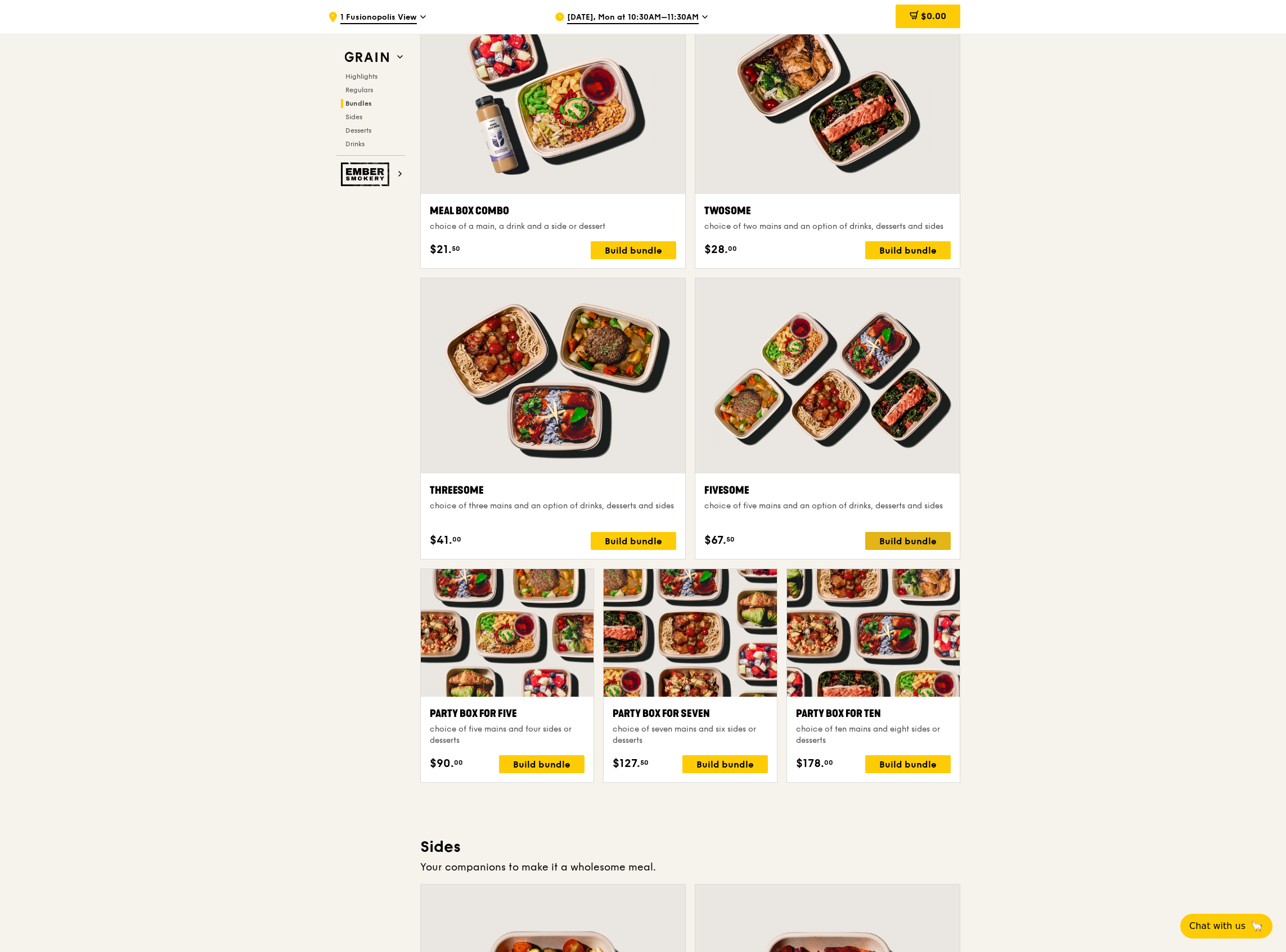
click at [889, 539] on div "Build bundle" at bounding box center [908, 541] width 86 height 18
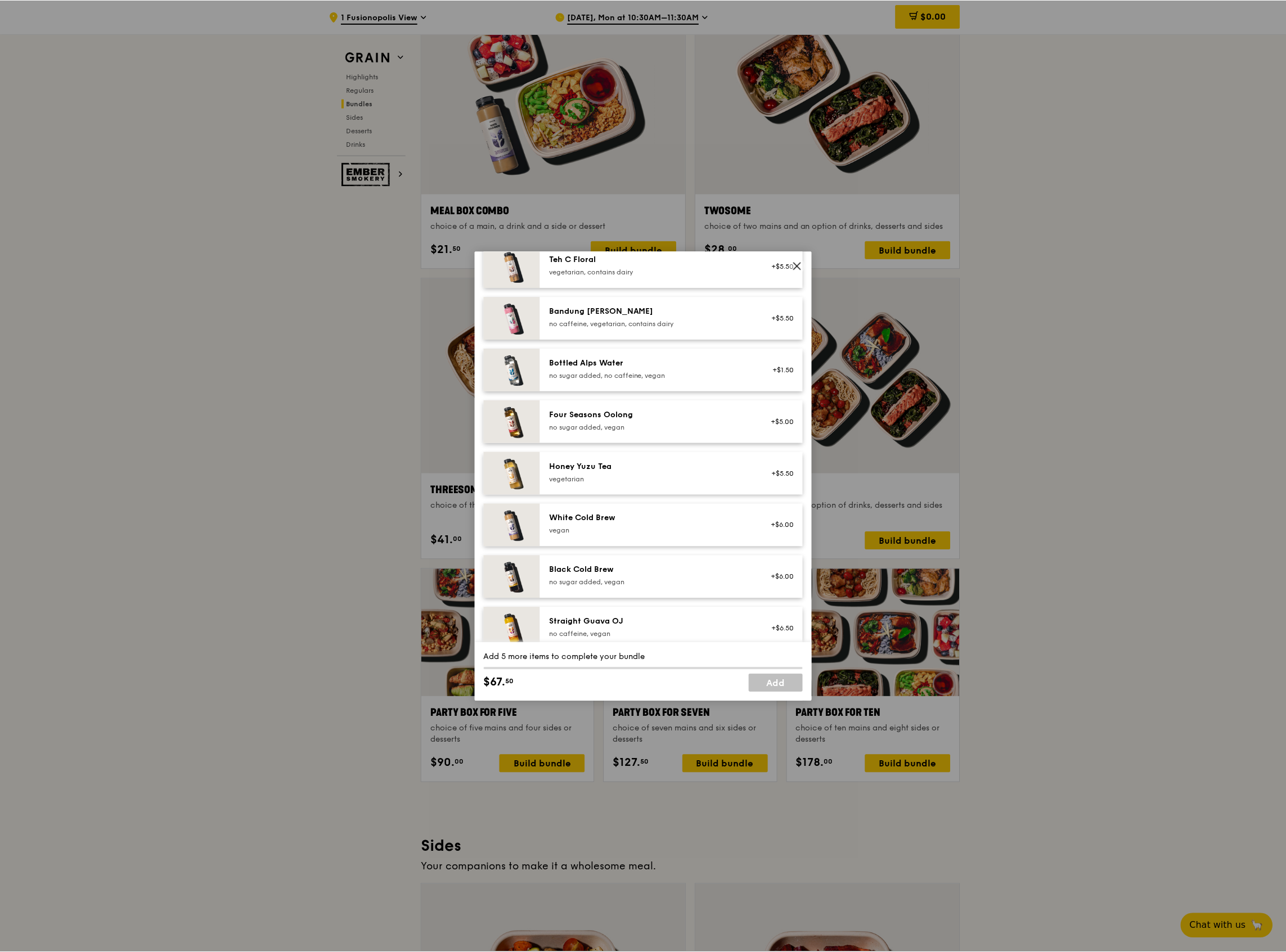
scroll to position [1288, 0]
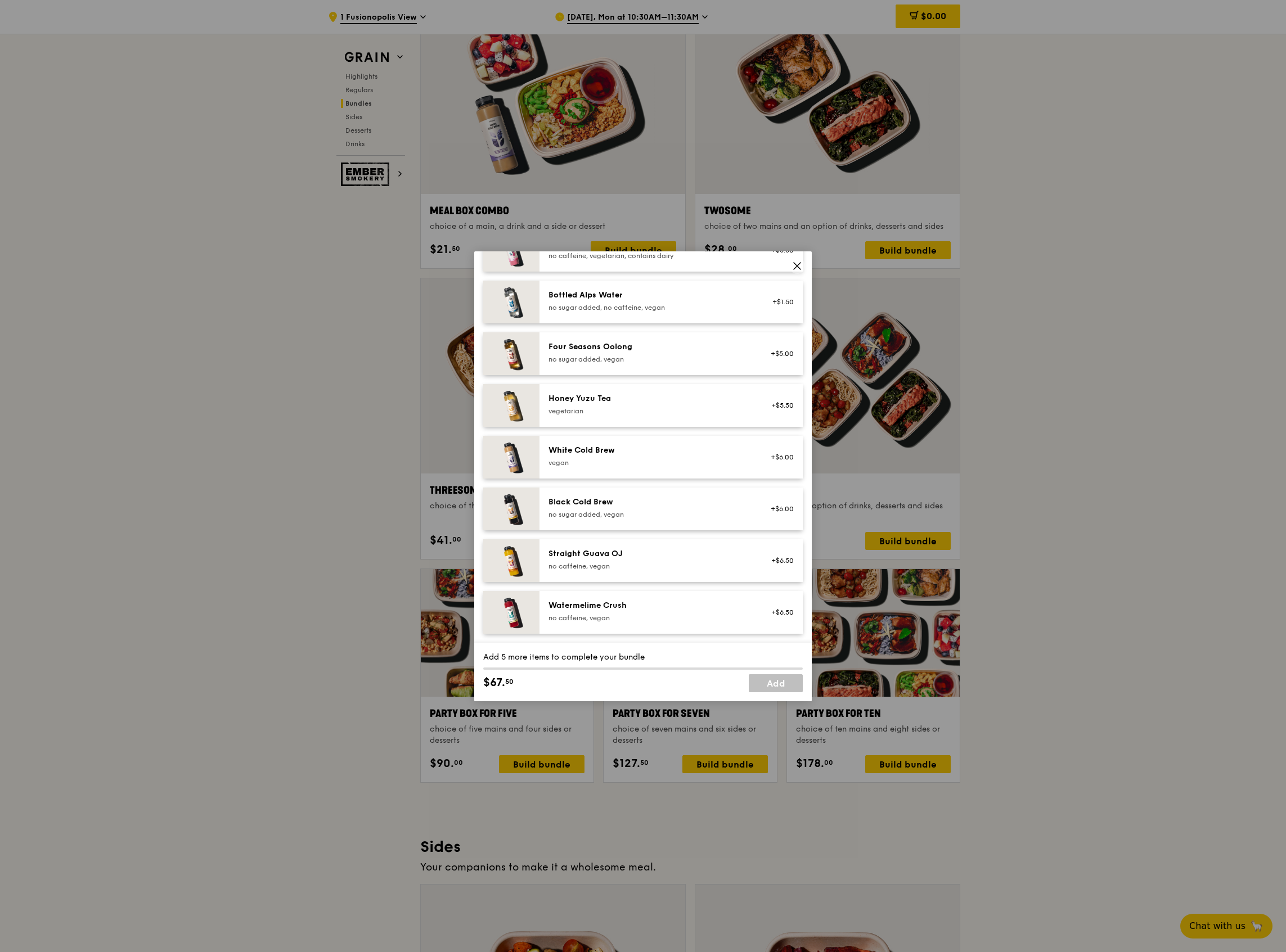
click at [1054, 496] on div "Fivesome choice of five mains and an option of drinks, desserts and sides Mains…" at bounding box center [643, 476] width 1286 height 952
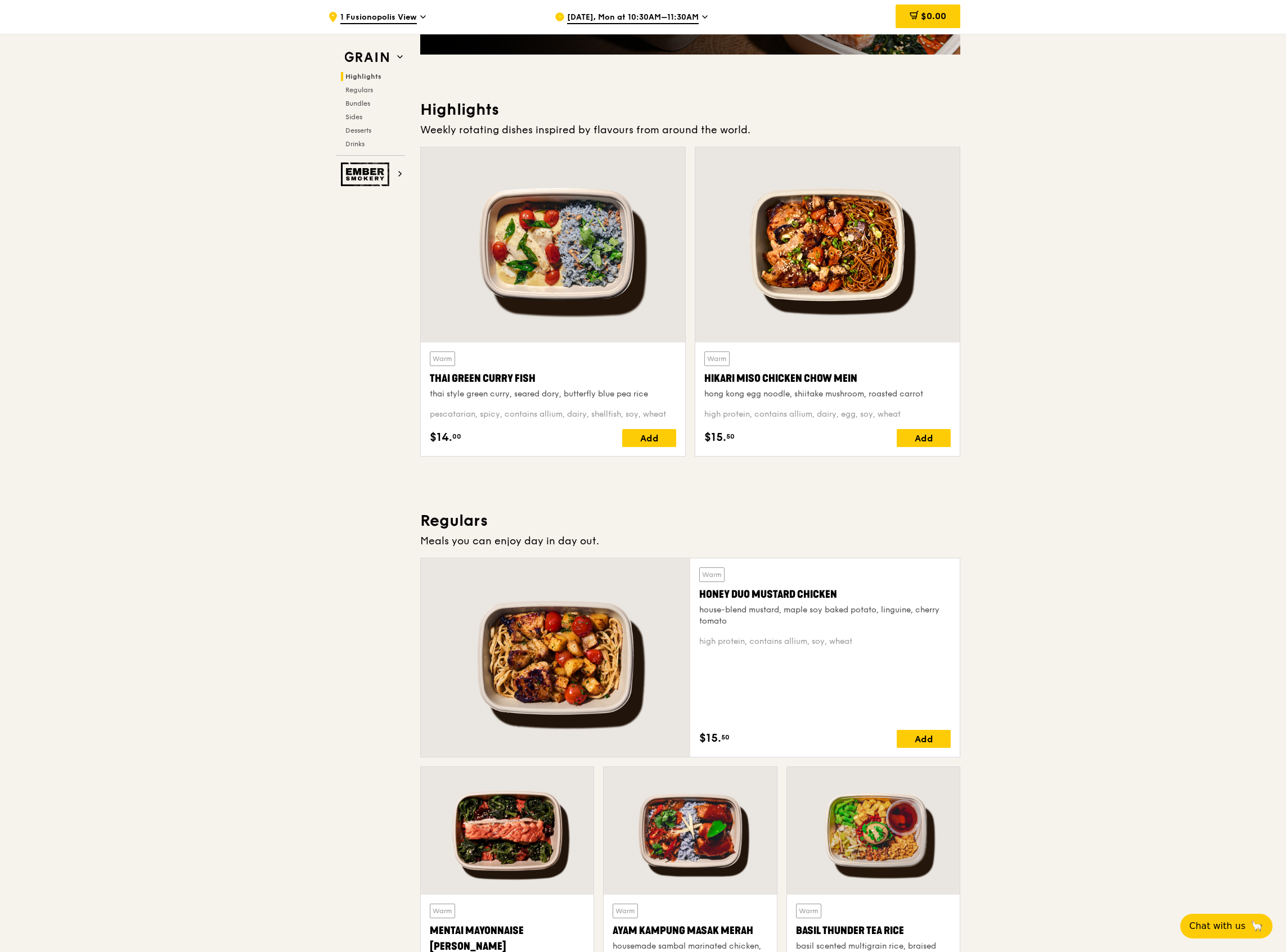
scroll to position [525, 0]
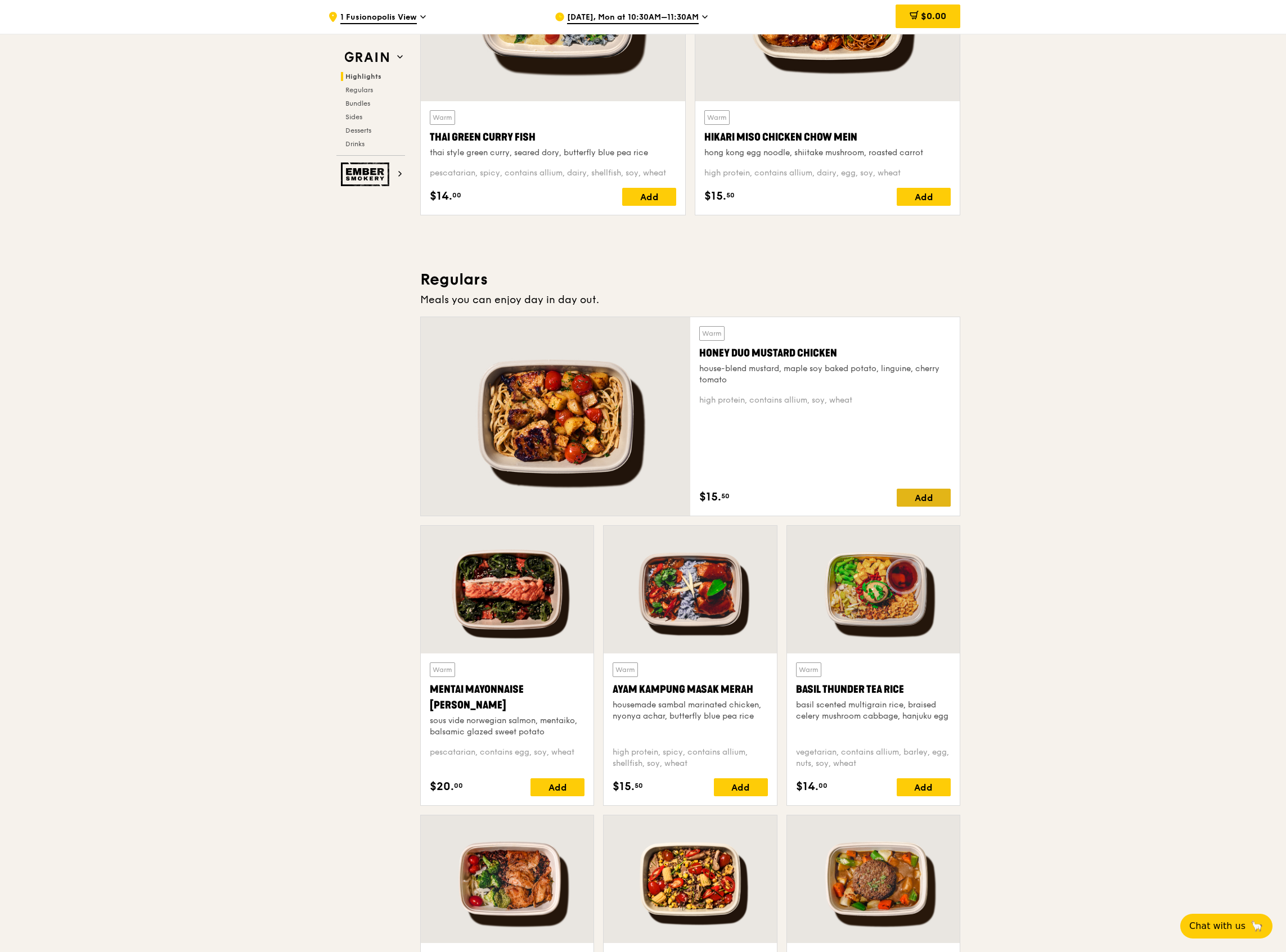
click at [927, 495] on div "Add" at bounding box center [924, 498] width 54 height 18
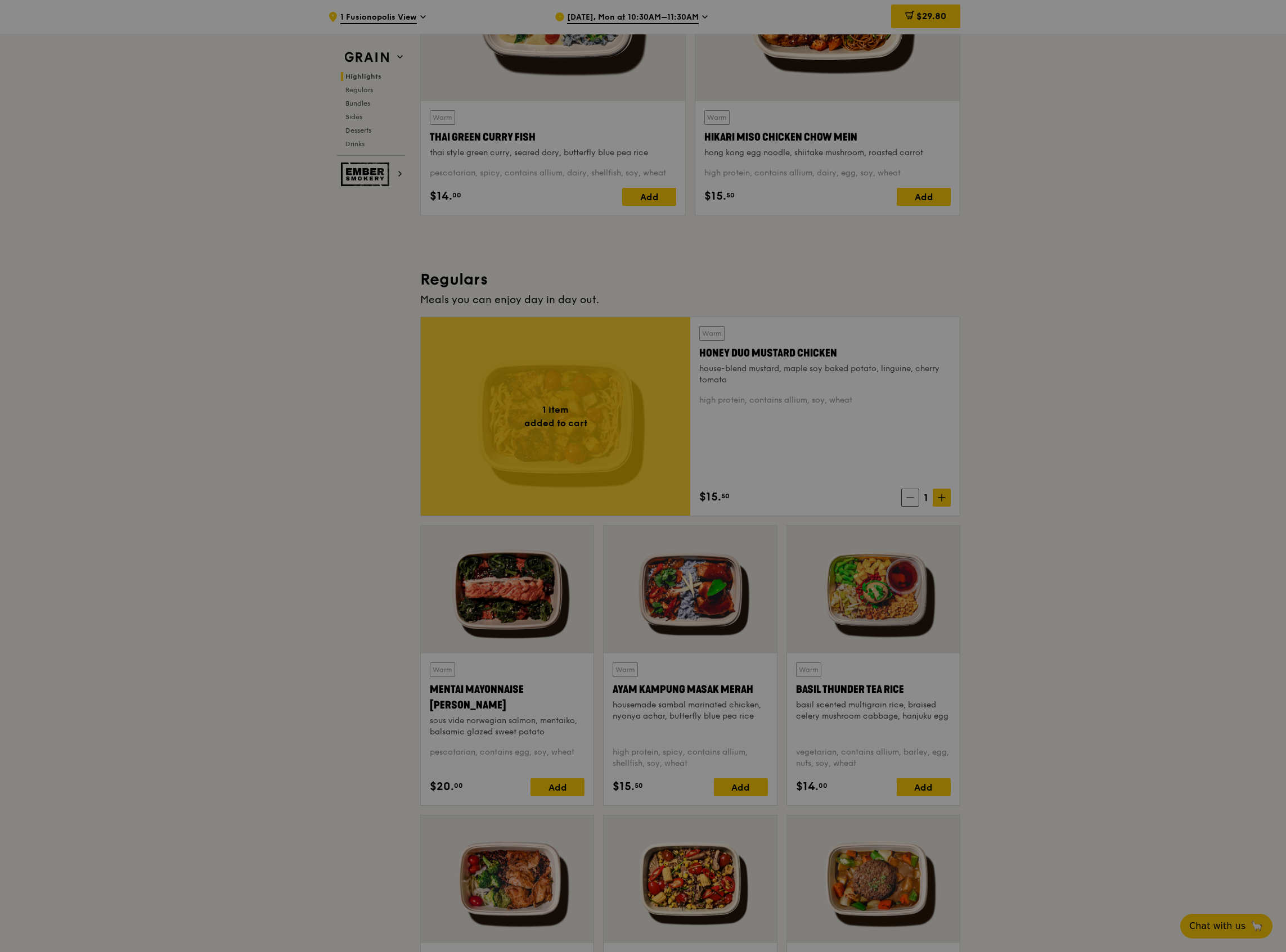
click at [945, 495] on div at bounding box center [643, 476] width 1286 height 952
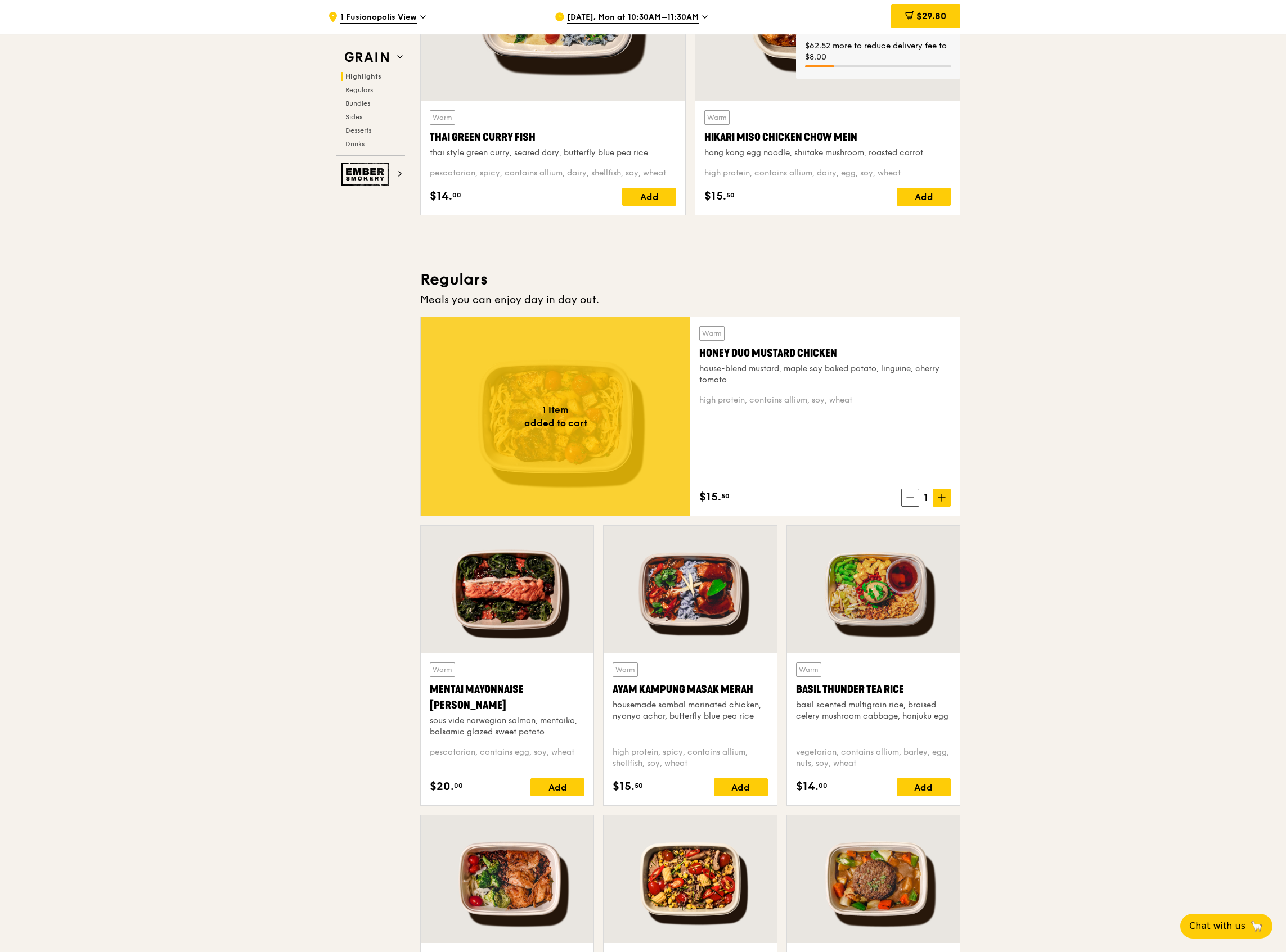
click at [943, 497] on icon at bounding box center [942, 498] width 8 height 8
click at [554, 779] on div "Add" at bounding box center [557, 787] width 54 height 18
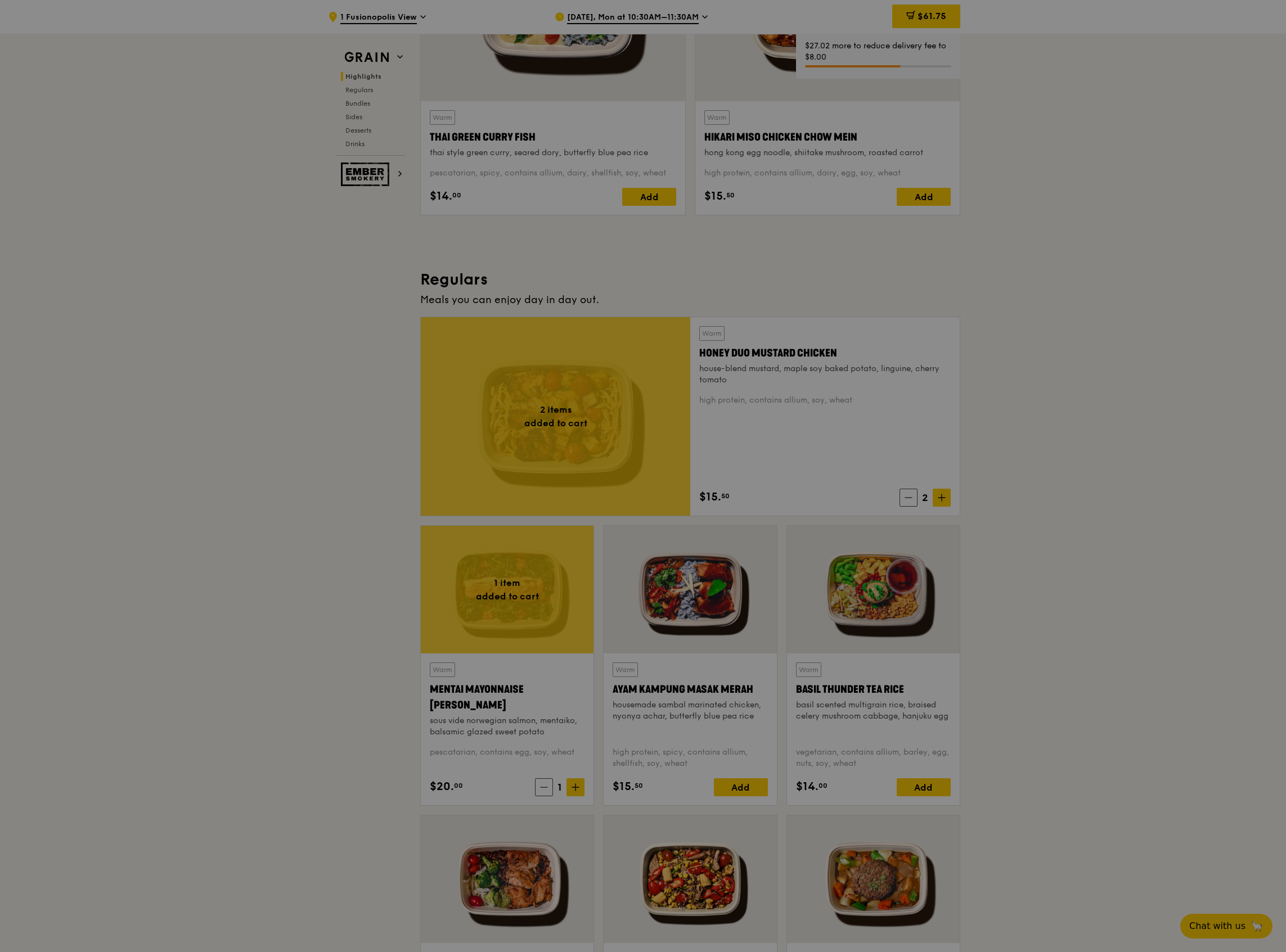
drag, startPoint x: 554, startPoint y: 781, endPoint x: 577, endPoint y: 778, distance: 23.2
click at [577, 778] on div at bounding box center [643, 476] width 1286 height 952
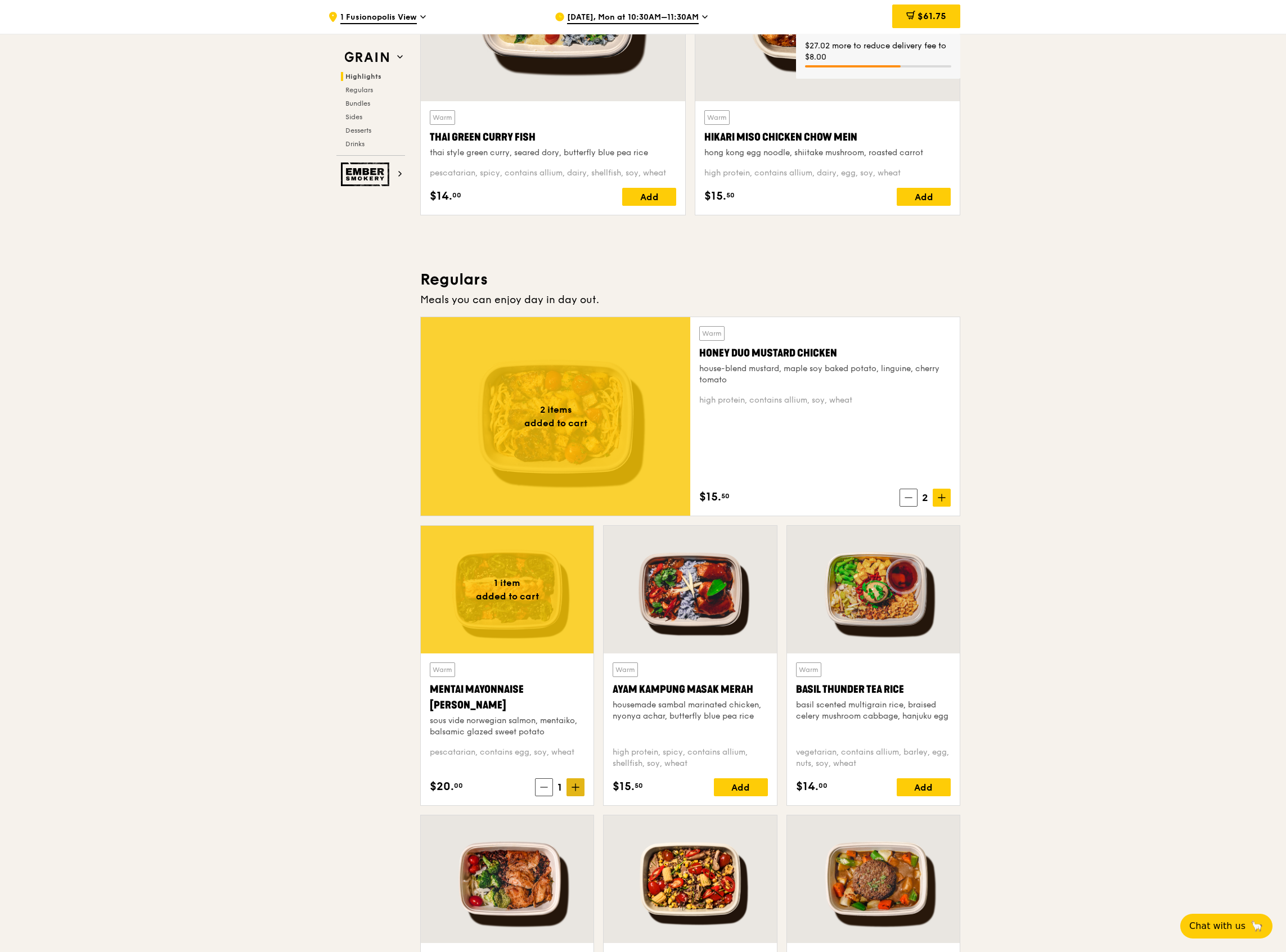
click at [575, 783] on span at bounding box center [575, 787] width 18 height 18
click at [575, 783] on icon at bounding box center [575, 787] width 8 height 8
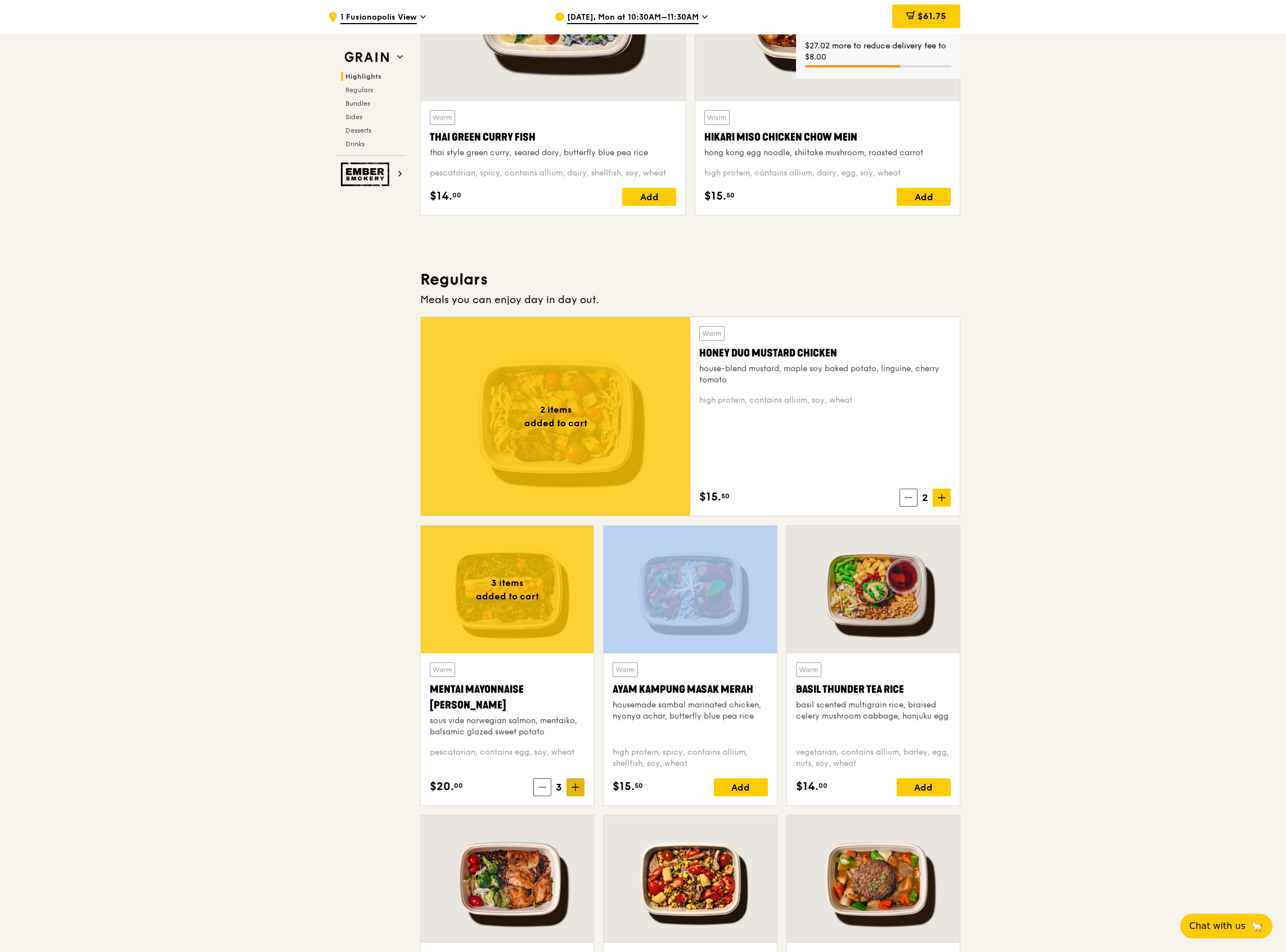
click at [575, 783] on icon at bounding box center [575, 787] width 8 height 8
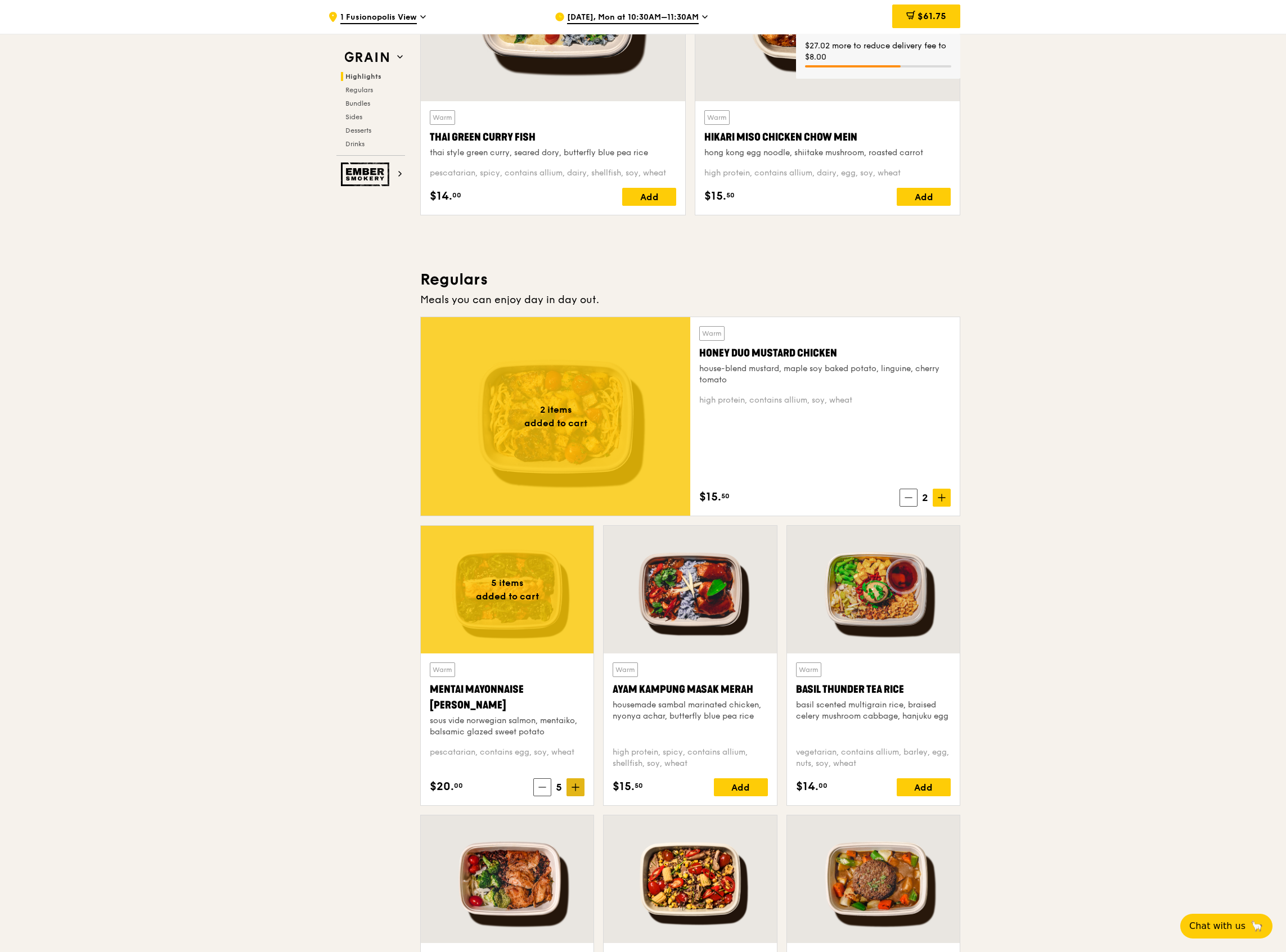
click at [576, 783] on icon at bounding box center [575, 787] width 8 height 8
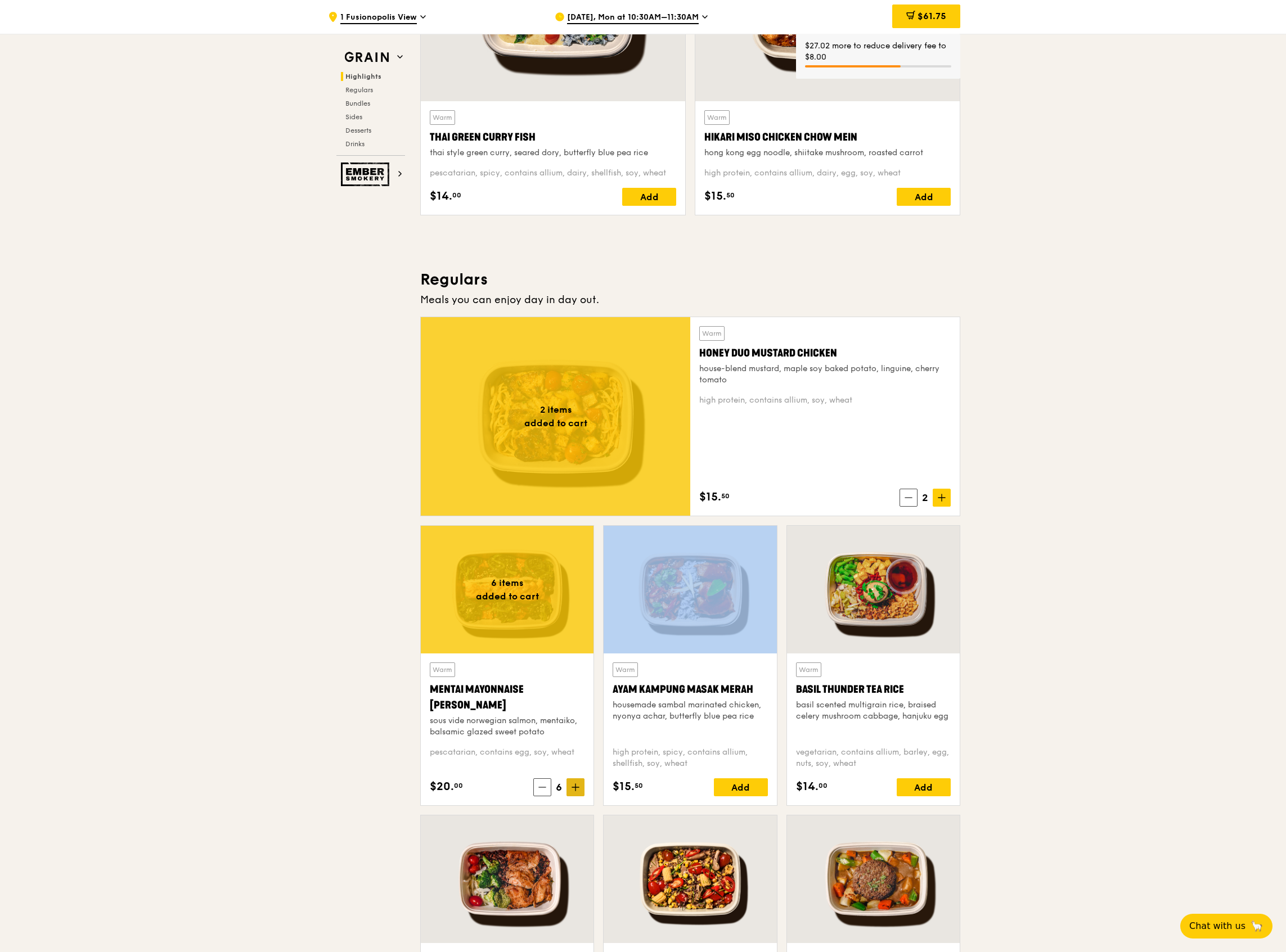
click at [576, 783] on icon at bounding box center [575, 787] width 8 height 8
click at [577, 783] on icon at bounding box center [575, 787] width 8 height 8
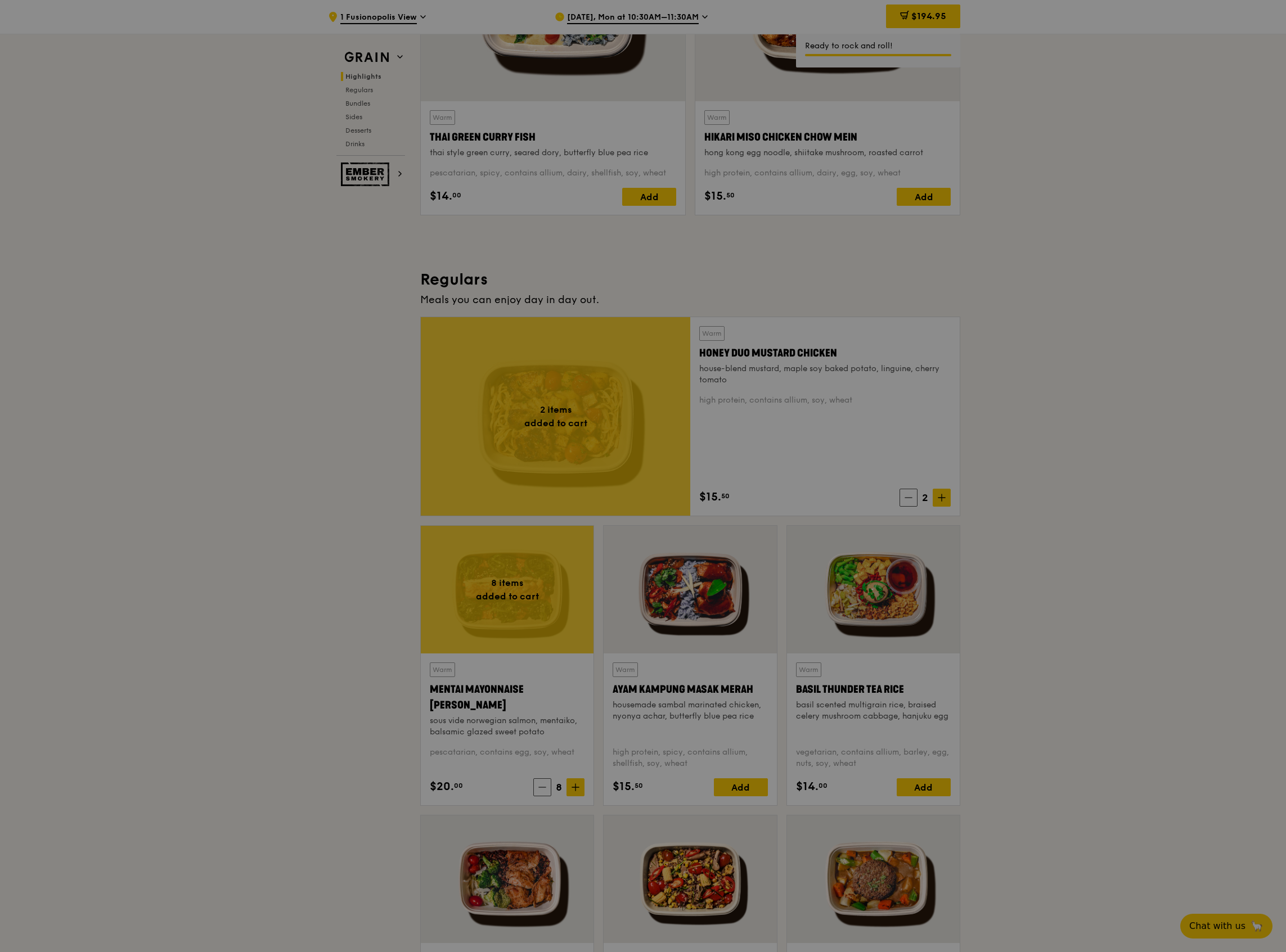
click at [745, 785] on div at bounding box center [643, 476] width 1286 height 952
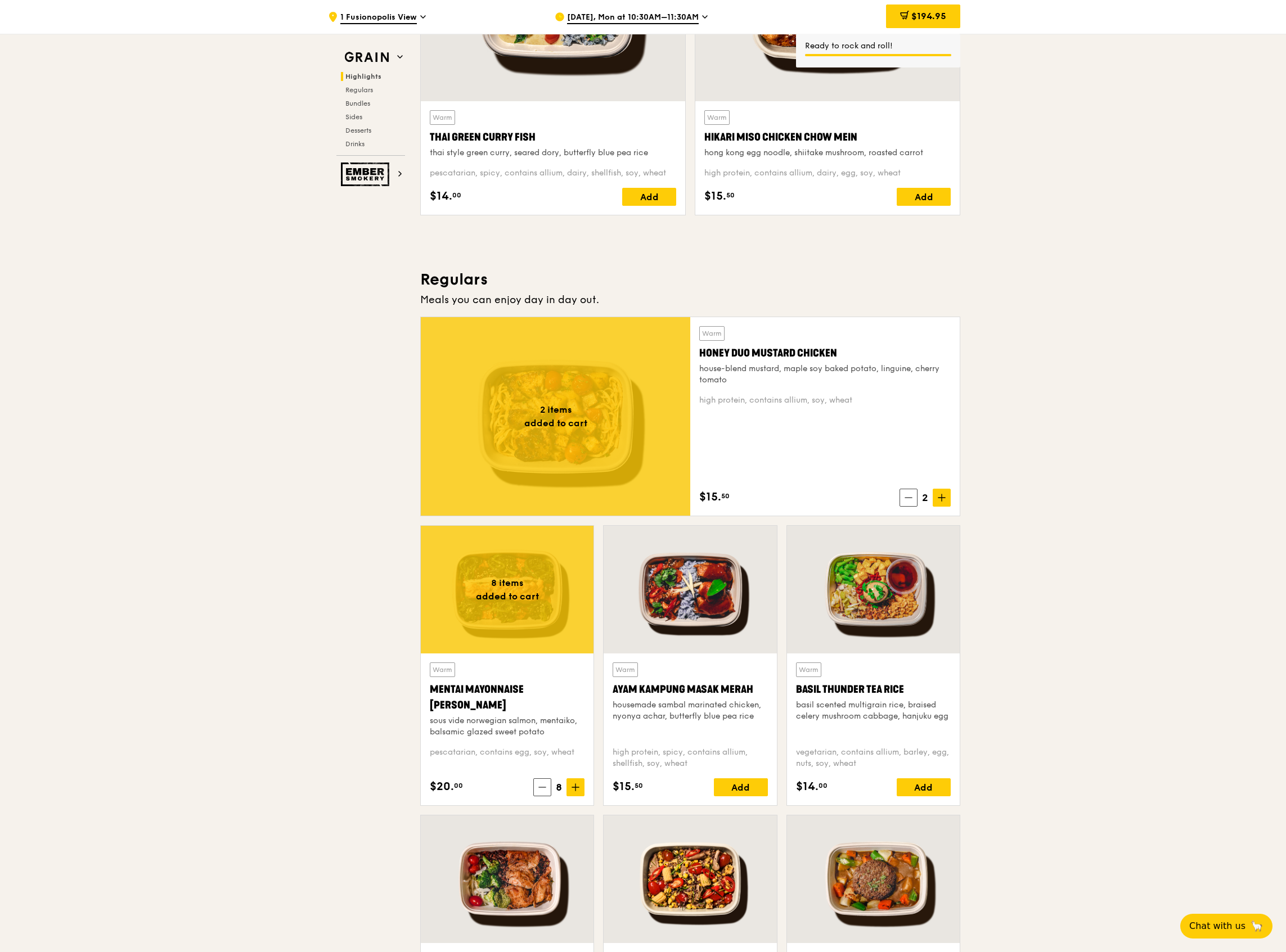
click at [745, 786] on div "Add" at bounding box center [740, 787] width 54 height 18
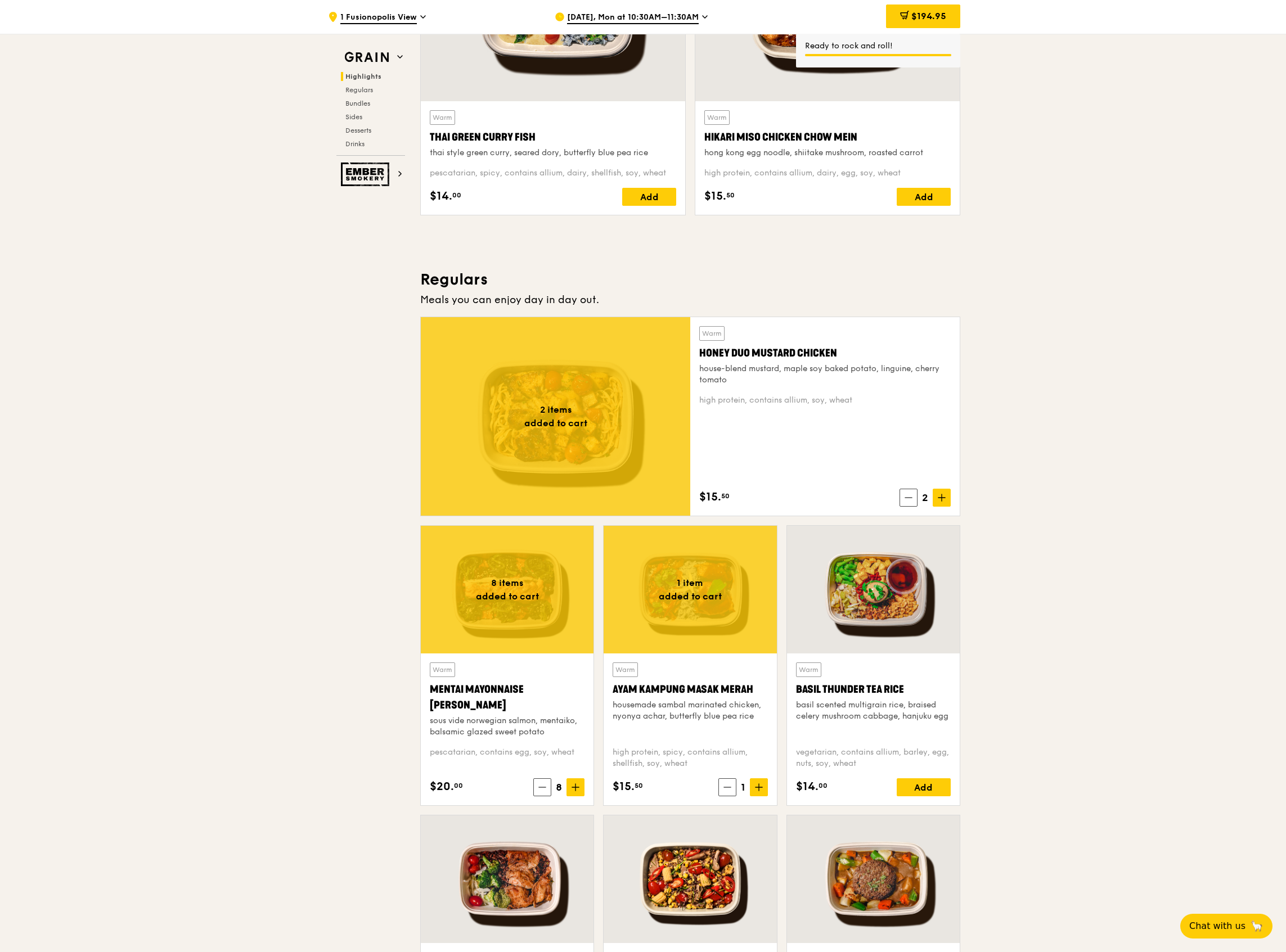
click at [745, 783] on span "1" at bounding box center [743, 787] width 13 height 16
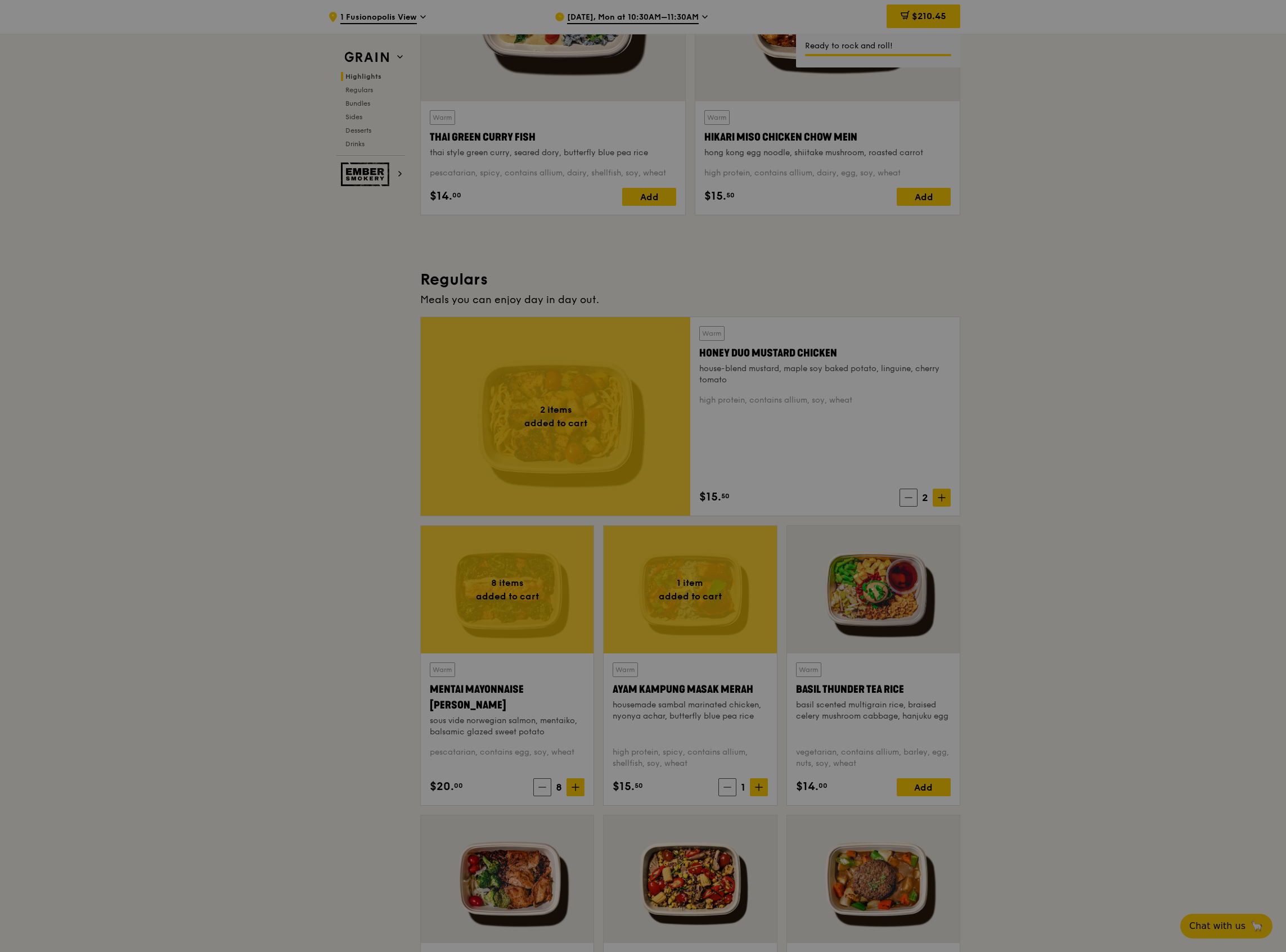
click at [752, 786] on div at bounding box center [643, 476] width 1286 height 952
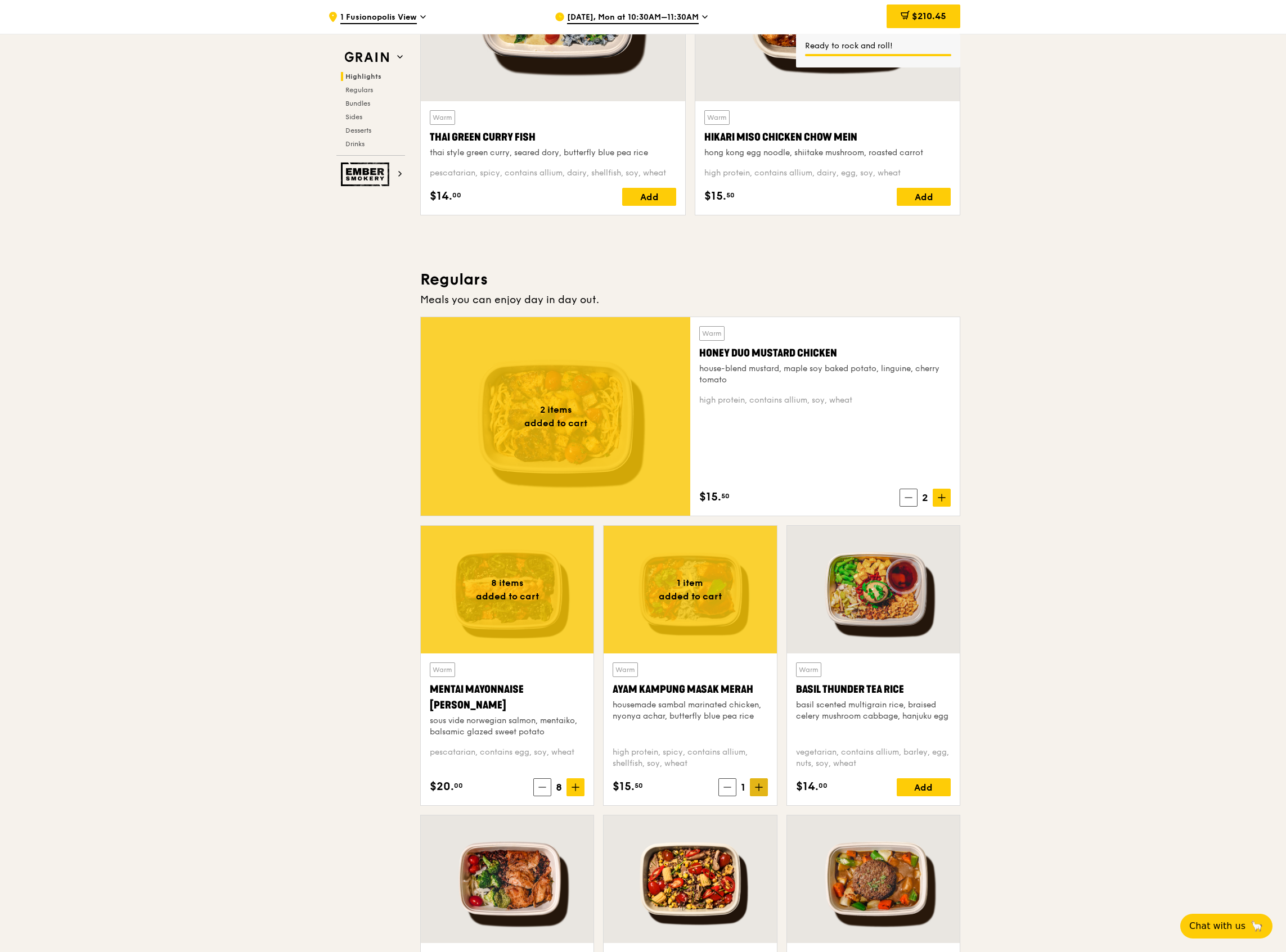
click at [759, 785] on icon at bounding box center [759, 787] width 8 height 8
click at [943, 495] on icon at bounding box center [942, 498] width 8 height 8
click at [943, 497] on icon at bounding box center [942, 498] width 8 height 8
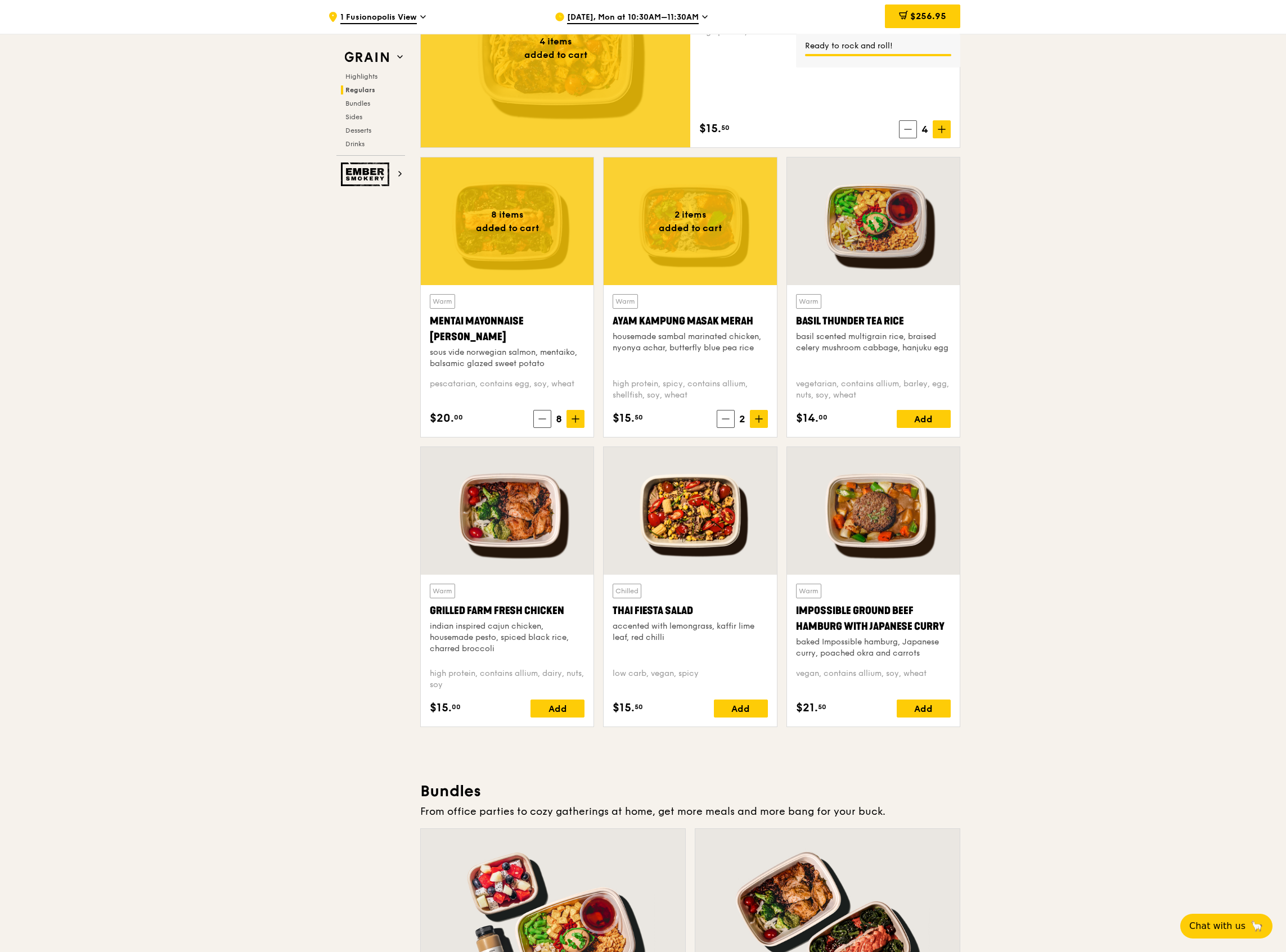
scroll to position [899, 0]
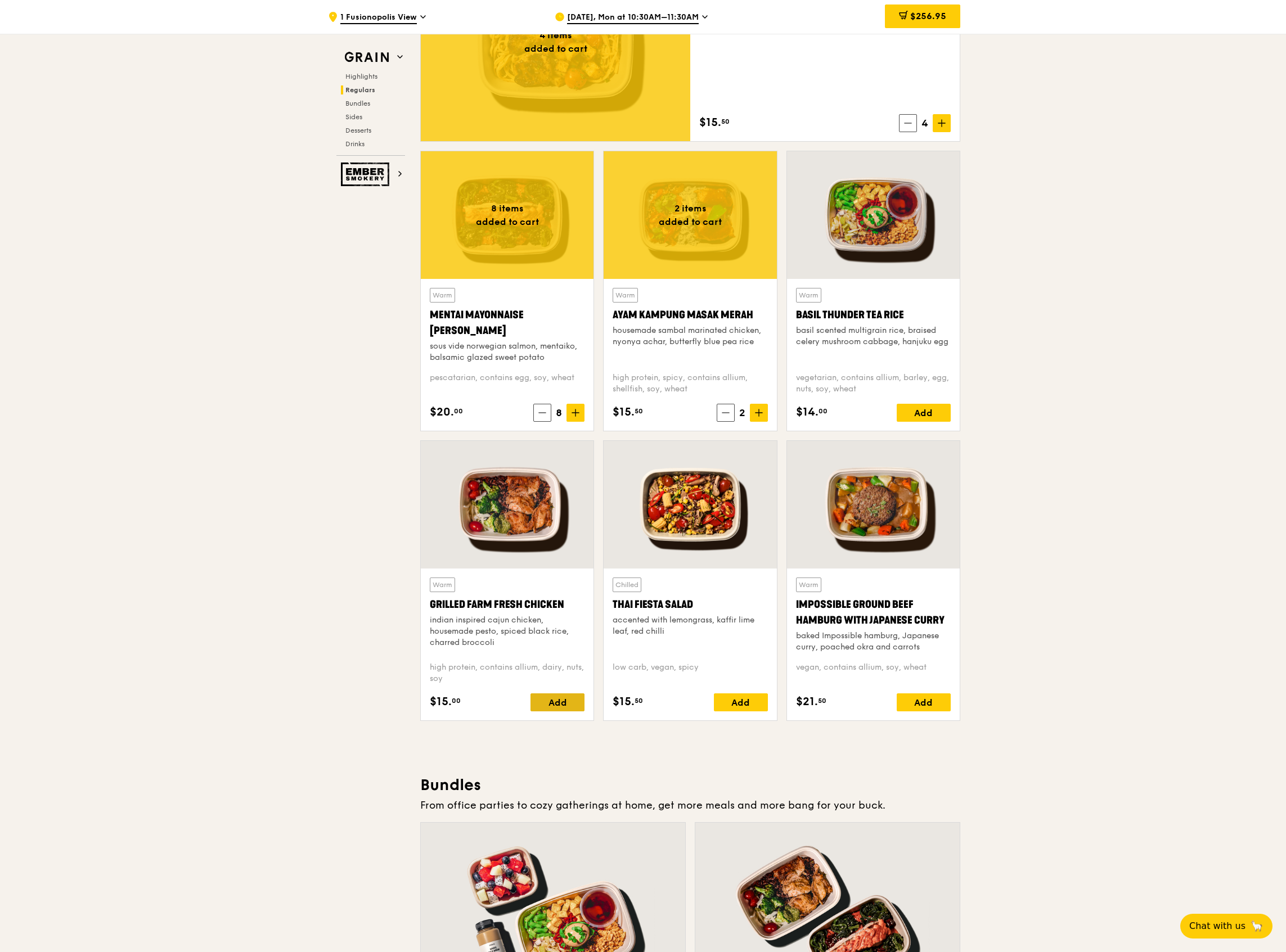
click at [540, 697] on div "Add" at bounding box center [557, 702] width 54 height 18
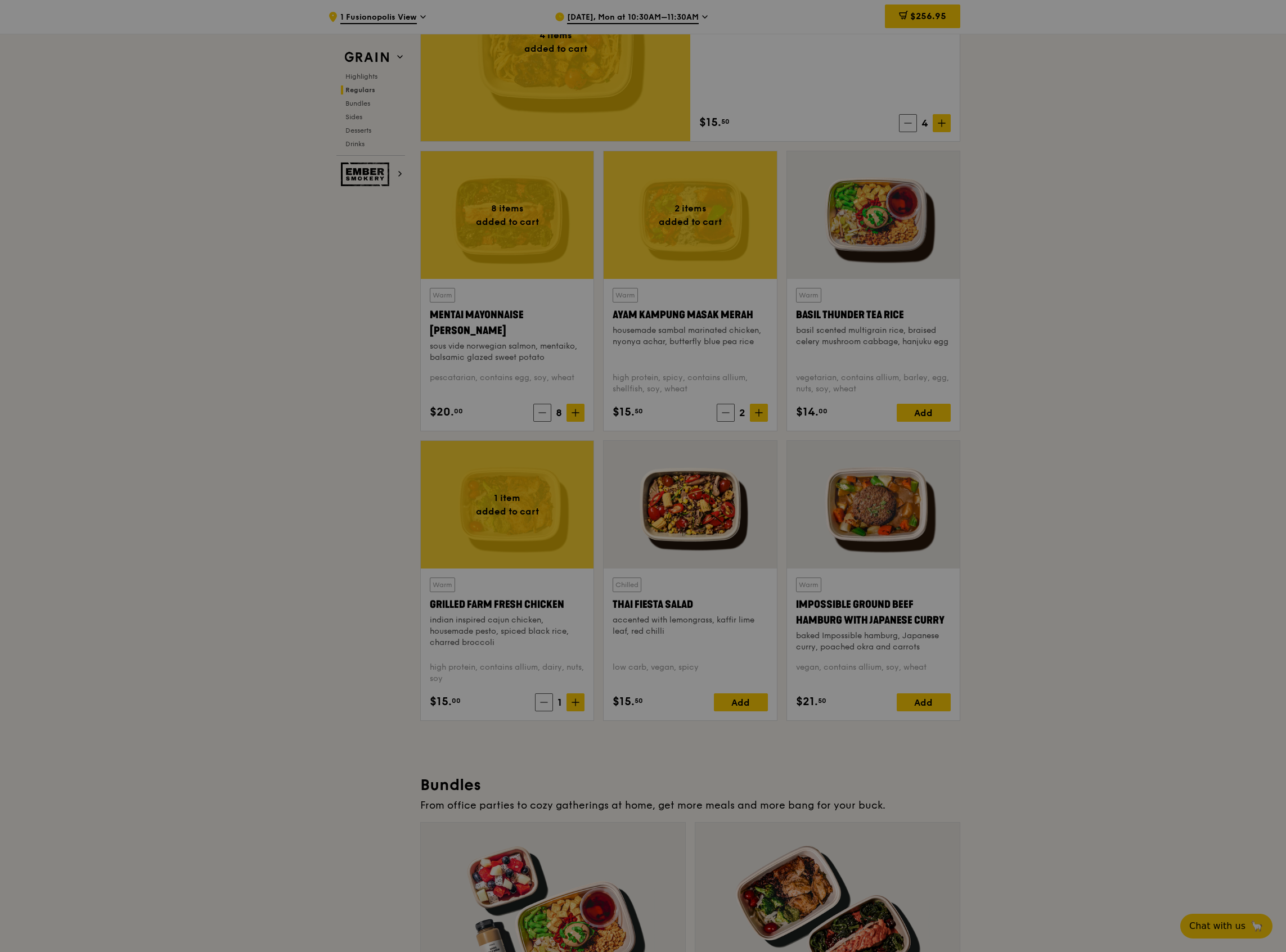
click at [576, 703] on div at bounding box center [643, 476] width 1286 height 952
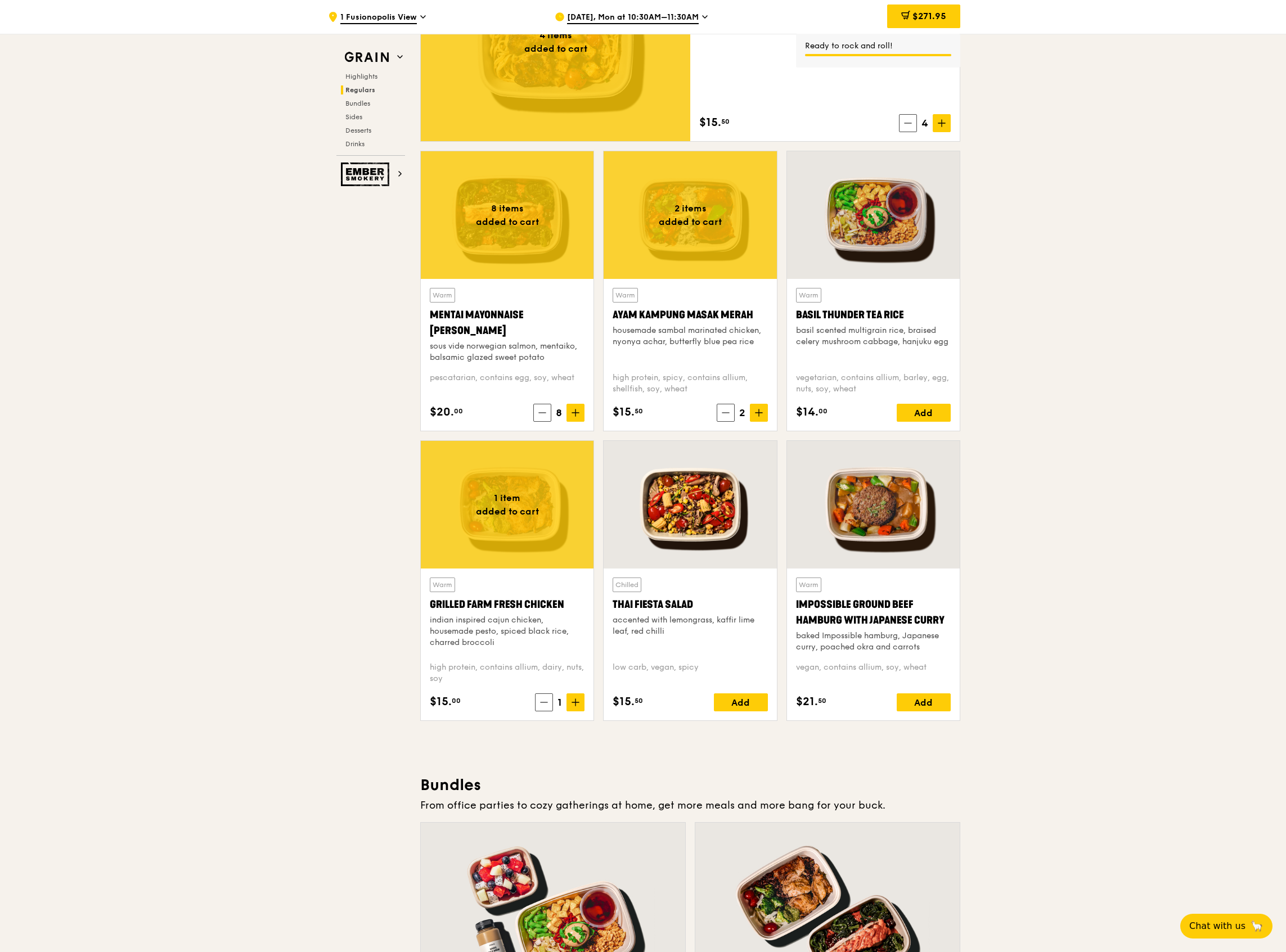
click at [576, 703] on icon at bounding box center [575, 702] width 8 height 8
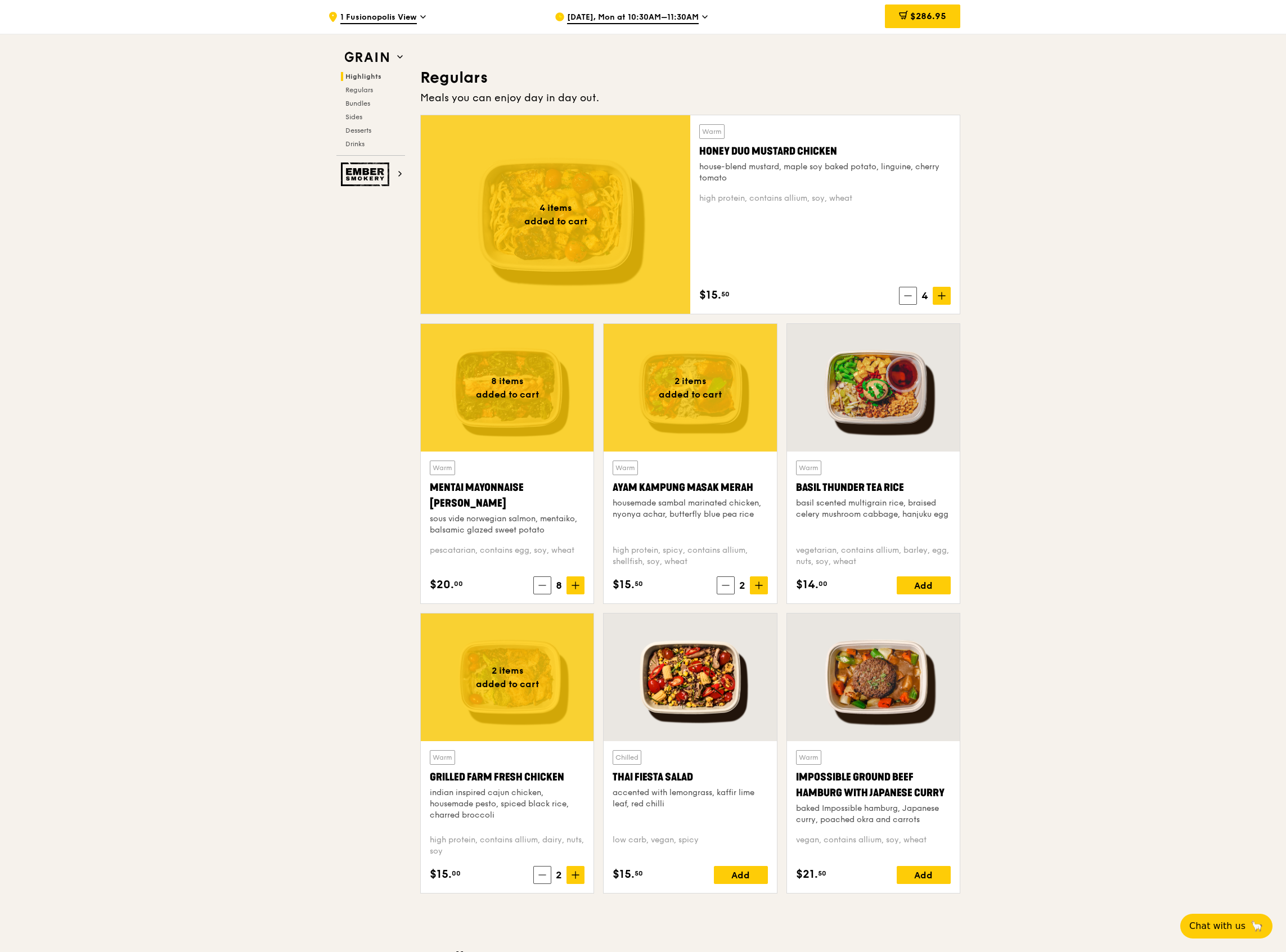
scroll to position [748, 0]
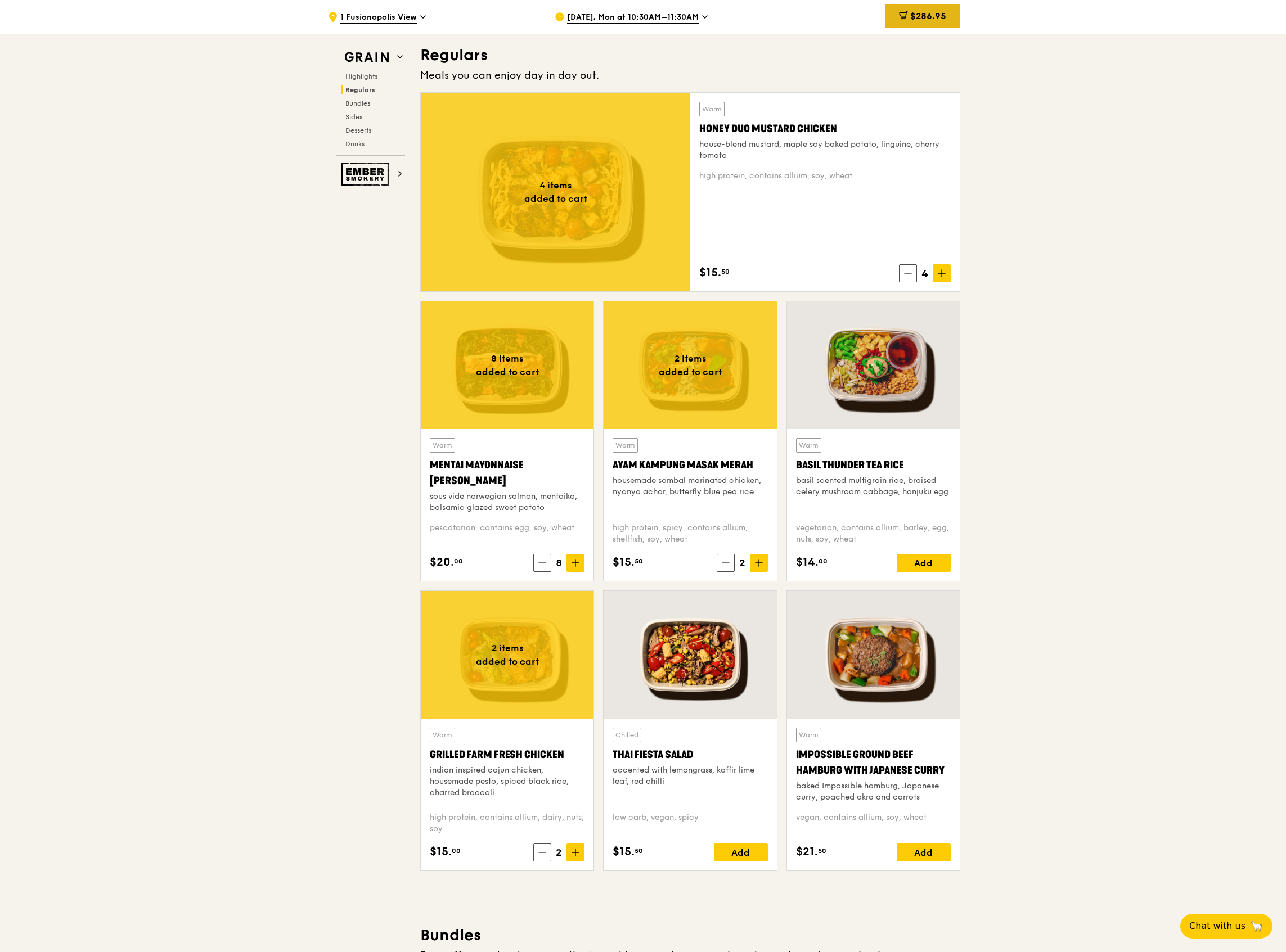
click at [920, 13] on span "$286.95" at bounding box center [928, 16] width 36 height 11
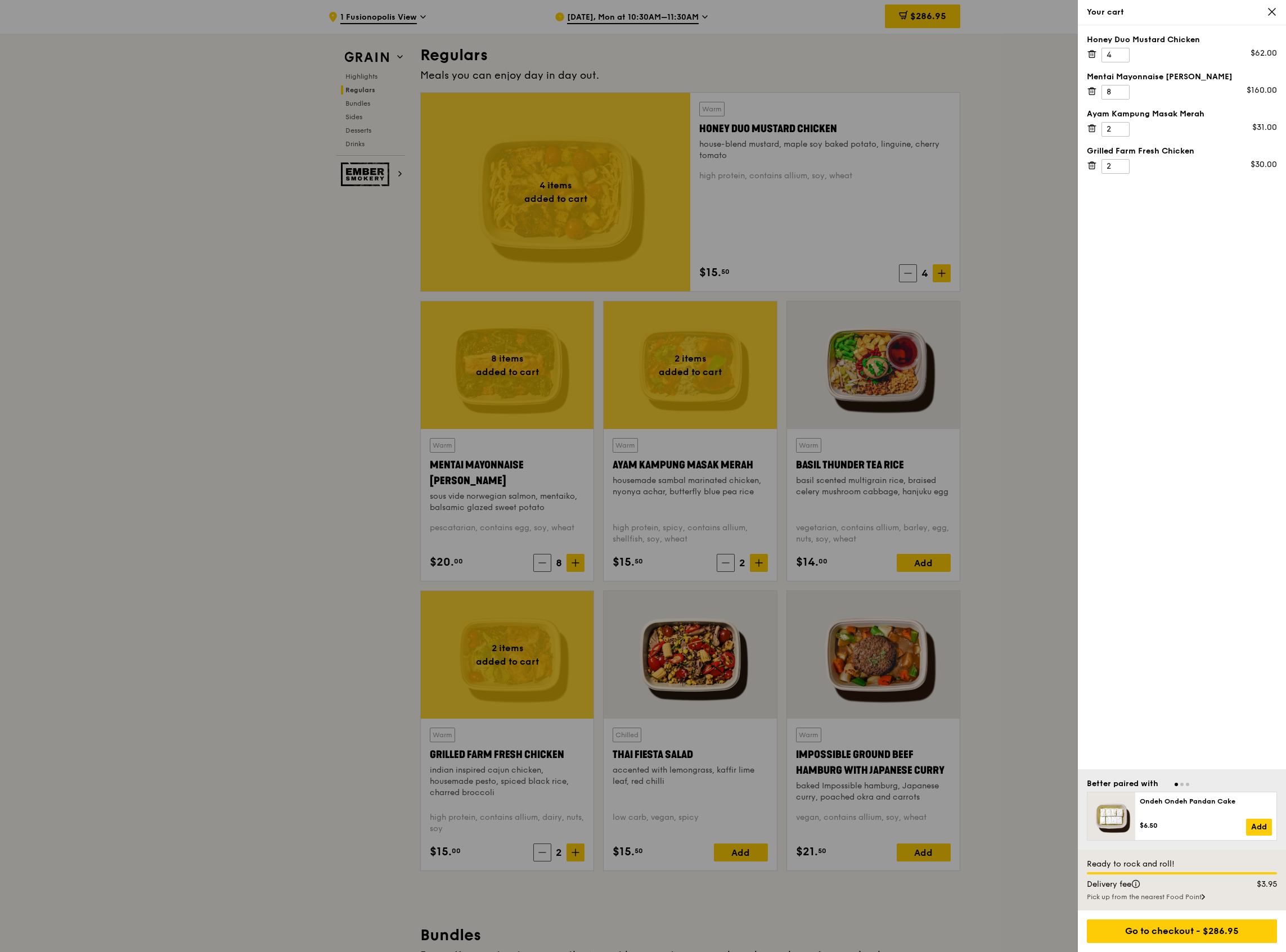
click at [914, 385] on div at bounding box center [643, 476] width 1286 height 952
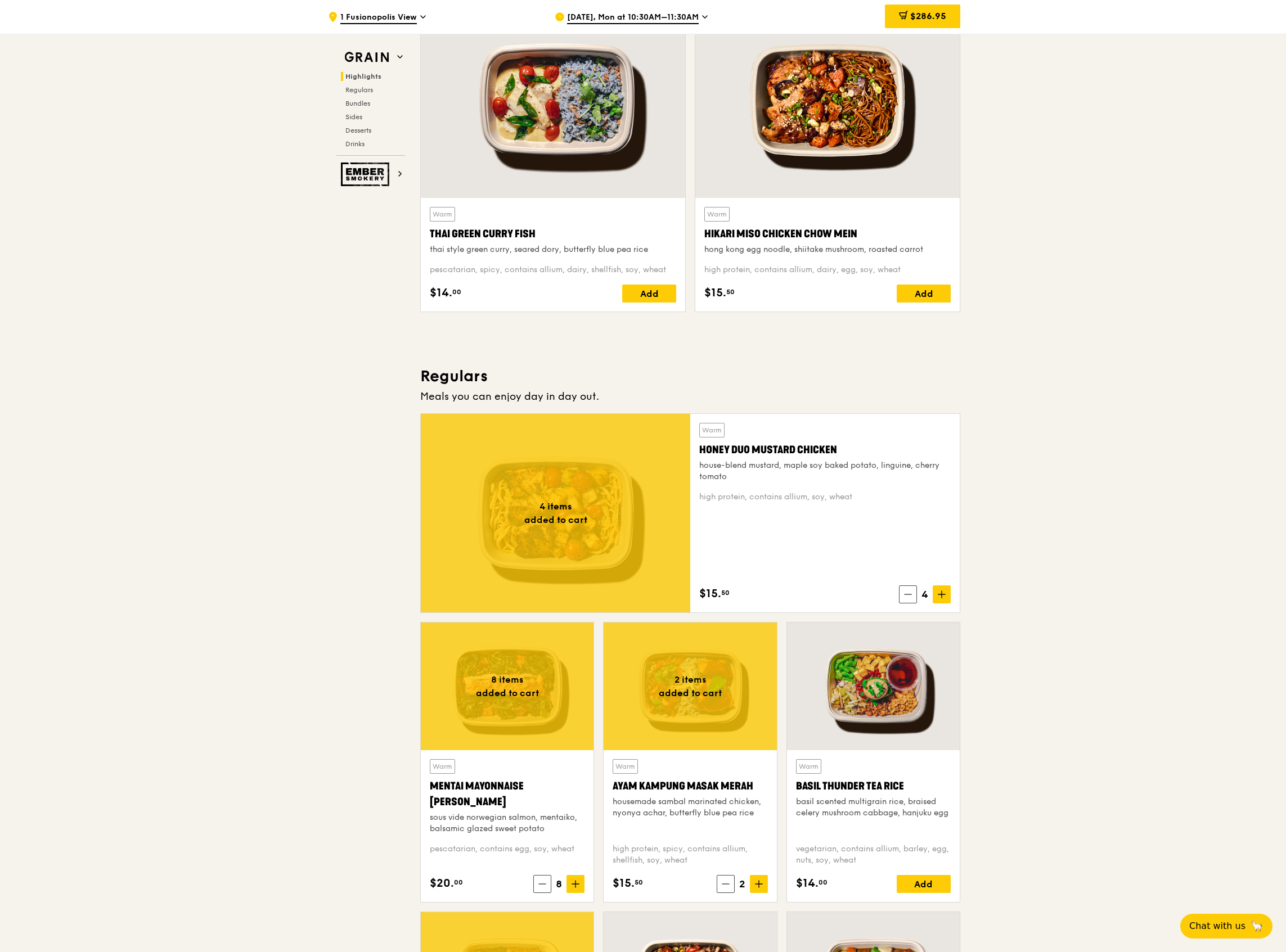
scroll to position [374, 0]
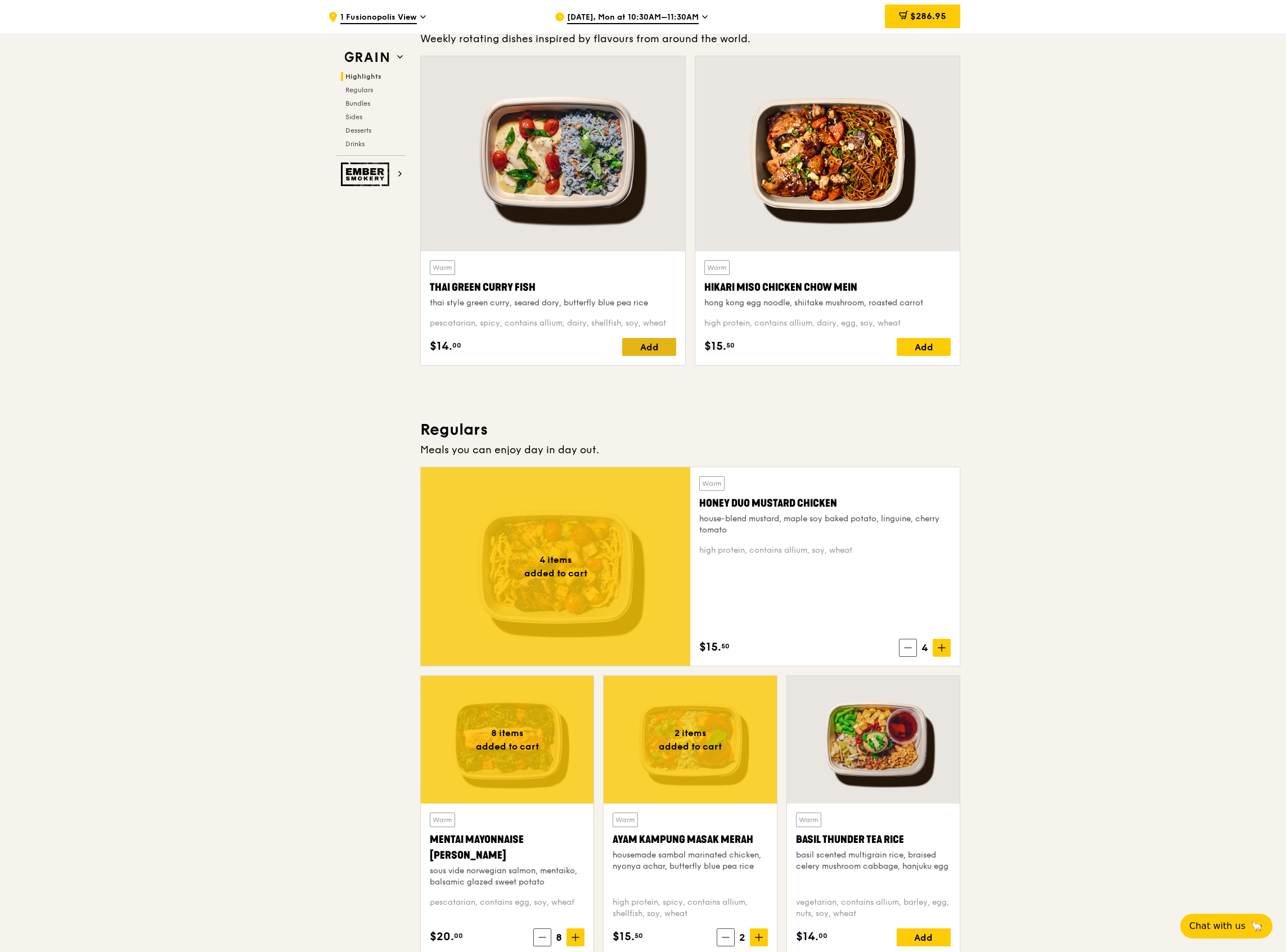
click at [635, 346] on div "Add" at bounding box center [649, 347] width 54 height 18
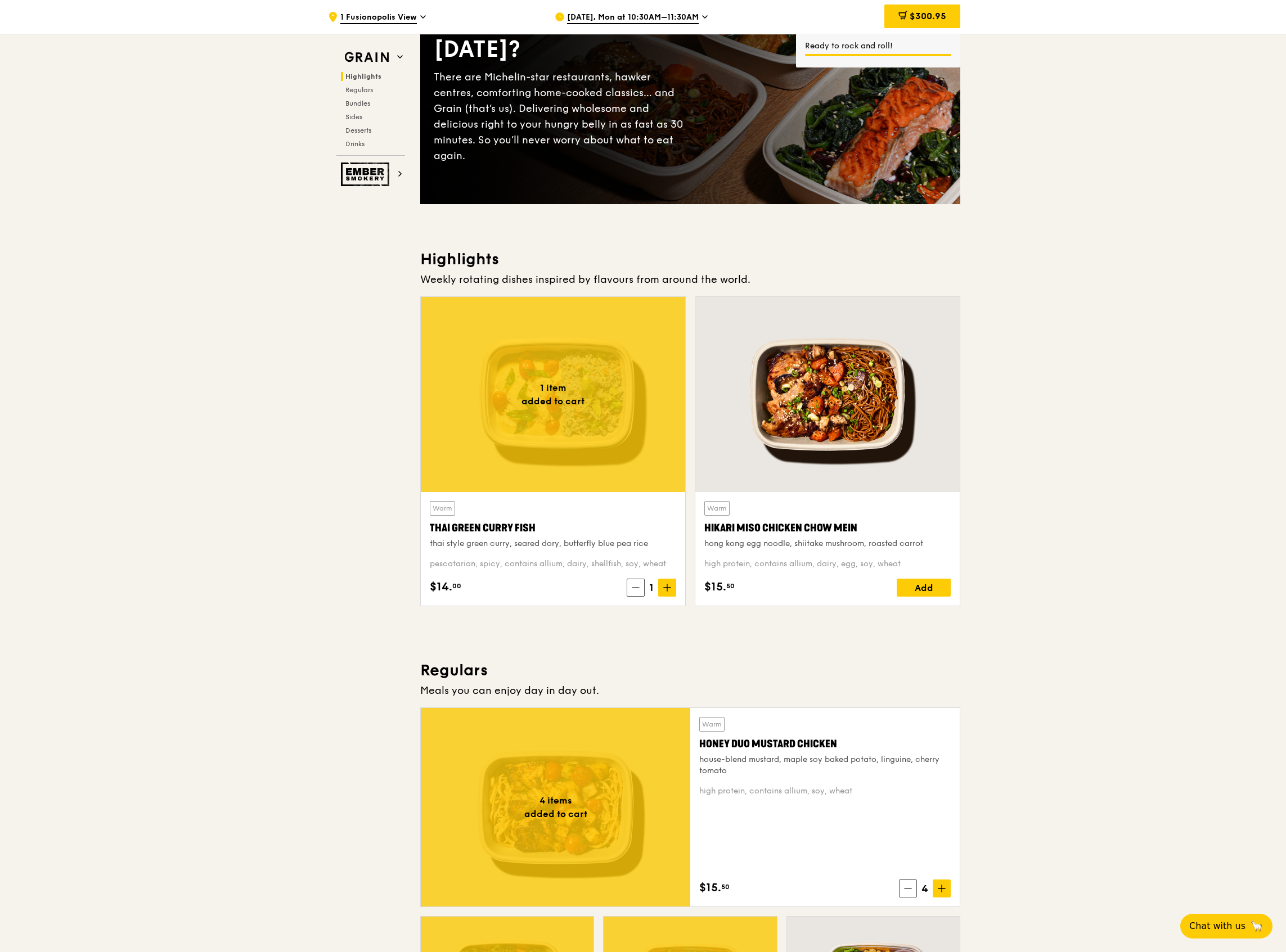
scroll to position [75, 0]
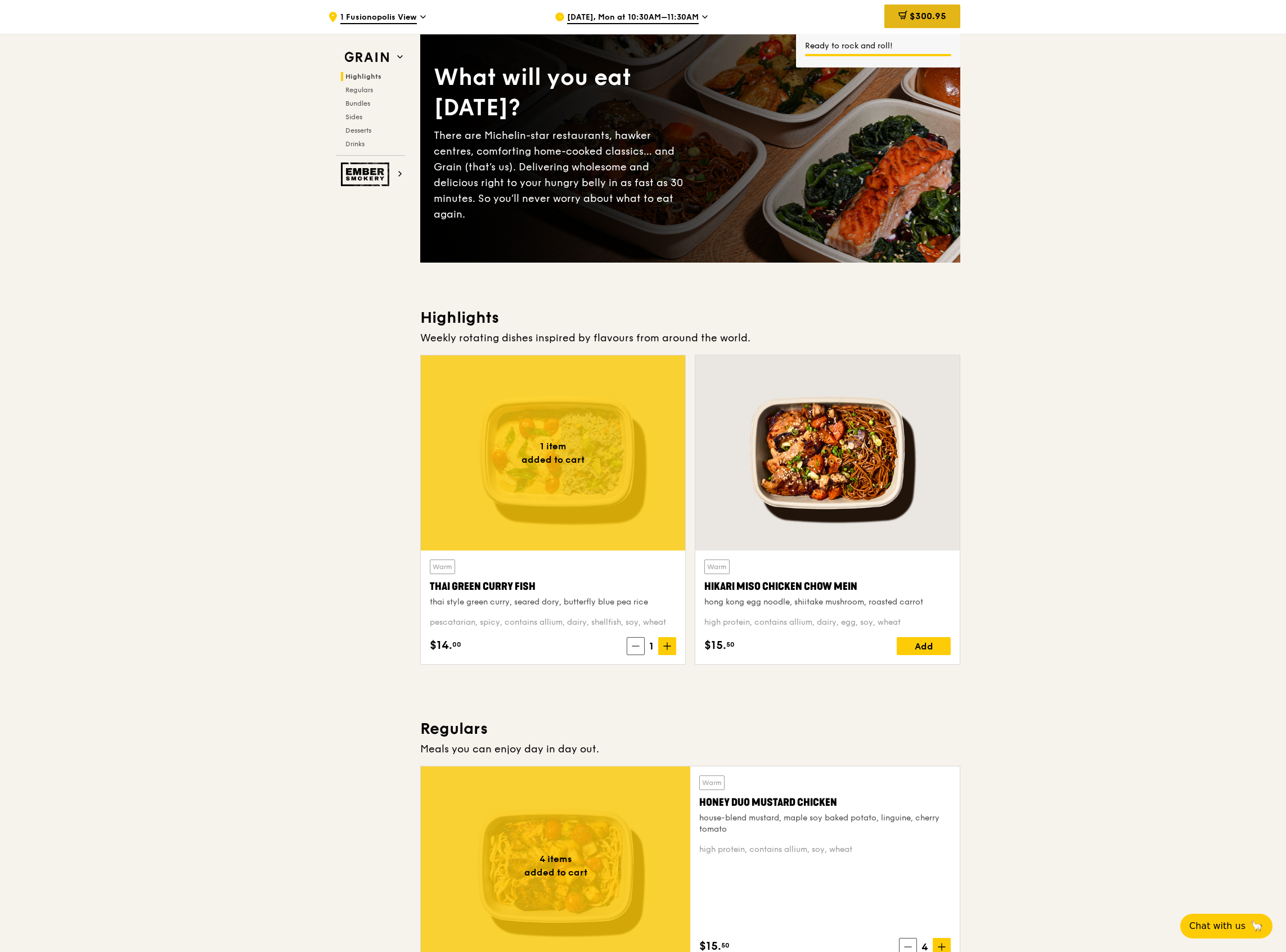
click at [930, 16] on span "$300.95" at bounding box center [928, 16] width 37 height 11
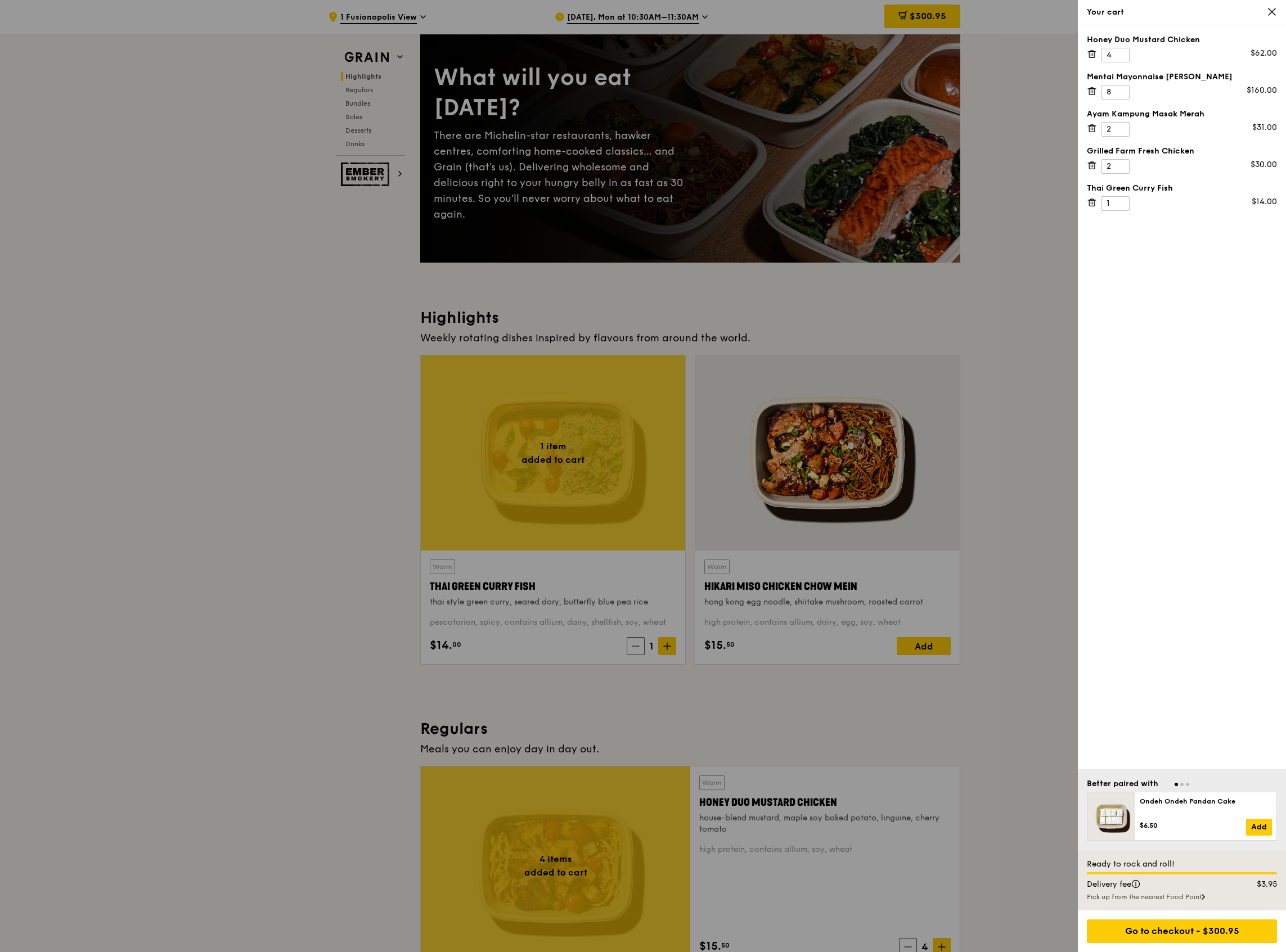
click at [1201, 896] on div "Pick up from the nearest Food Point" at bounding box center [1182, 897] width 190 height 9
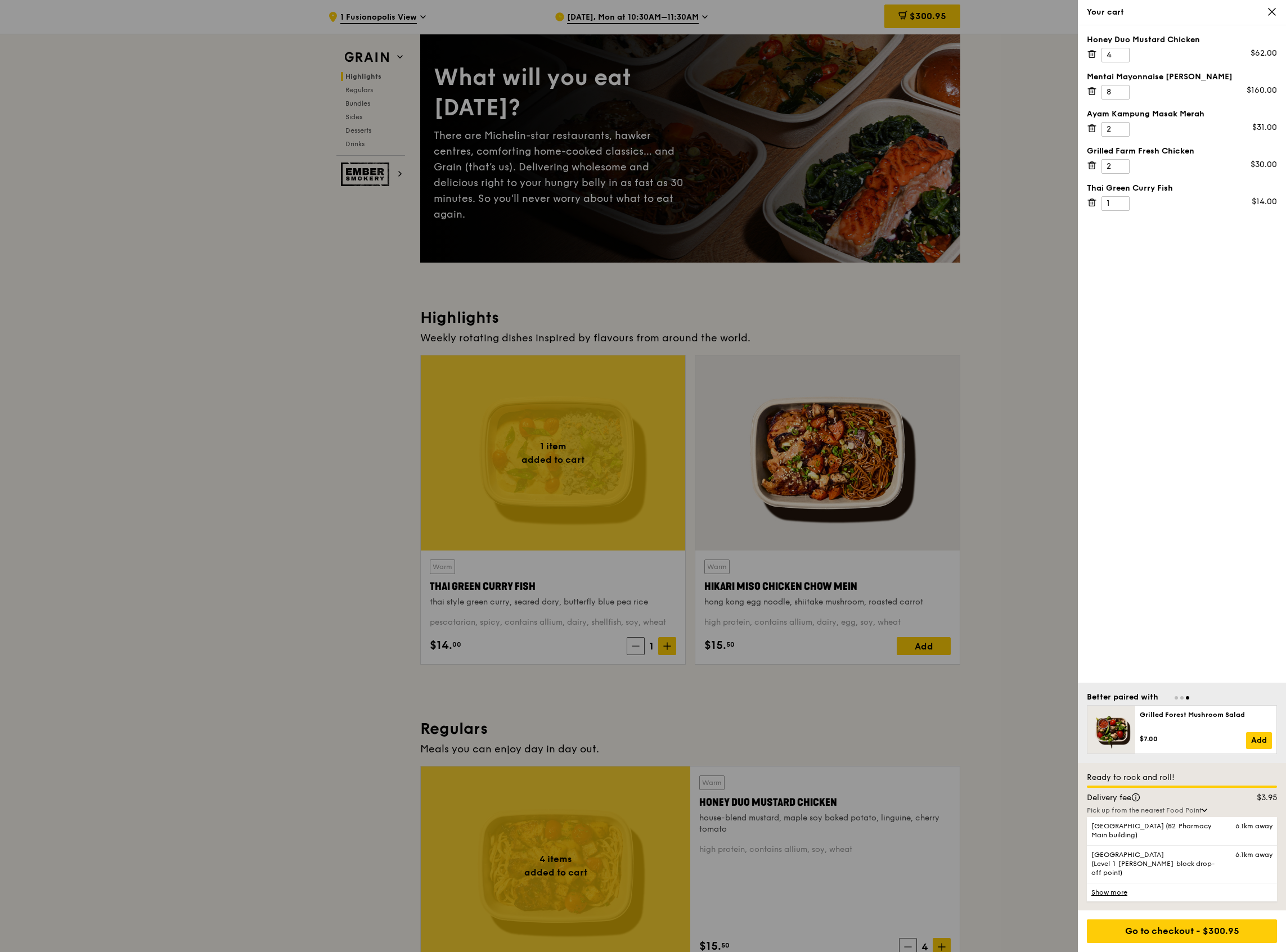
click at [996, 489] on div at bounding box center [643, 476] width 1286 height 952
drag, startPoint x: 996, startPoint y: 489, endPoint x: 994, endPoint y: 483, distance: 6.3
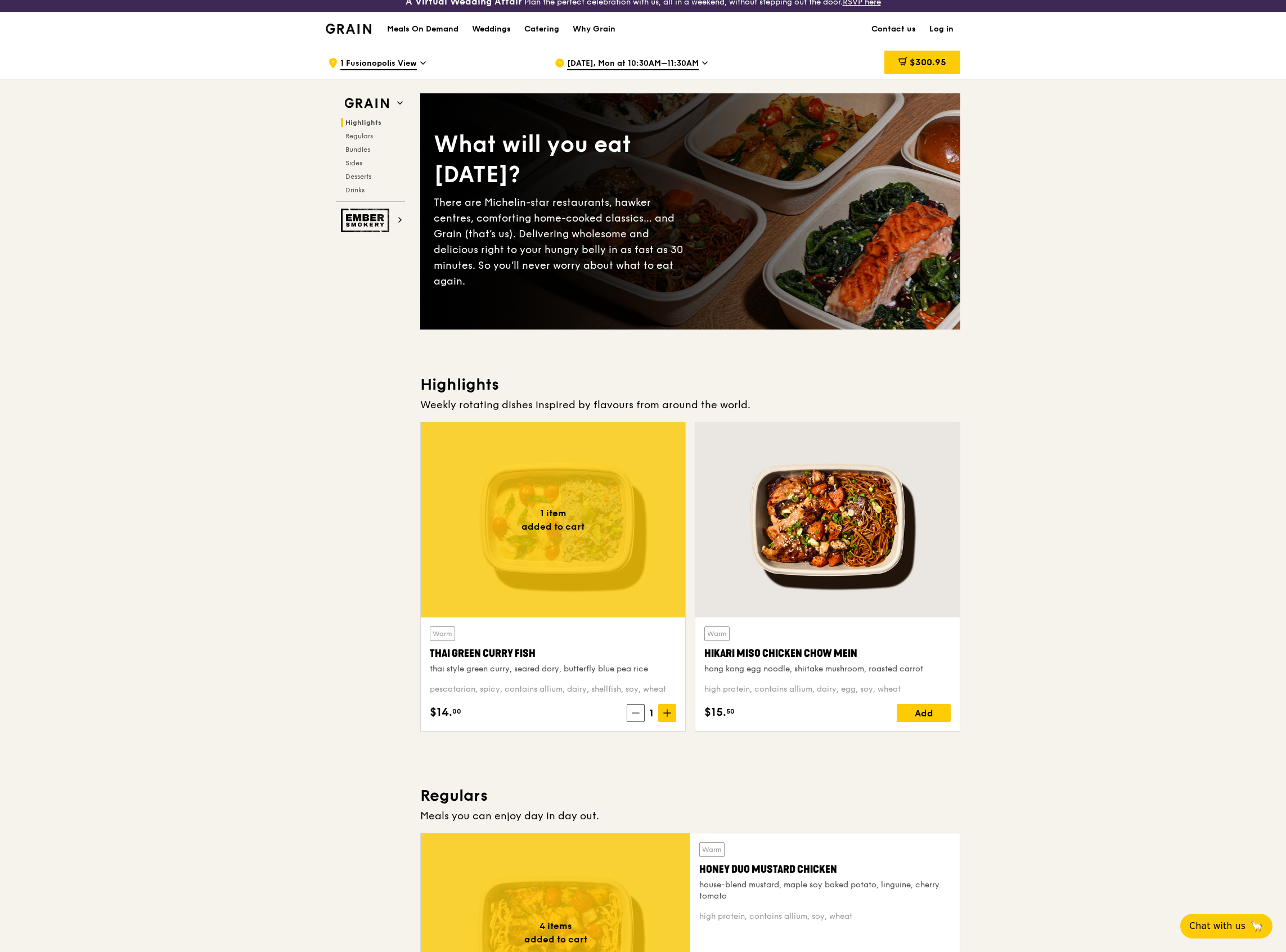
scroll to position [0, 0]
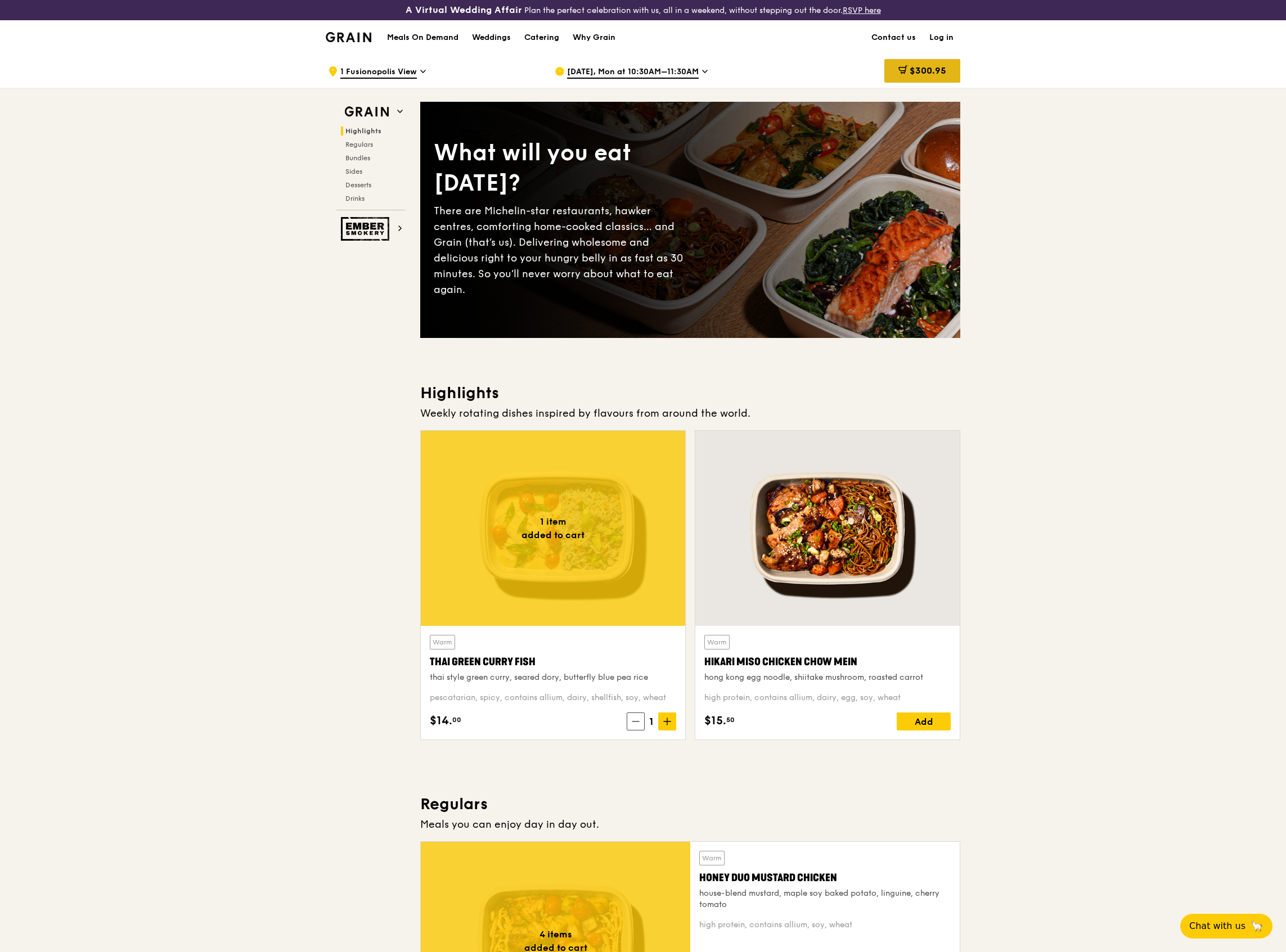
click at [912, 66] on span "$300.95" at bounding box center [928, 70] width 37 height 11
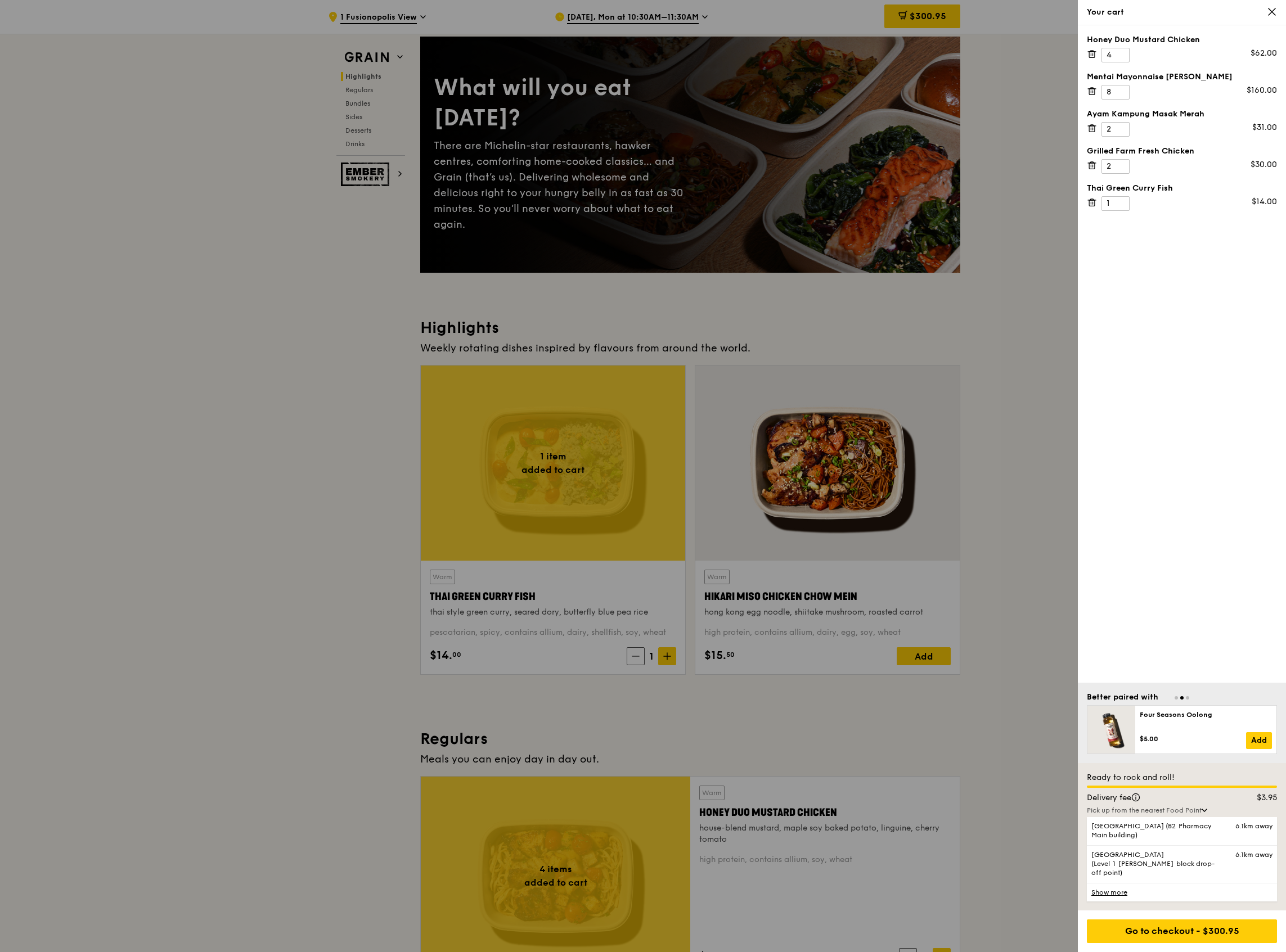
scroll to position [75, 0]
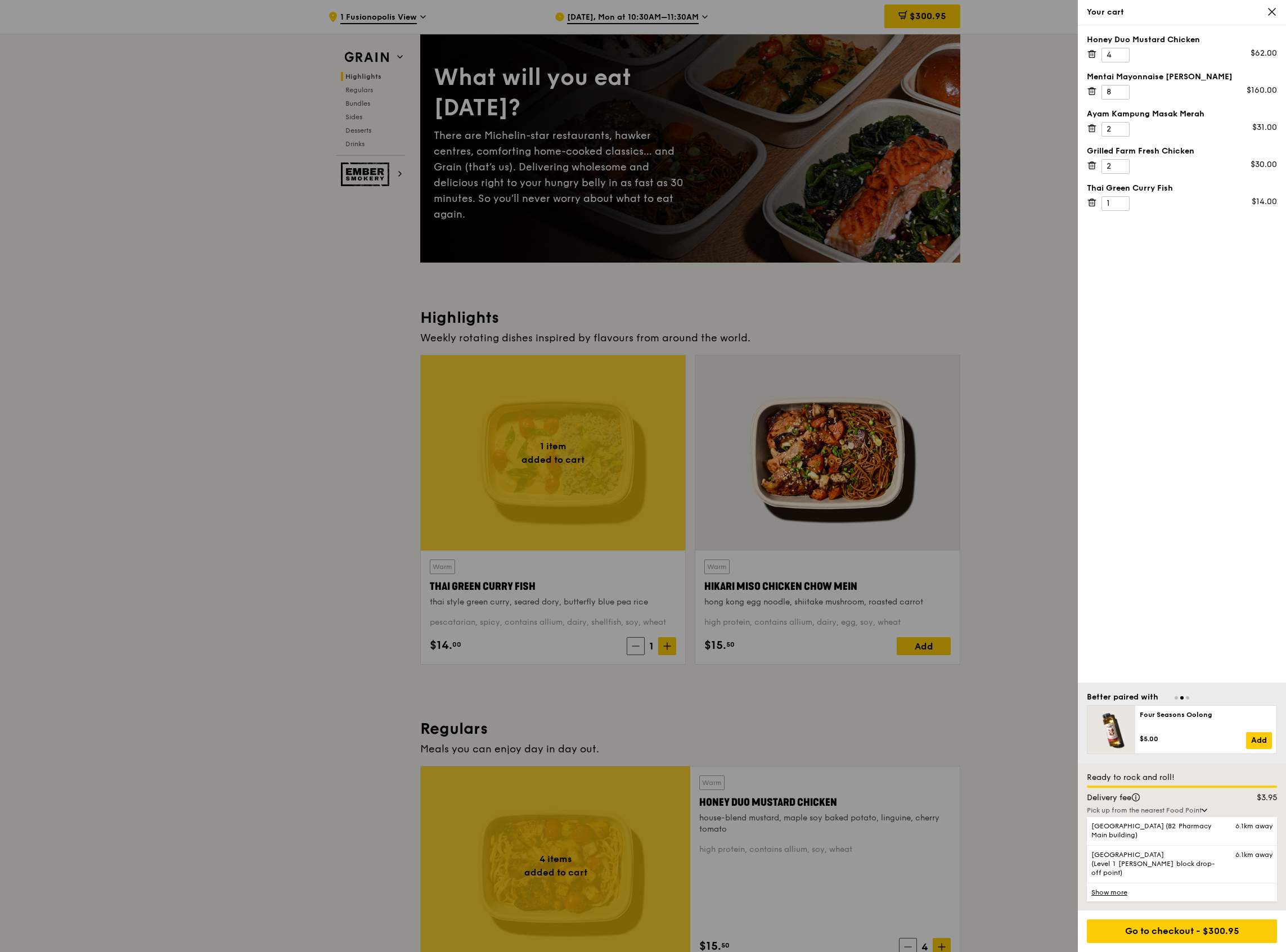
click at [1206, 812] on icon at bounding box center [1204, 810] width 6 height 3
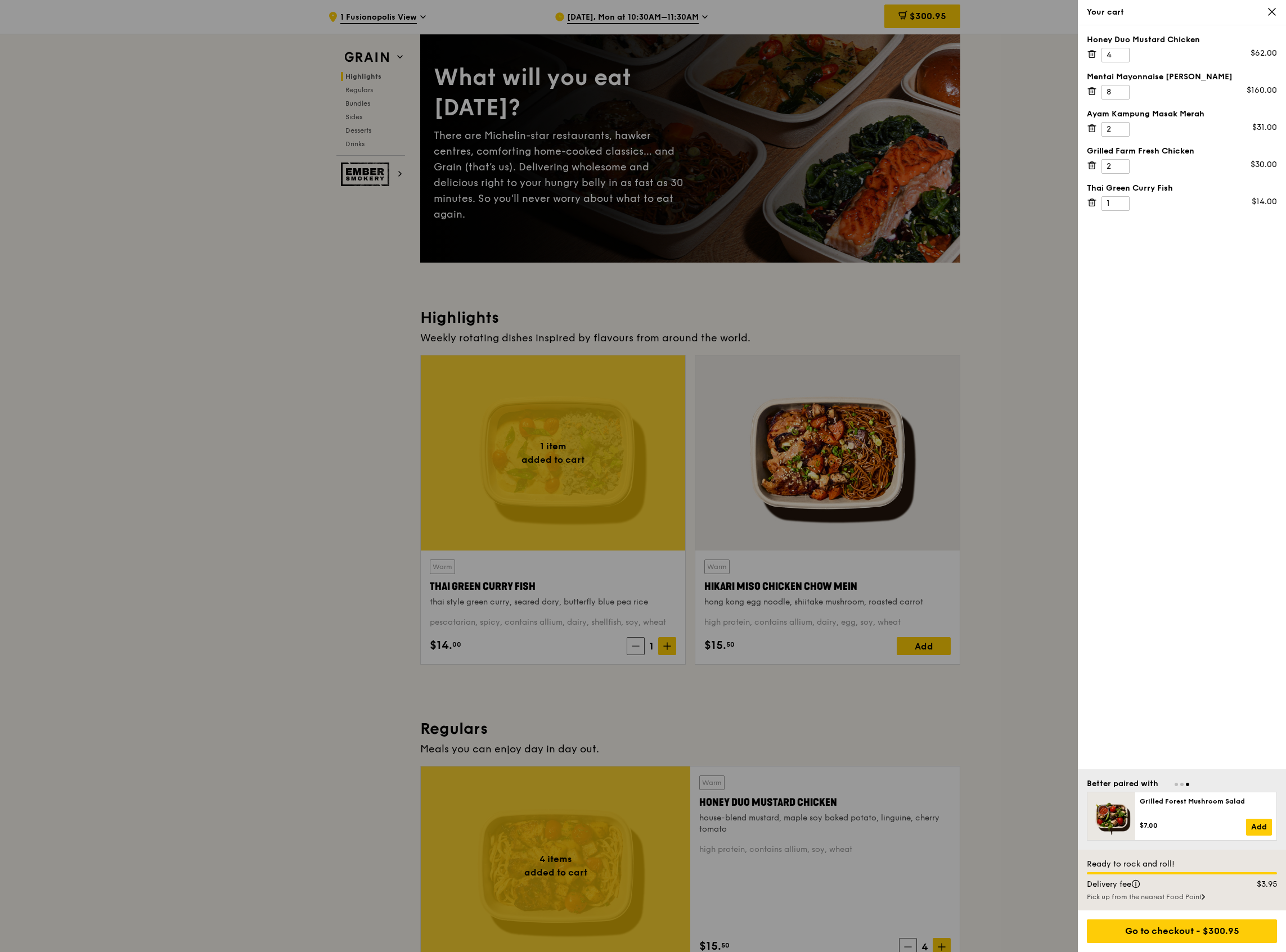
click at [1195, 897] on div "Pick up from the nearest Food Point" at bounding box center [1182, 897] width 190 height 9
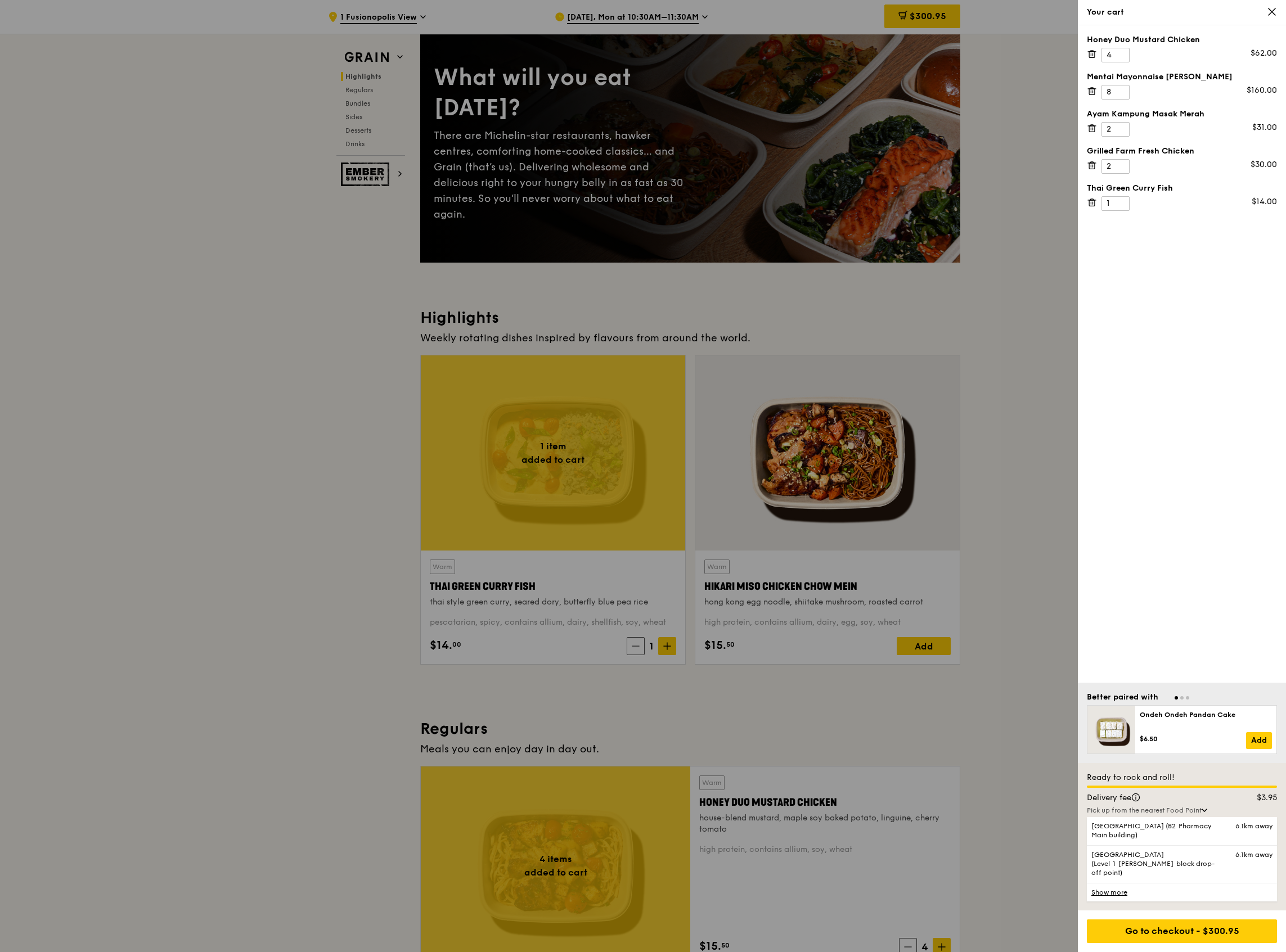
click at [1108, 889] on link "Show more" at bounding box center [1182, 892] width 190 height 18
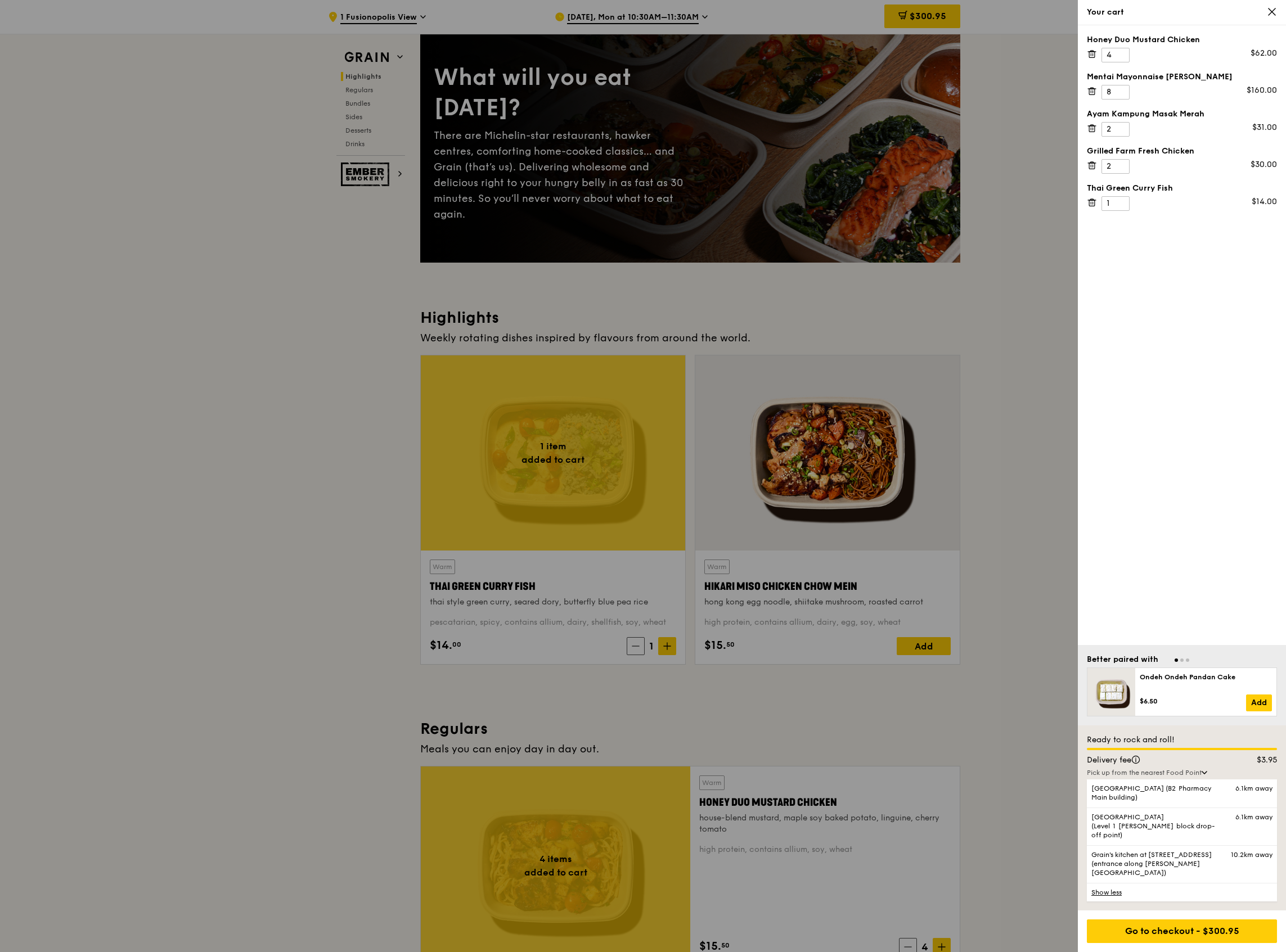
click at [1112, 890] on link "Show less" at bounding box center [1182, 892] width 190 height 18
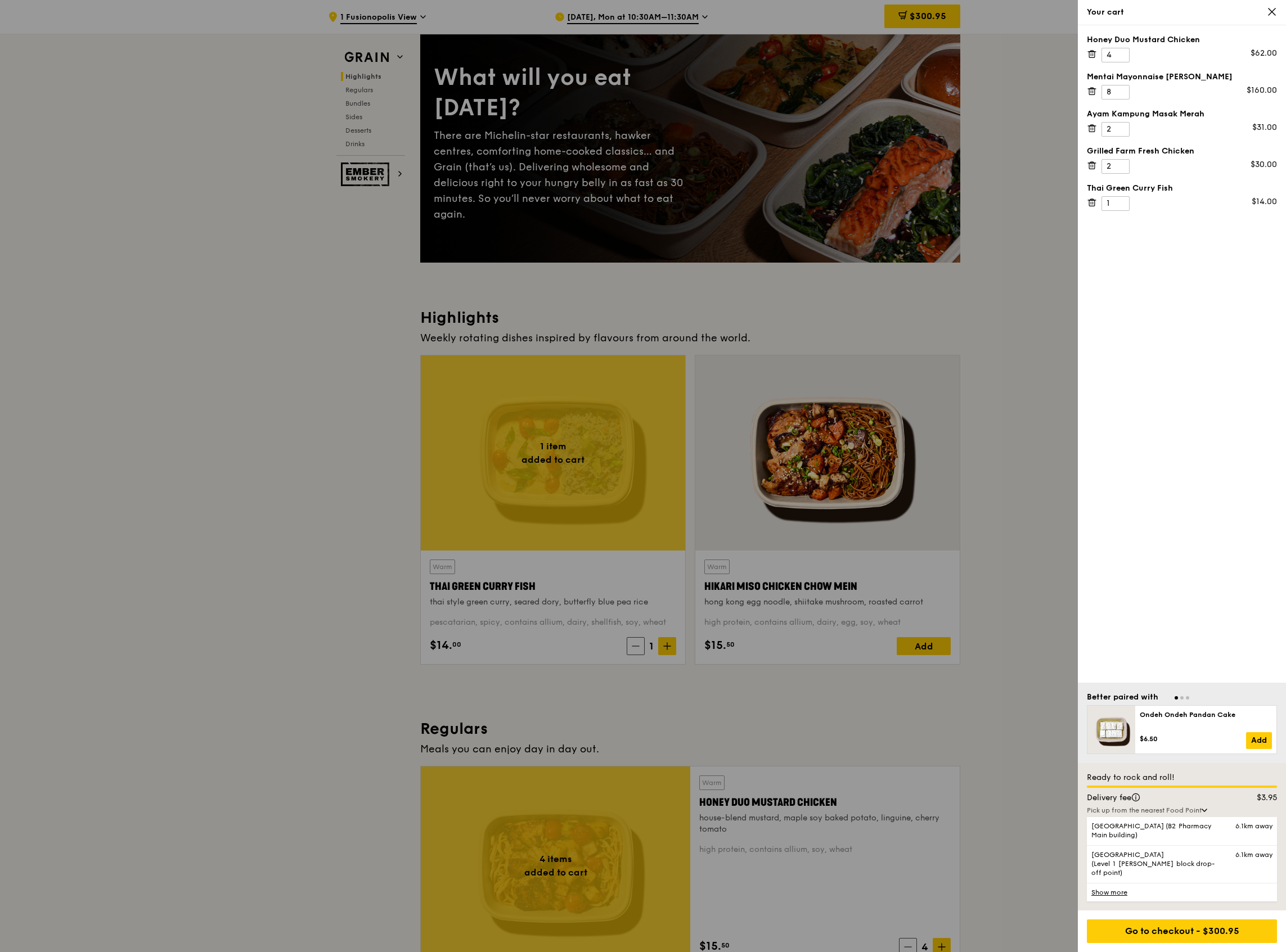
click at [1058, 171] on div at bounding box center [643, 476] width 1286 height 952
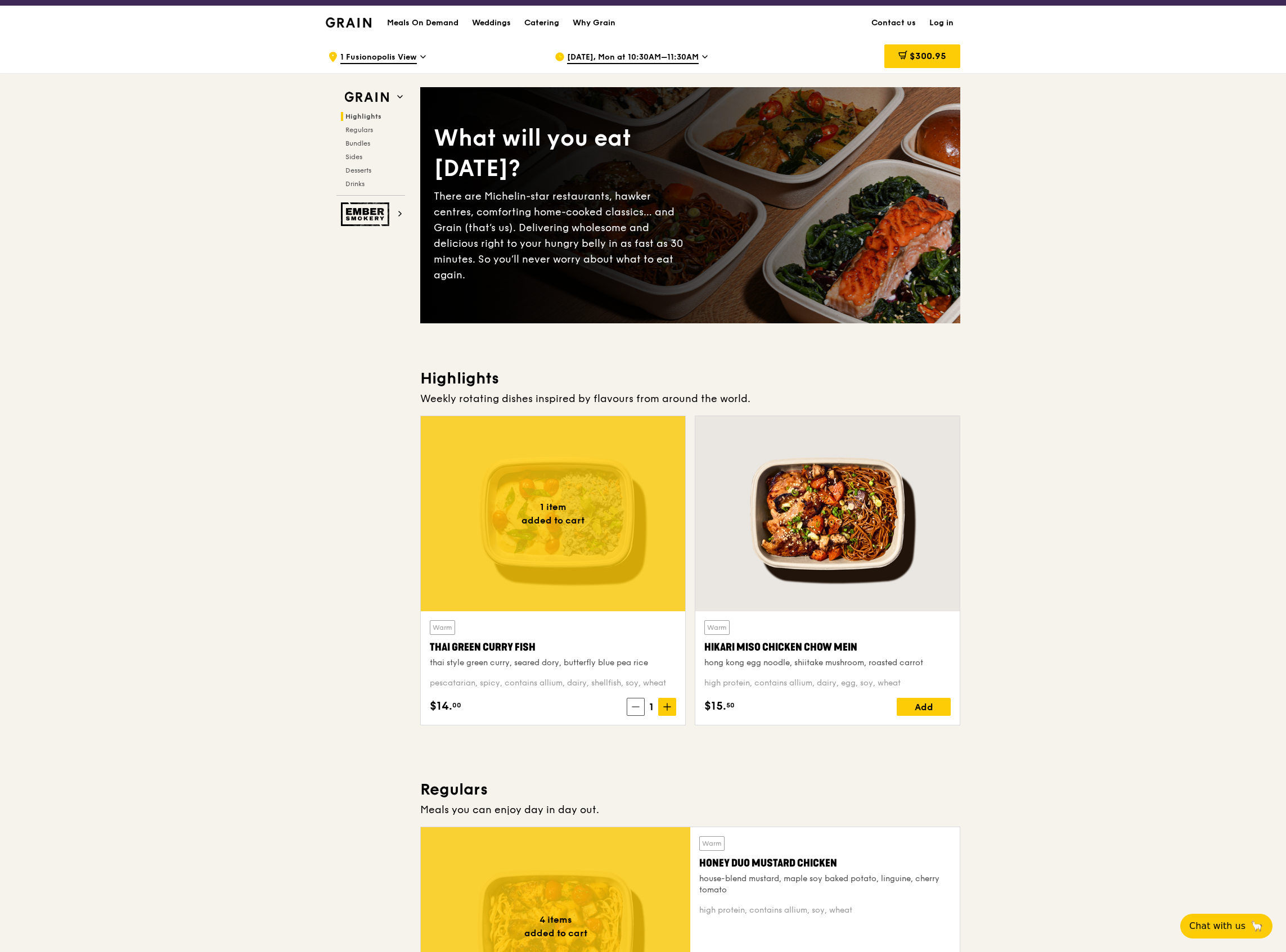
scroll to position [0, 0]
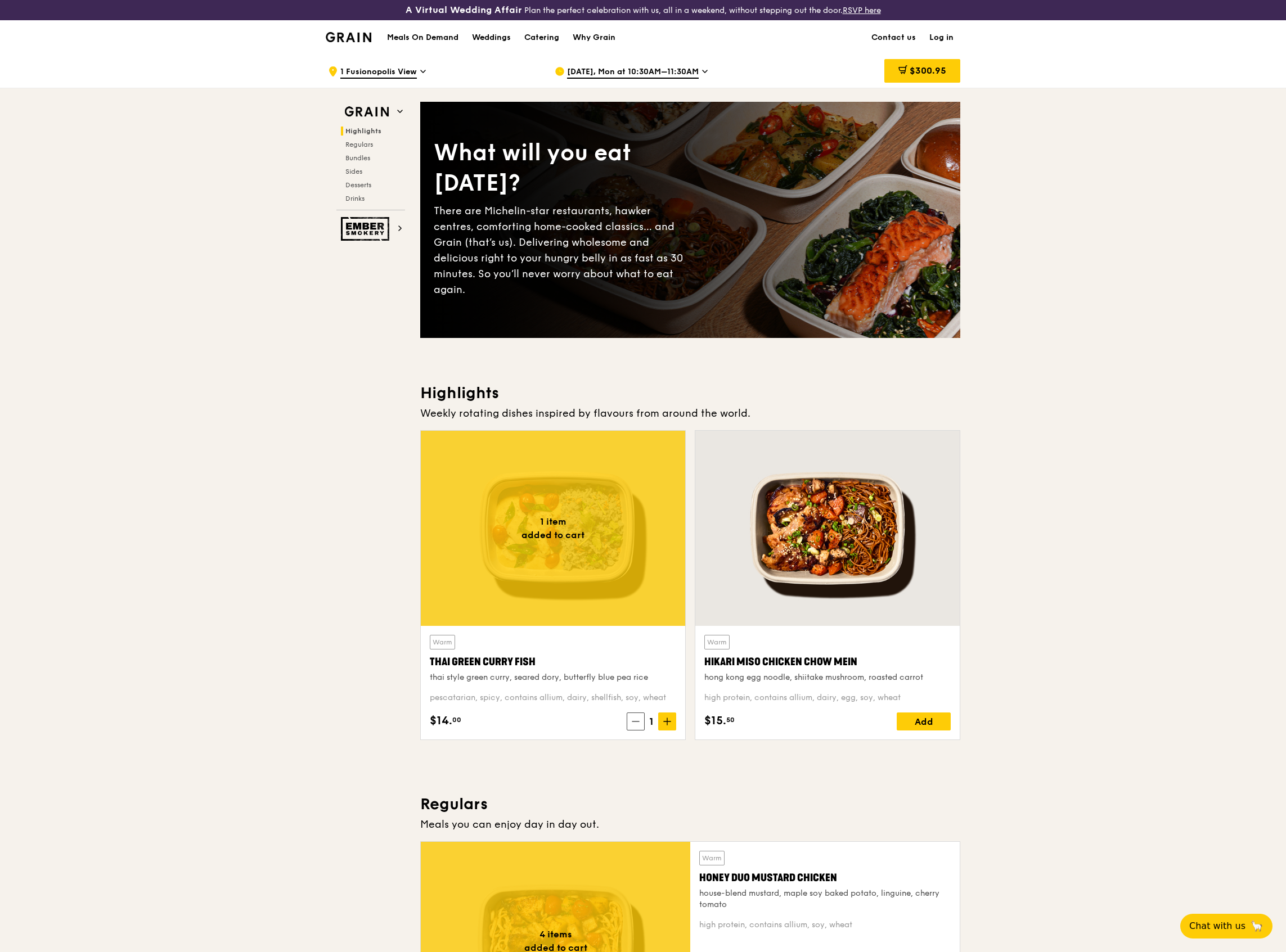
click at [383, 72] on span "1 Fusionopolis View" at bounding box center [379, 73] width 77 height 13
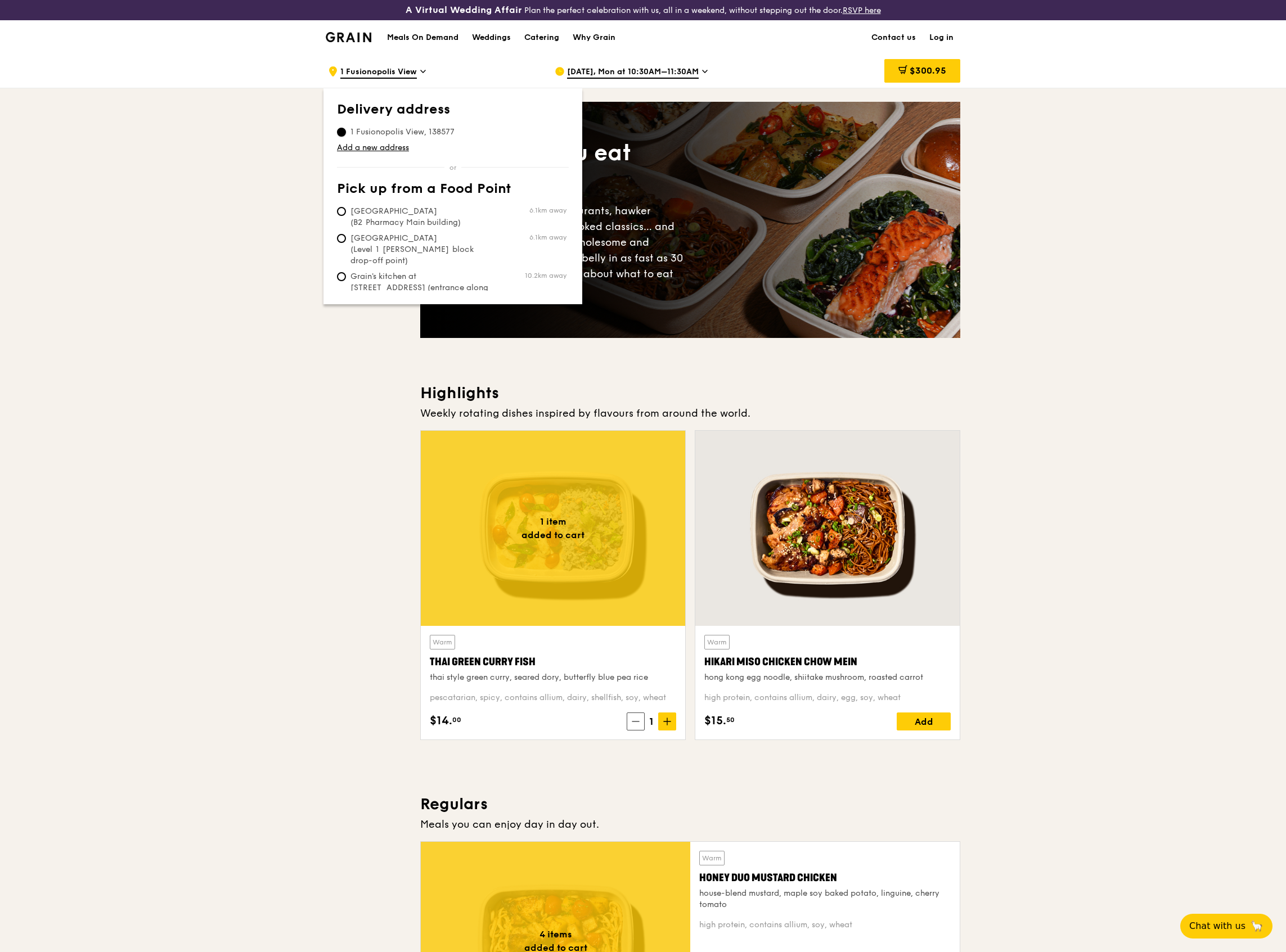
click at [338, 132] on input "1 Fusionopolis View, 138577" at bounding box center [341, 132] width 9 height 9
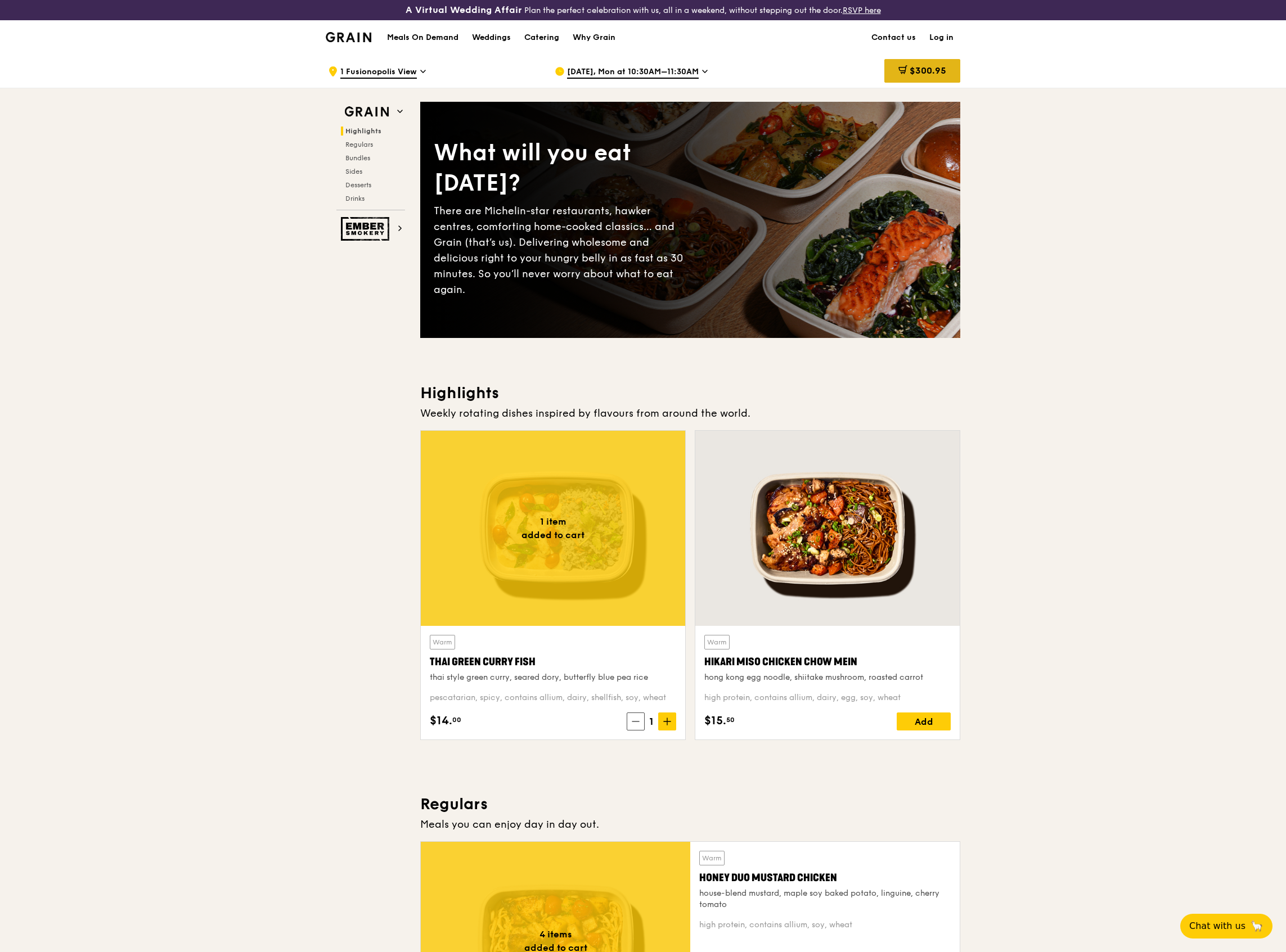
click at [910, 69] on span "$300.95" at bounding box center [928, 70] width 37 height 11
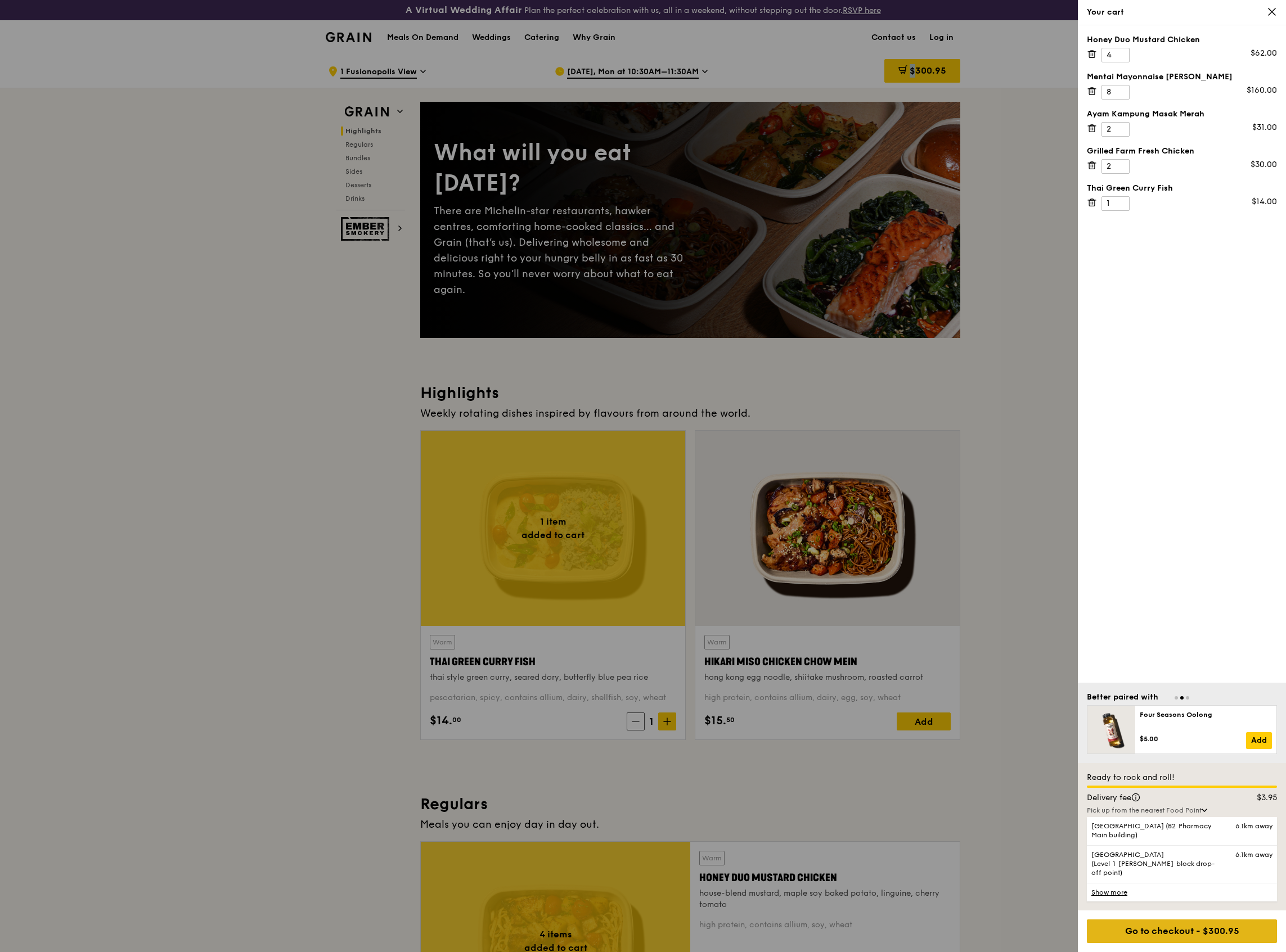
click at [1175, 932] on div "Go to checkout - $300.95" at bounding box center [1182, 931] width 190 height 23
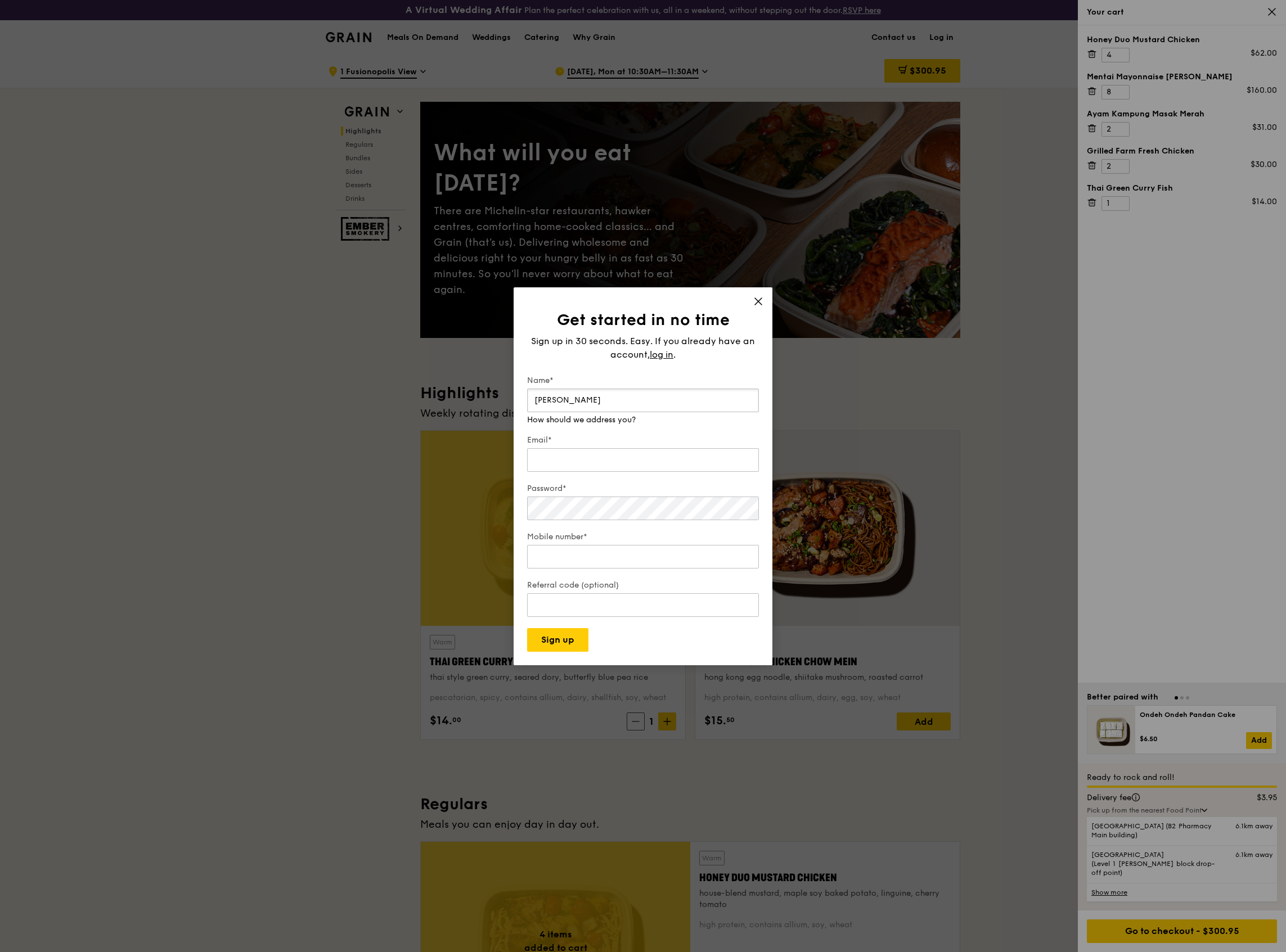
type input "Samuel Lee"
type input "samuelleez@dbs.com"
type input "98228927"
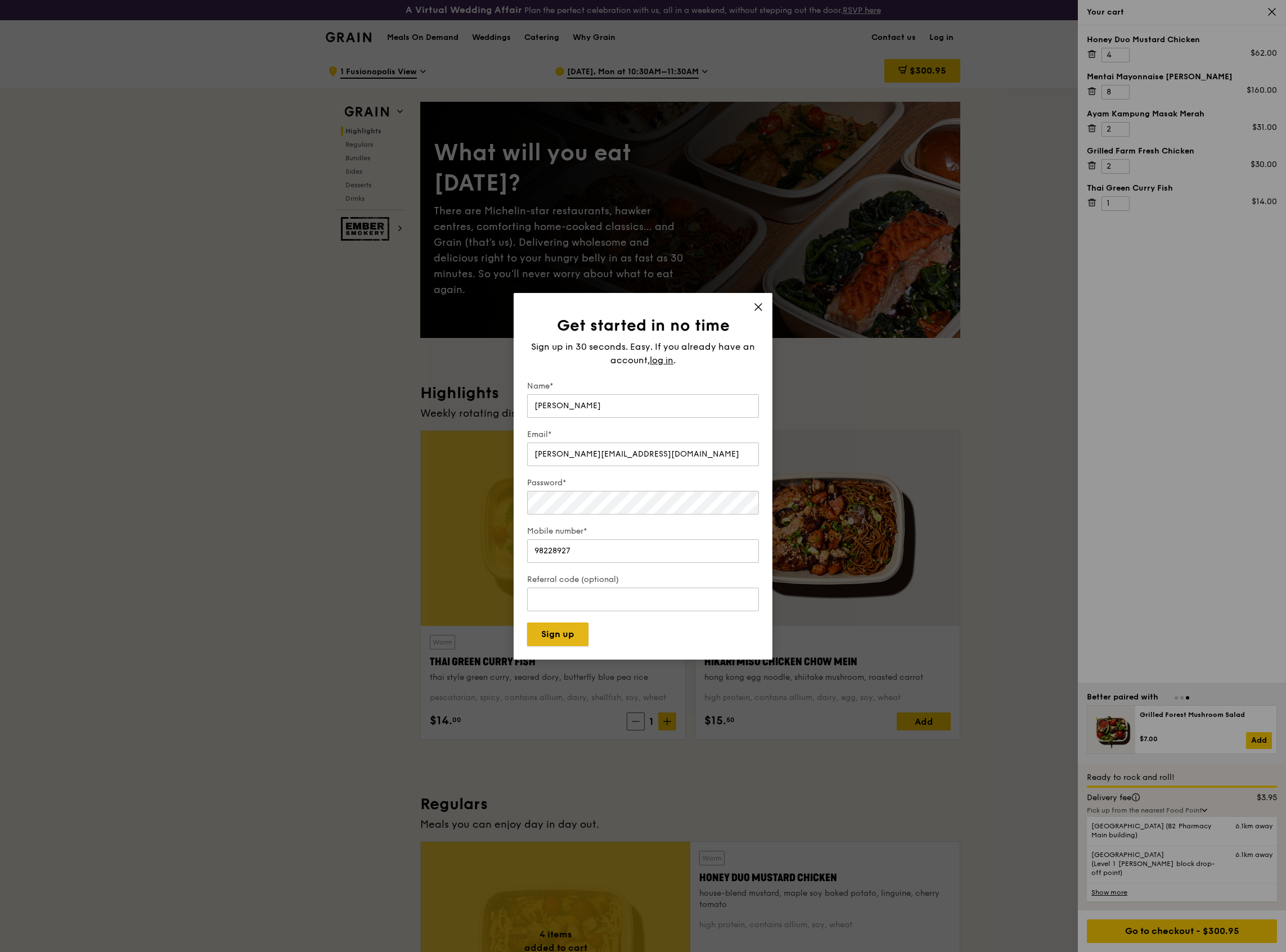
click at [570, 641] on button "Sign up" at bounding box center [558, 634] width 62 height 23
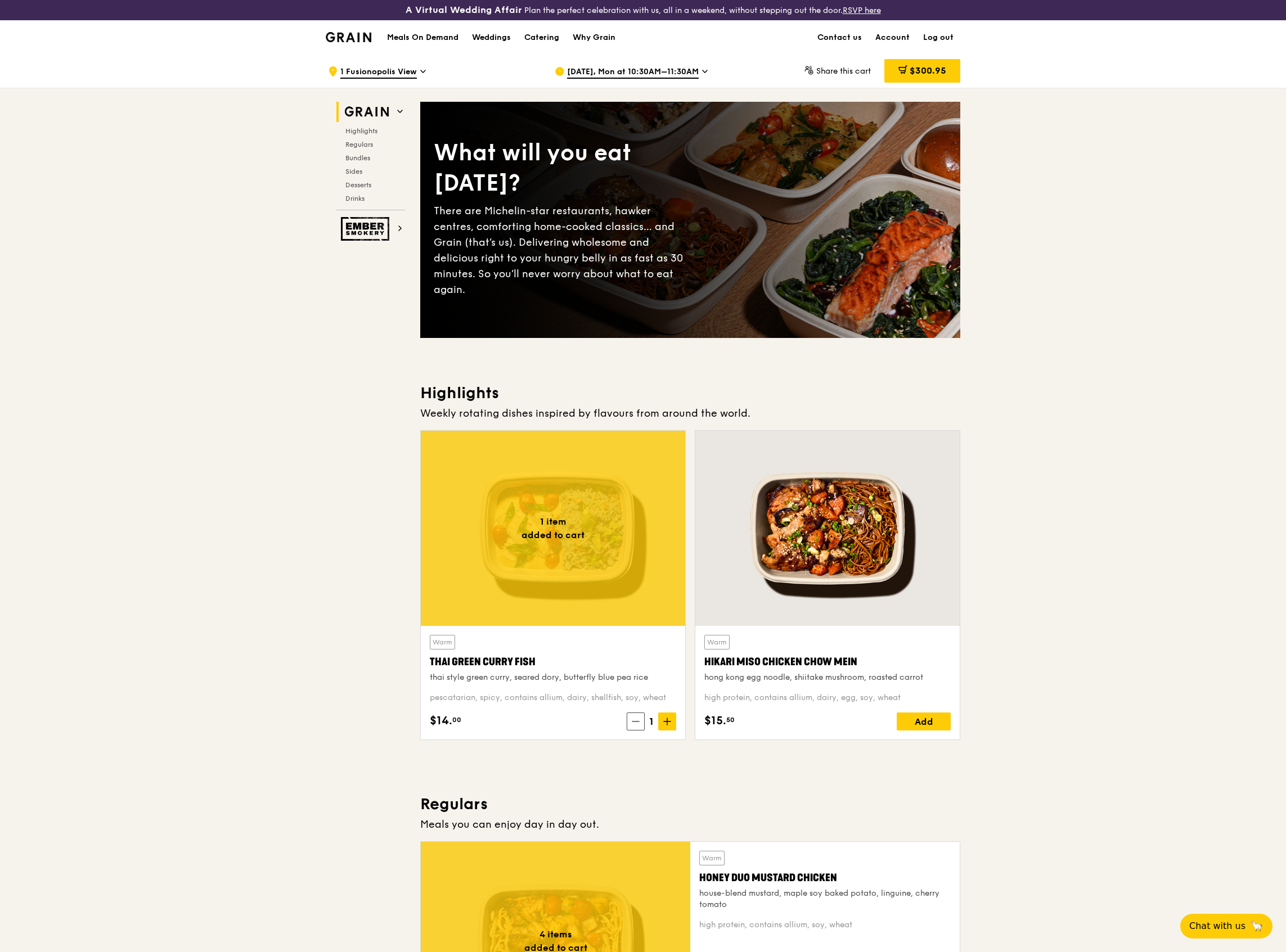
click at [847, 69] on span "Share this cart" at bounding box center [844, 71] width 55 height 10
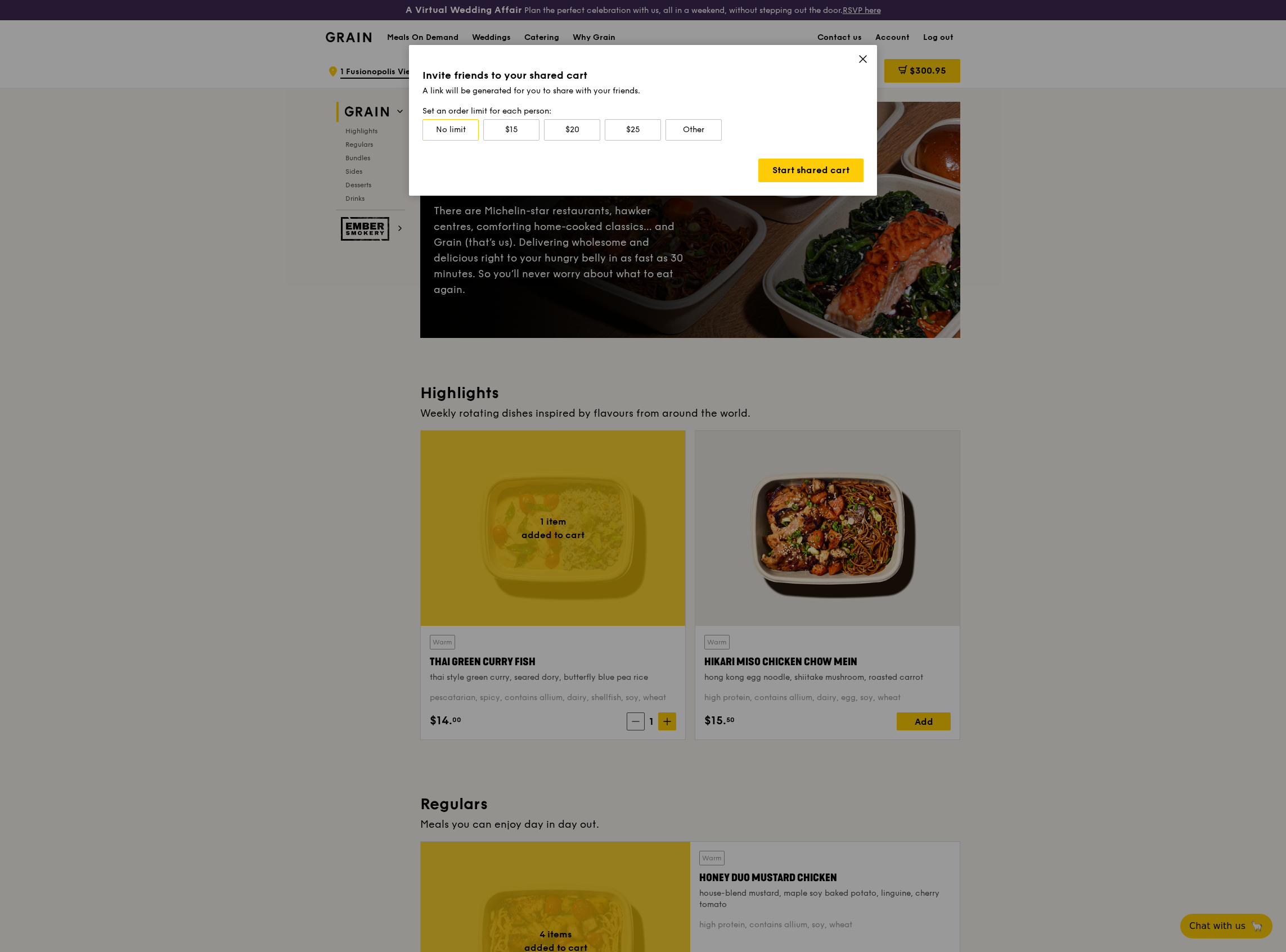
click at [859, 58] on icon at bounding box center [863, 59] width 10 height 10
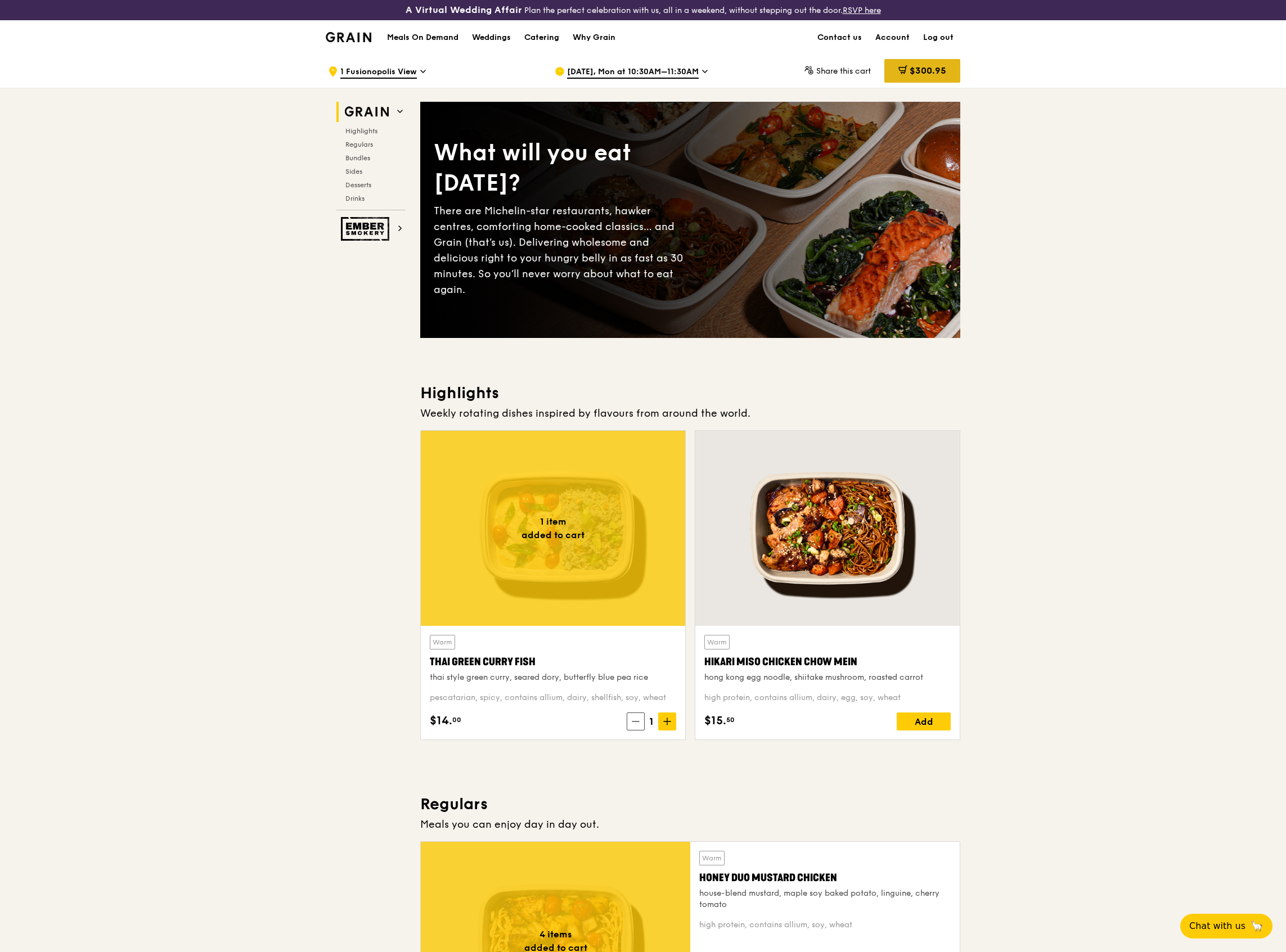
click at [899, 67] on icon at bounding box center [903, 70] width 9 height 9
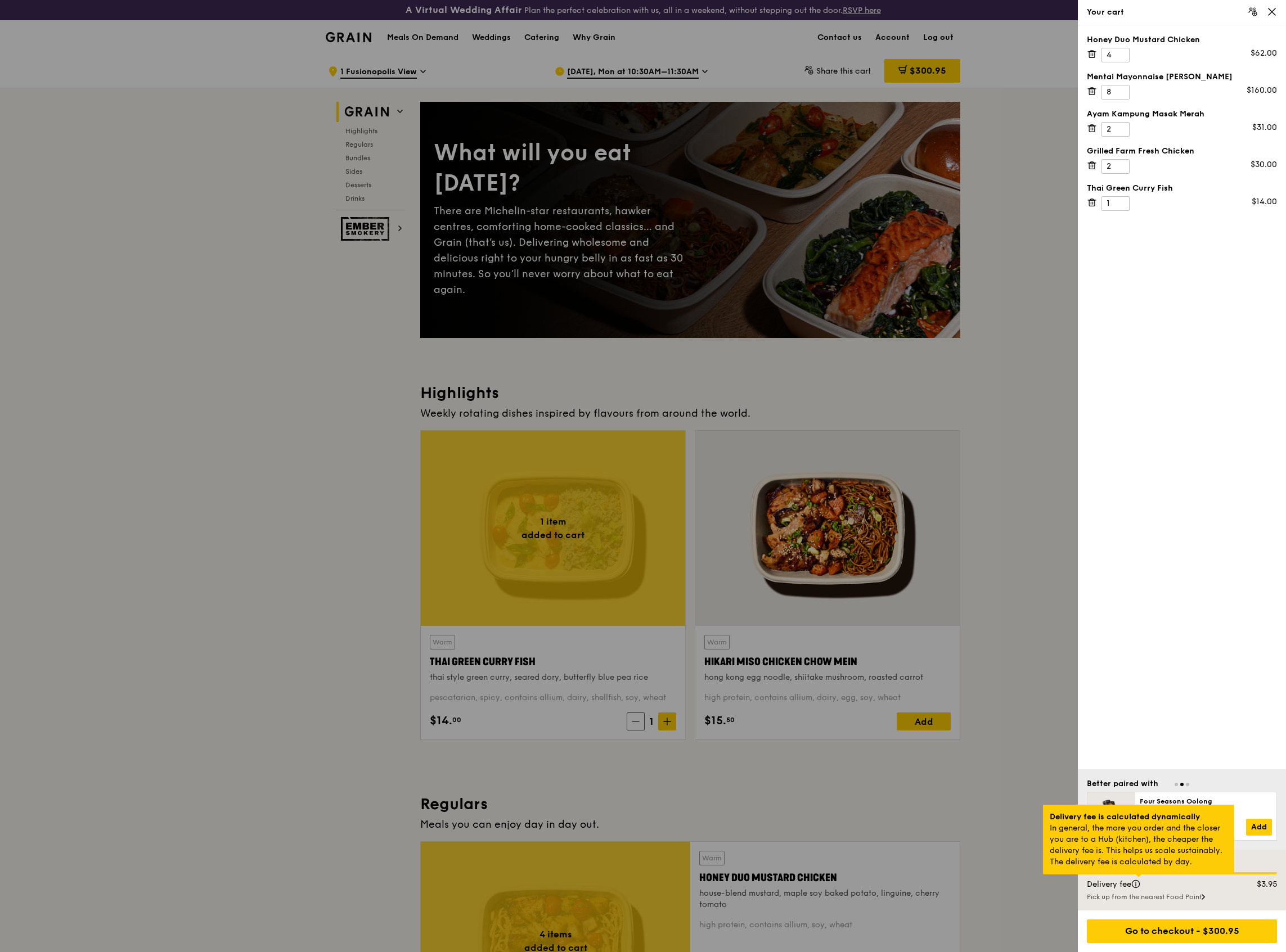
click at [1139, 877] on div at bounding box center [1138, 876] width 6 height 3
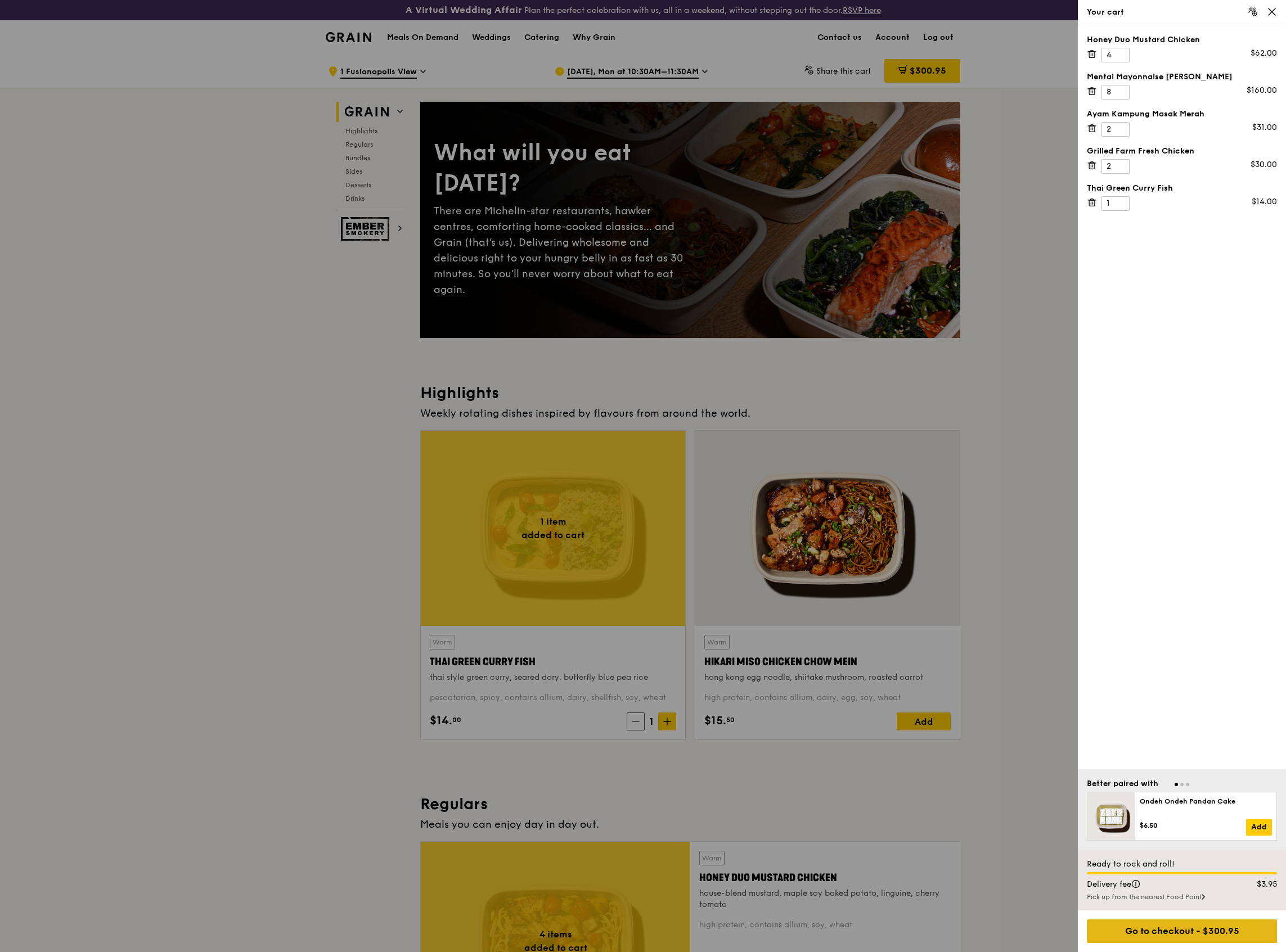
click at [1139, 936] on div "Go to checkout - $300.95" at bounding box center [1182, 931] width 190 height 23
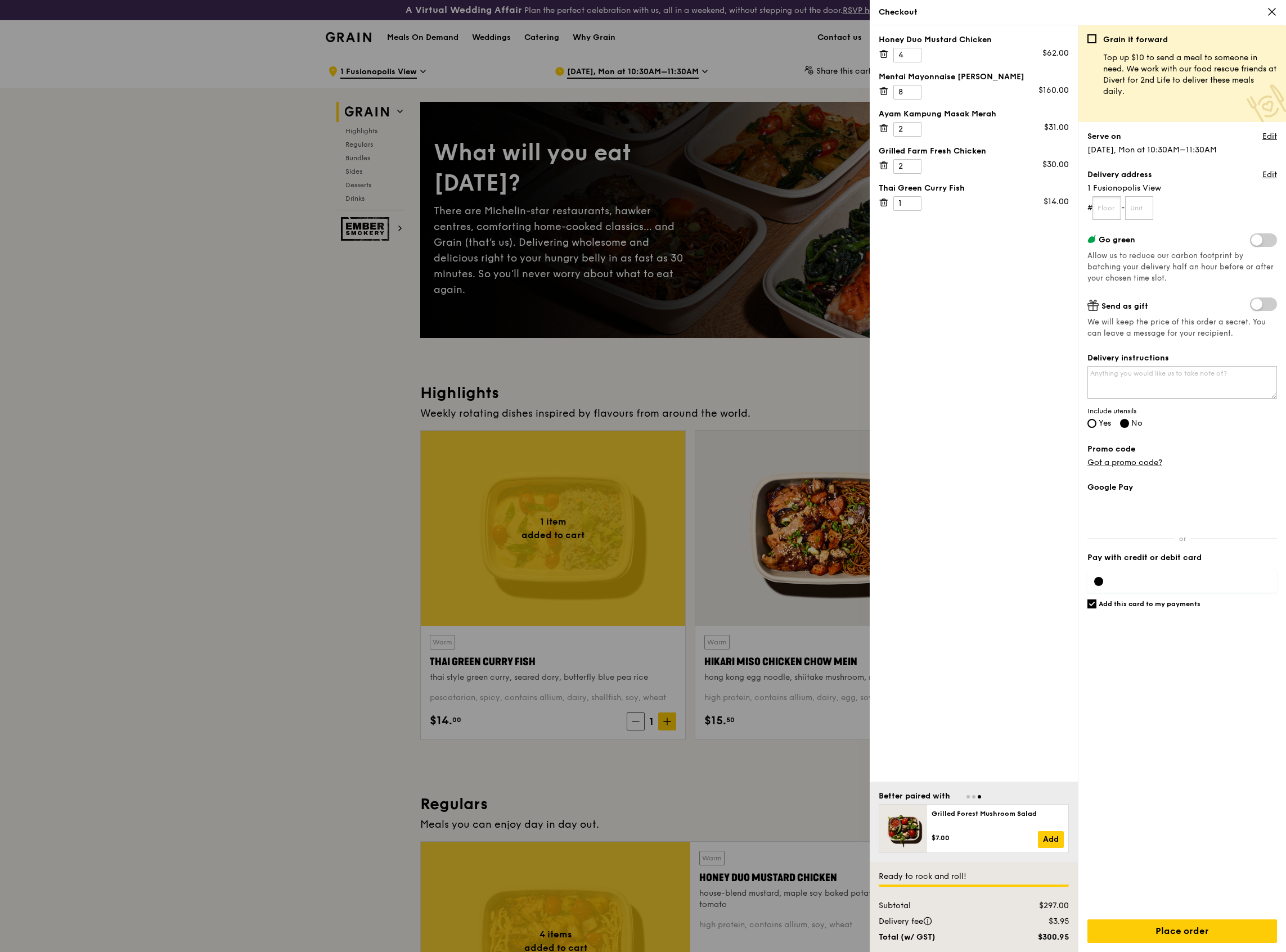
click at [1107, 207] on input "text" at bounding box center [1106, 207] width 29 height 23
type input "07"
type input "03"
click at [1174, 375] on textarea "Delivery instructions" at bounding box center [1182, 382] width 190 height 32
type textarea "request Delivery closer to 1130, my lunch arrangement is 1145 onwards."
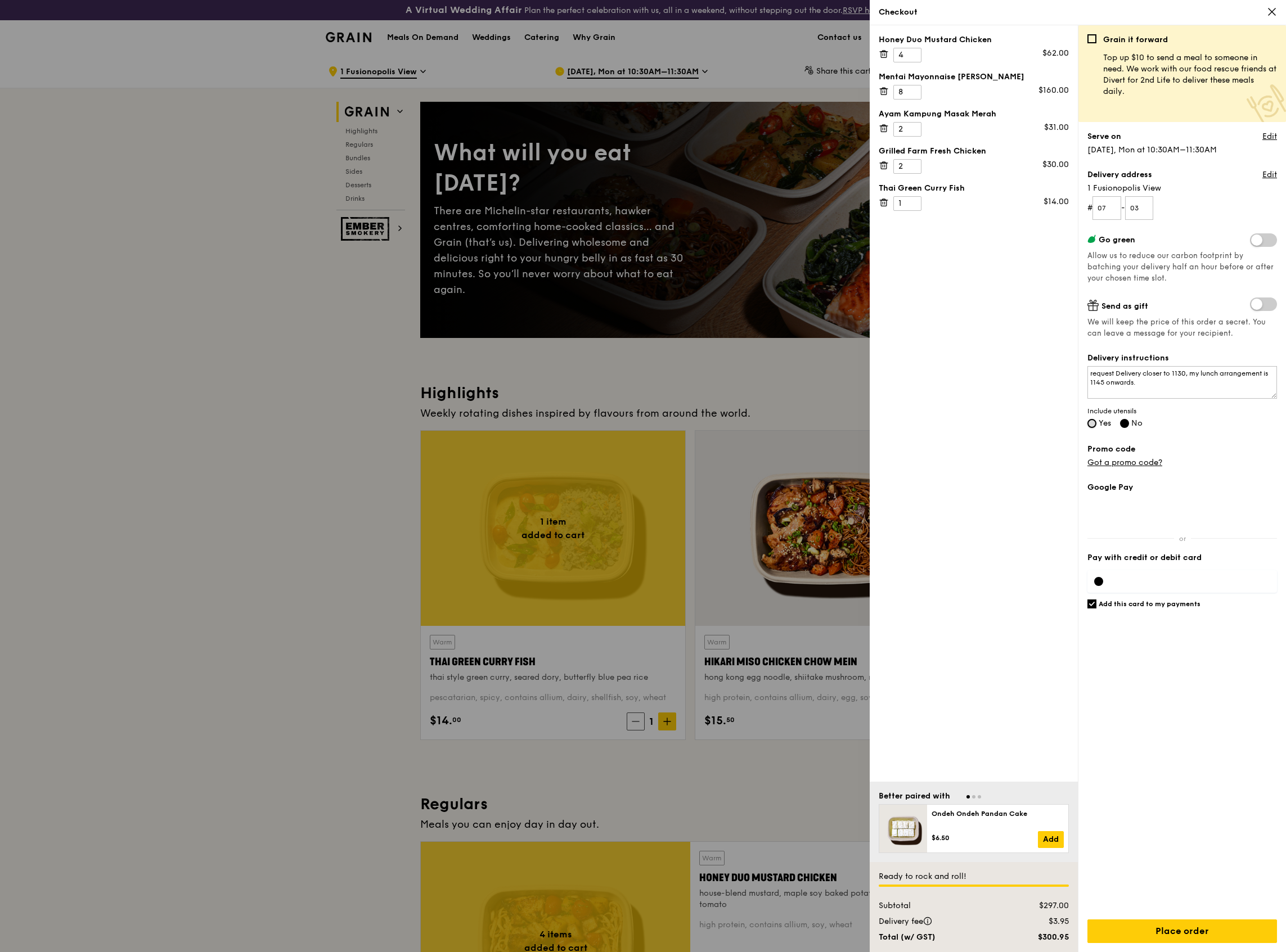
click at [1091, 426] on input "Yes" at bounding box center [1092, 424] width 9 height 9
radio input "true"
radio input "false"
click at [1139, 574] on div at bounding box center [1182, 581] width 190 height 22
click at [1146, 925] on input "Place order" at bounding box center [1182, 931] width 190 height 23
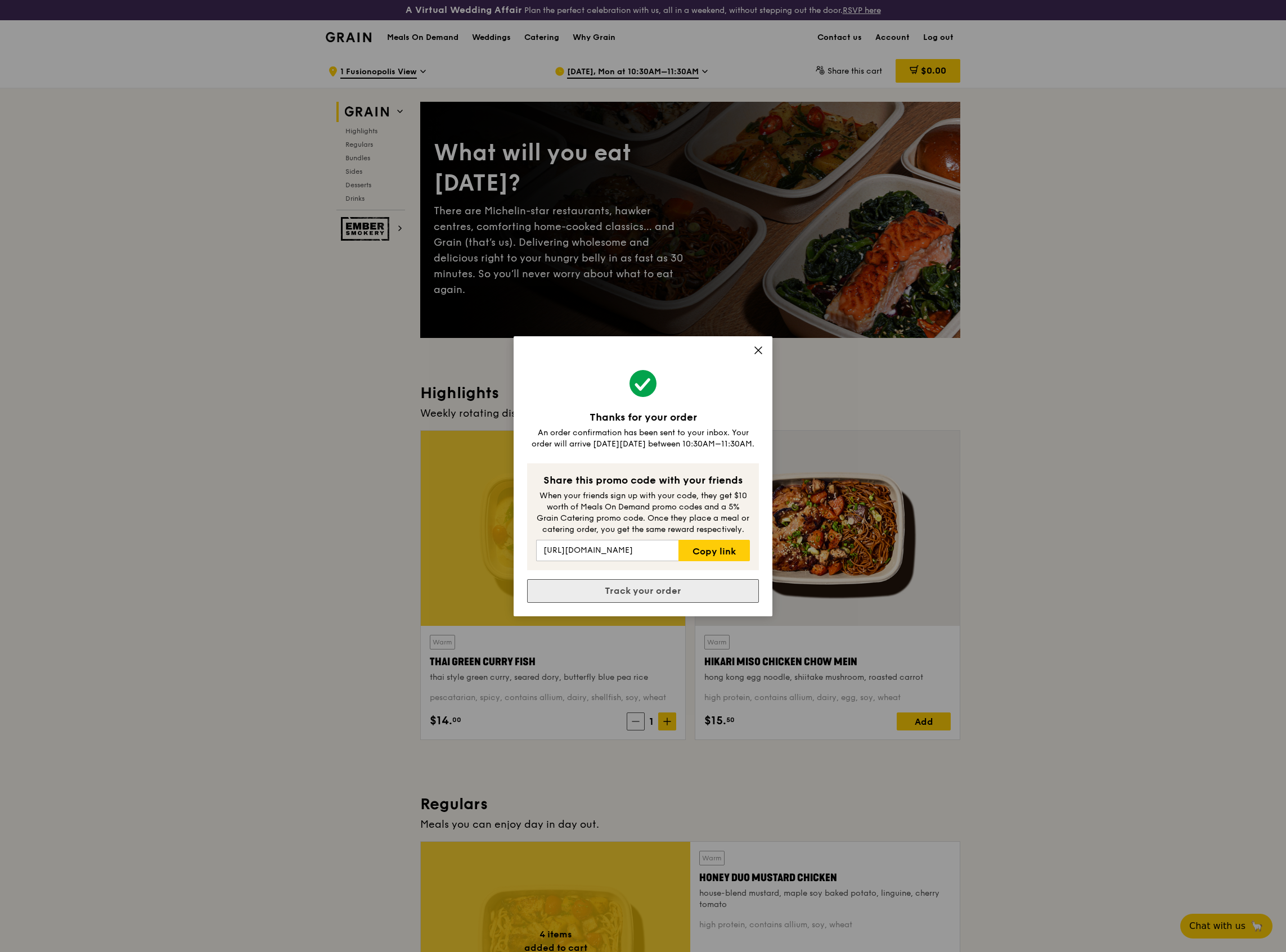
click at [697, 579] on link "Track your order" at bounding box center [643, 590] width 232 height 23
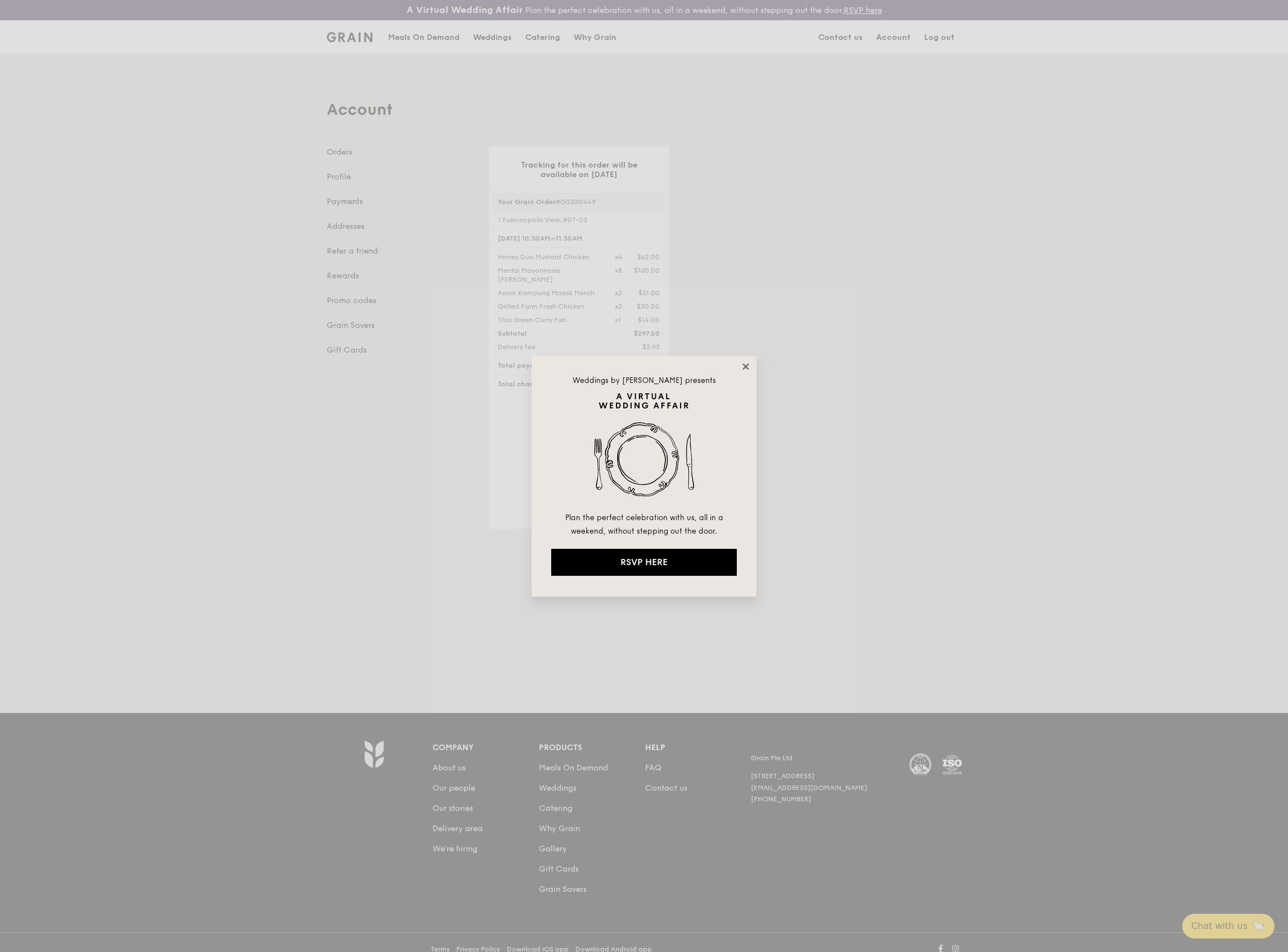
click at [743, 363] on icon at bounding box center [746, 367] width 6 height 6
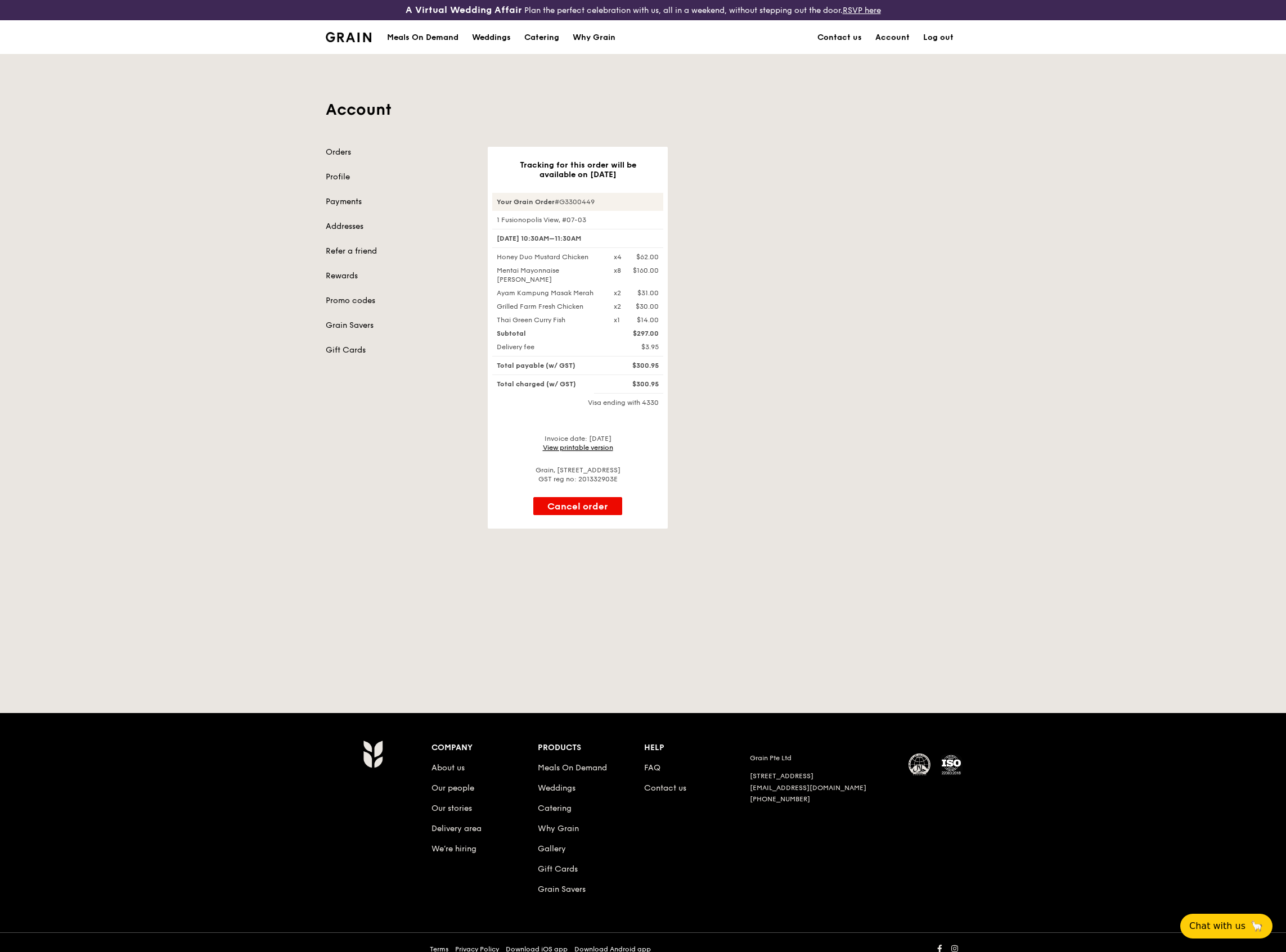
click at [564, 447] on link "View printable version" at bounding box center [578, 448] width 70 height 8
